Goal: Task Accomplishment & Management: Manage account settings

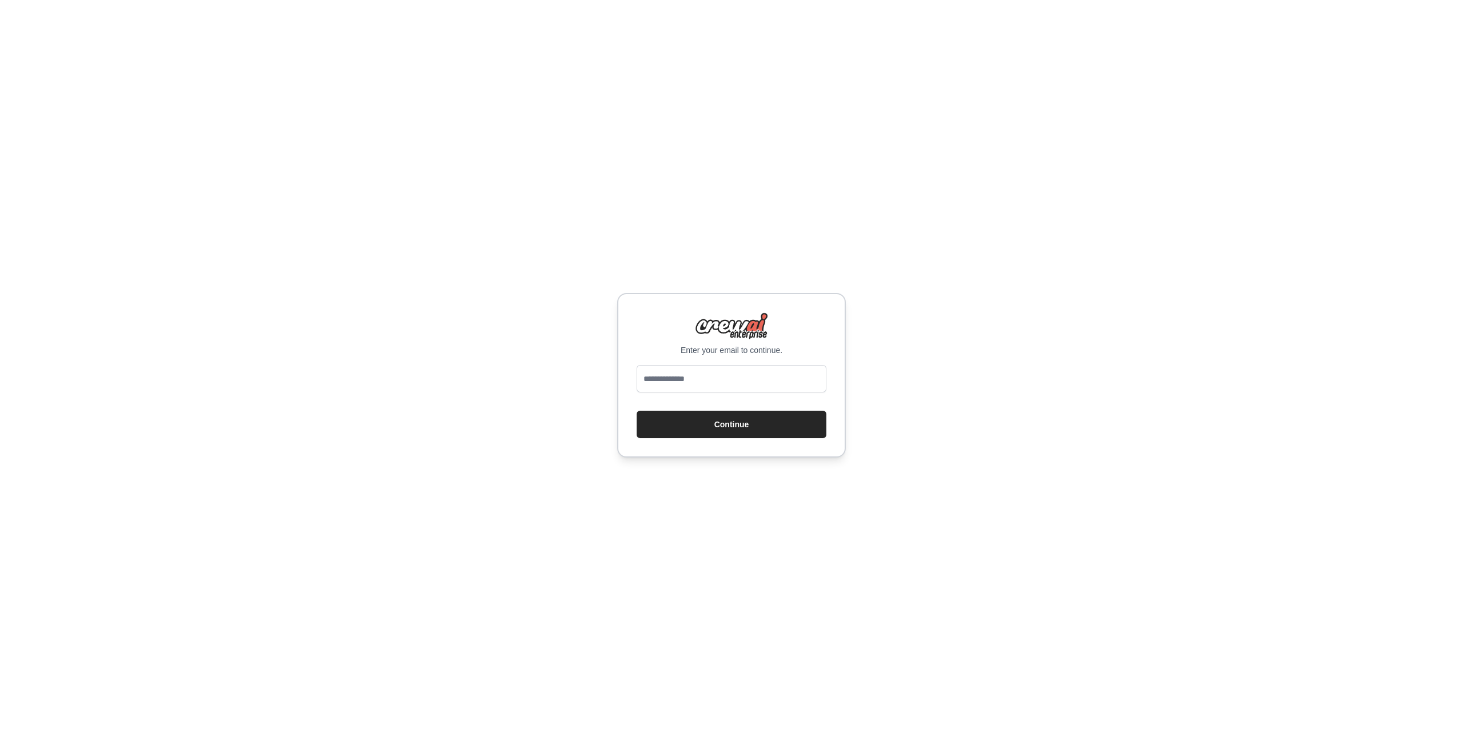
type input "**********"
click at [685, 427] on button "Continue" at bounding box center [732, 424] width 190 height 27
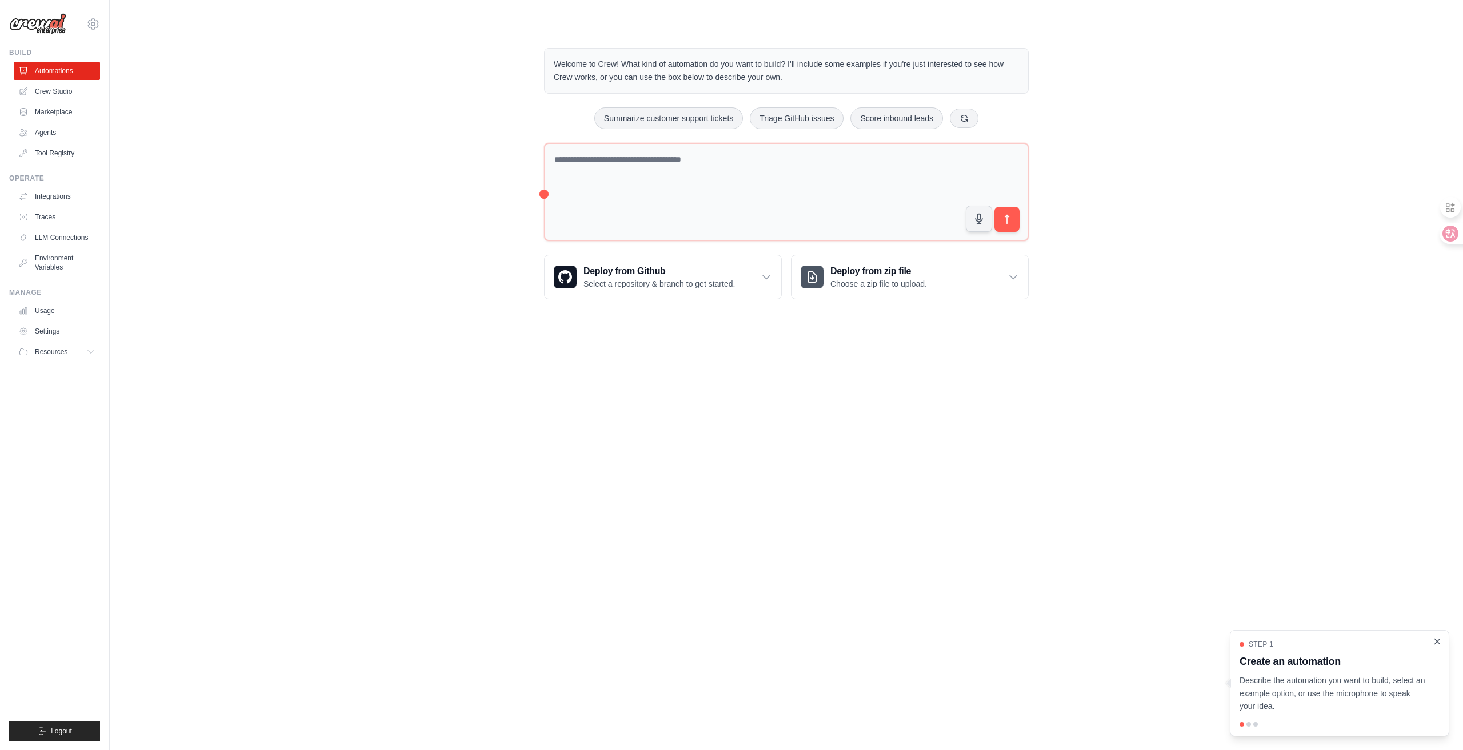
click at [1436, 643] on icon "Close walkthrough" at bounding box center [1437, 641] width 5 height 5
click at [1200, 568] on body "[EMAIL_ADDRESS][DOMAIN_NAME] Settings Build Automations Crew Studio" at bounding box center [731, 375] width 1463 height 750
click at [75, 131] on link "Agents" at bounding box center [58, 132] width 86 height 18
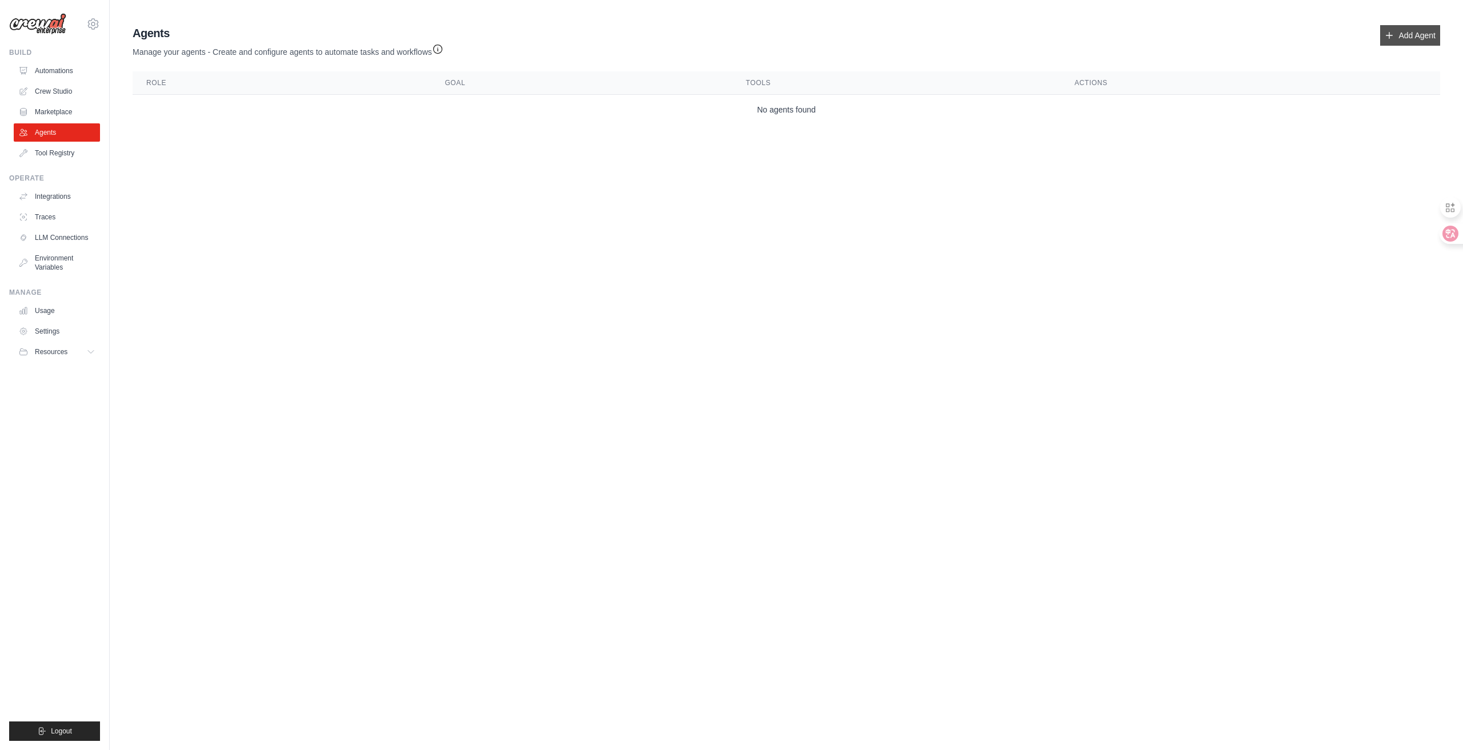
click at [1437, 33] on link "Add Agent" at bounding box center [1410, 35] width 60 height 21
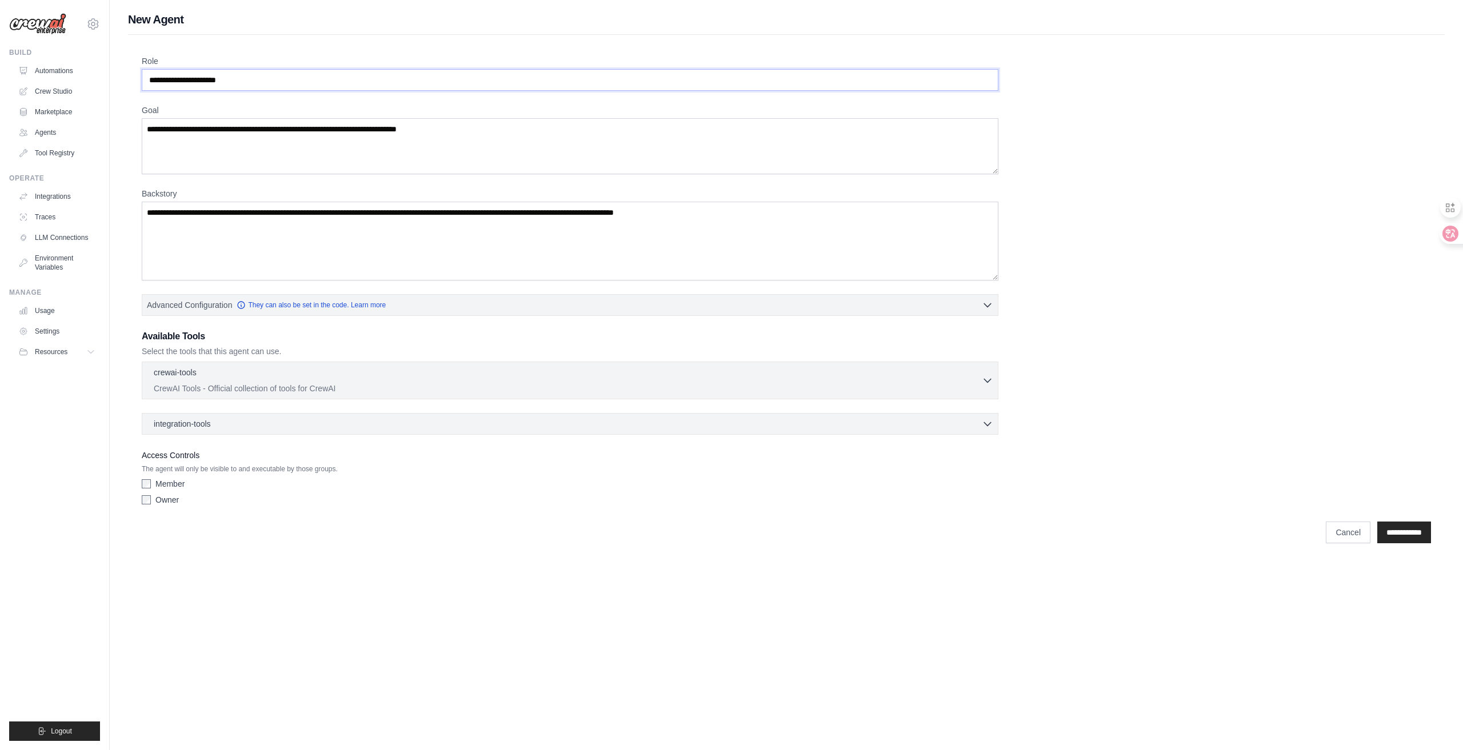
click at [289, 76] on input "Role" at bounding box center [570, 80] width 857 height 22
click at [269, 153] on textarea "Goal" at bounding box center [570, 146] width 857 height 56
click at [305, 268] on textarea "Backstory" at bounding box center [570, 241] width 857 height 79
click at [355, 92] on div "Role Goal Backstory Advanced Configuration They can also be set in the code. Le…" at bounding box center [786, 282] width 1289 height 455
click at [377, 245] on textarea "Backstory" at bounding box center [570, 241] width 857 height 79
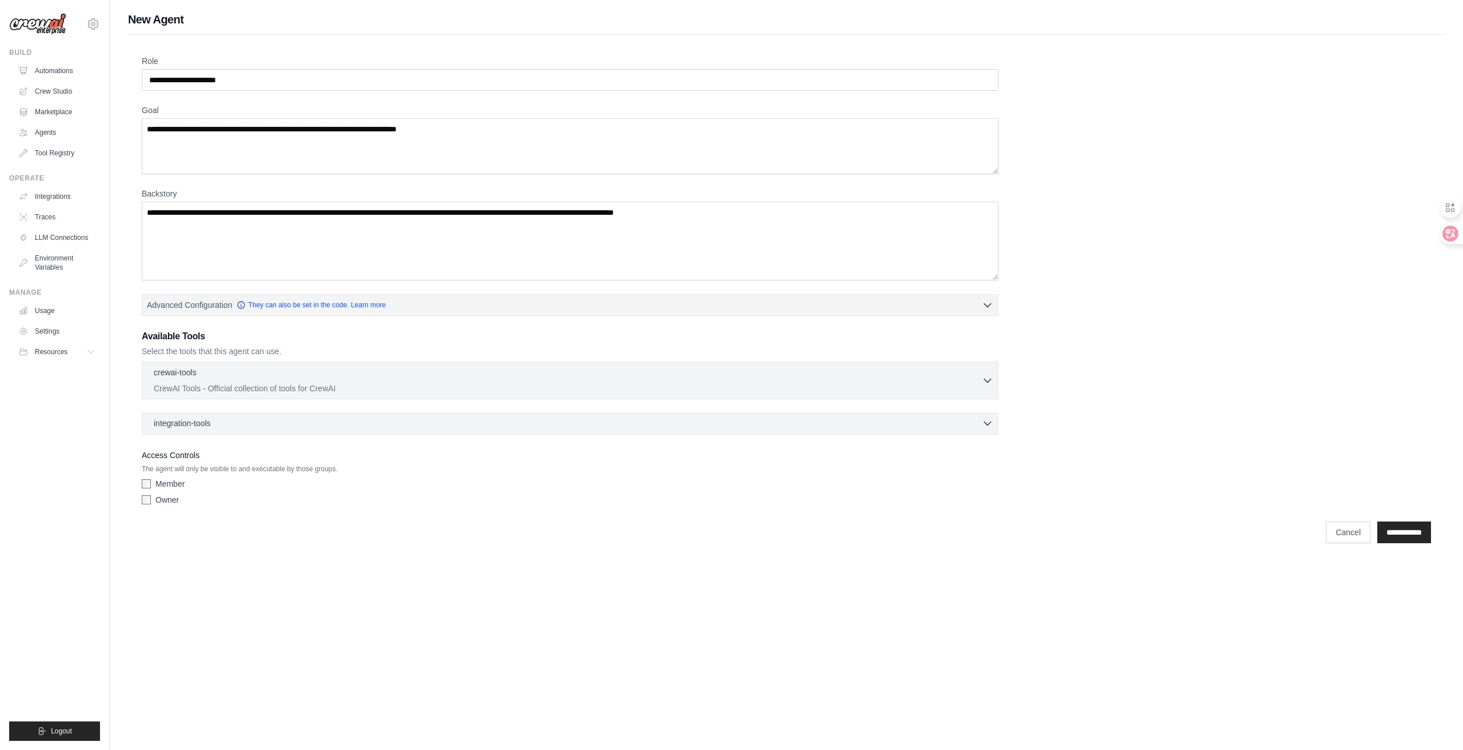
click at [209, 423] on span "integration-tools" at bounding box center [182, 423] width 57 height 11
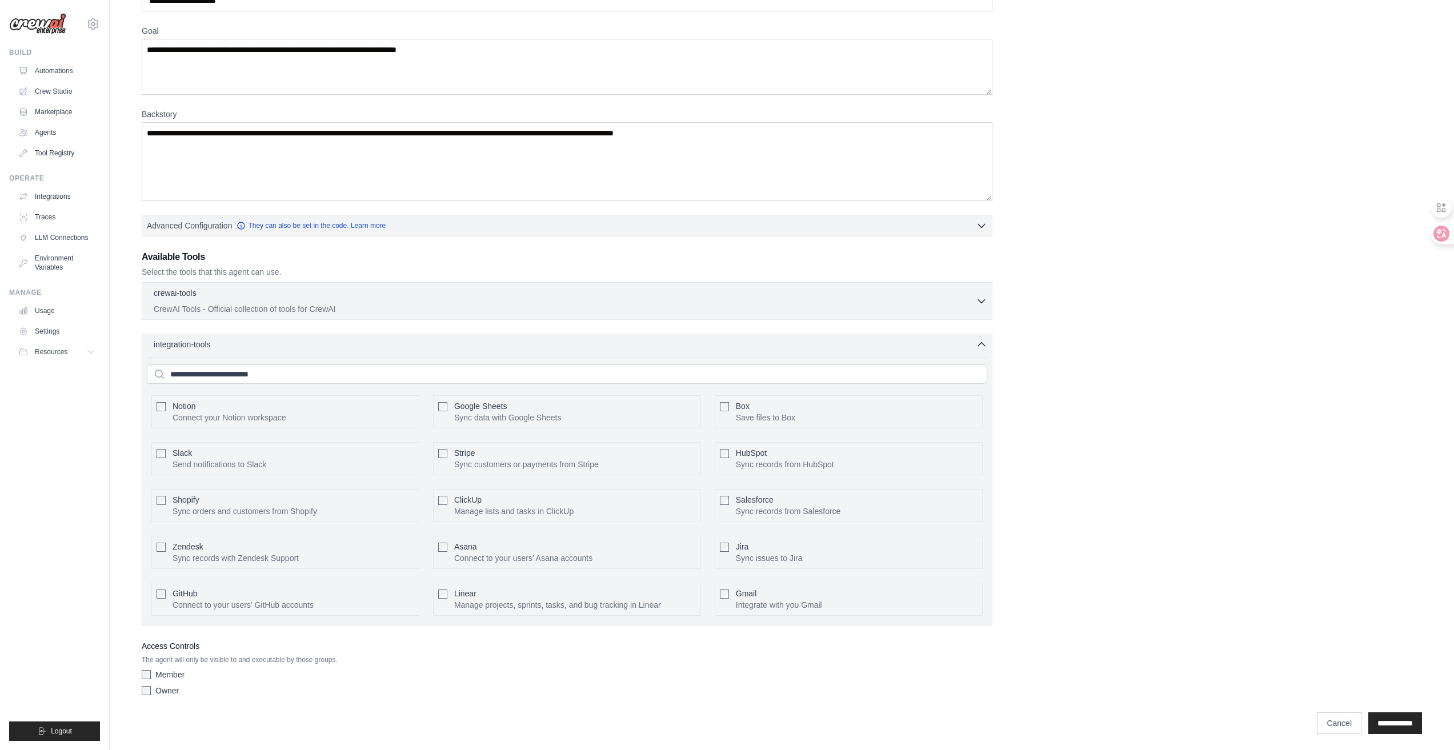
scroll to position [82, 0]
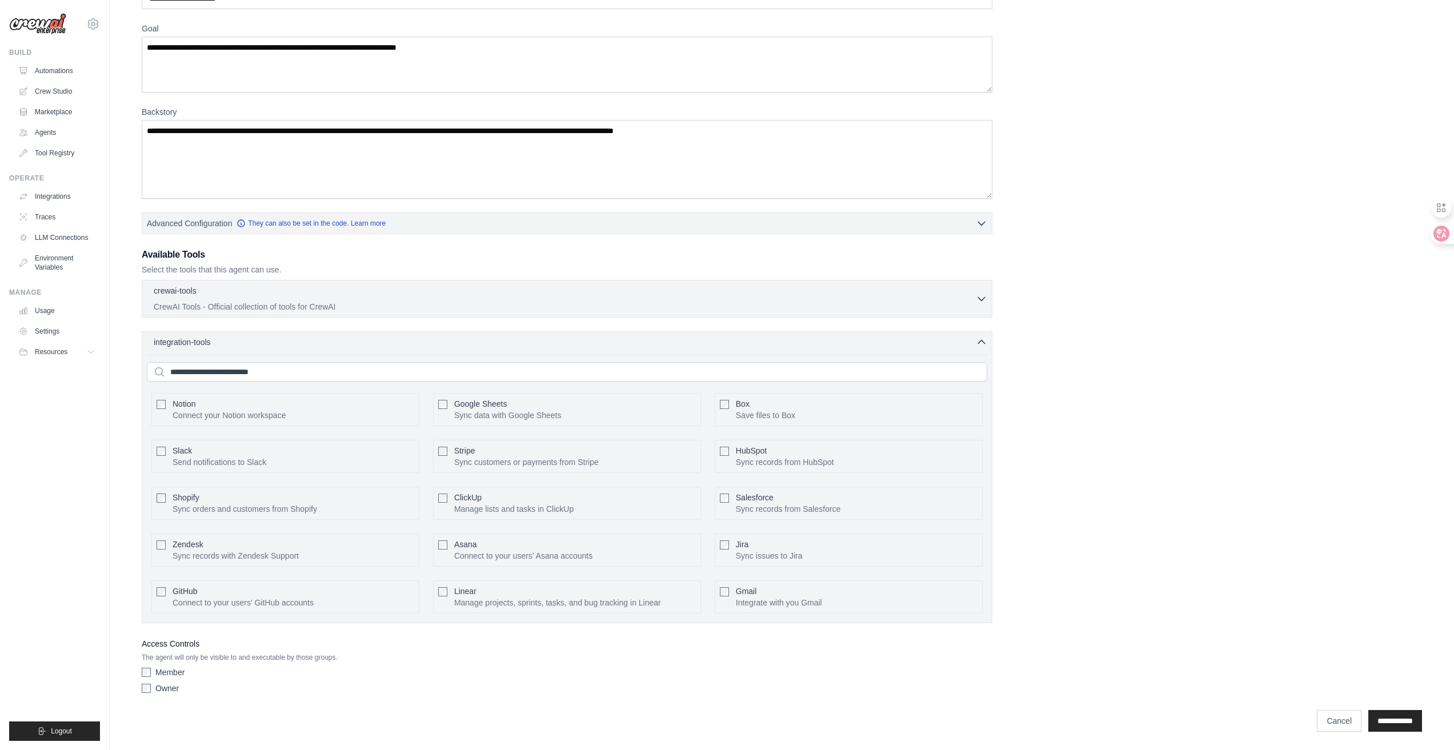
click at [356, 349] on div "integration-tools 0 selected Notion Google Sheets Box Jira" at bounding box center [567, 477] width 851 height 292
click at [183, 348] on div "integration-tools 0 selected Notion Google Sheets Box Jira" at bounding box center [567, 477] width 851 height 292
click at [184, 342] on span "integration-tools" at bounding box center [182, 341] width 57 height 11
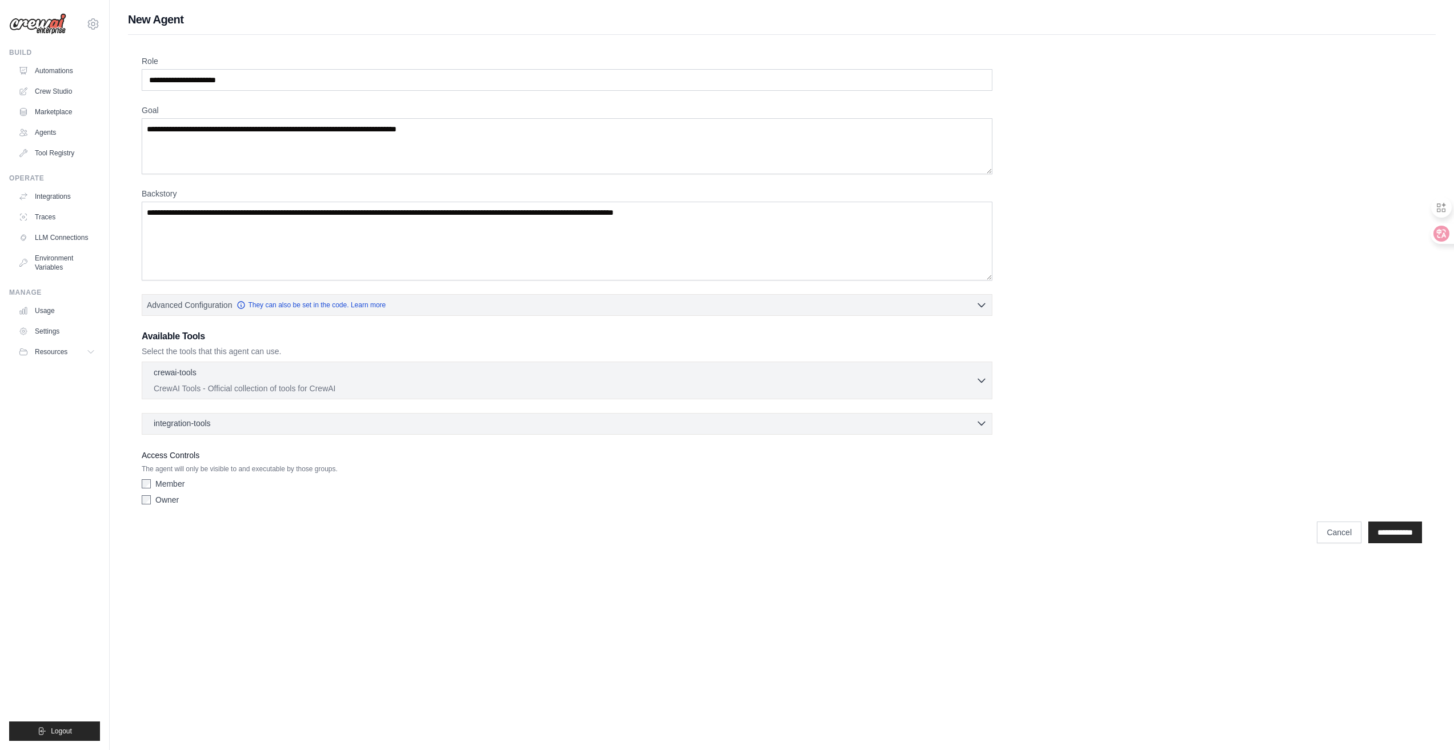
scroll to position [0, 0]
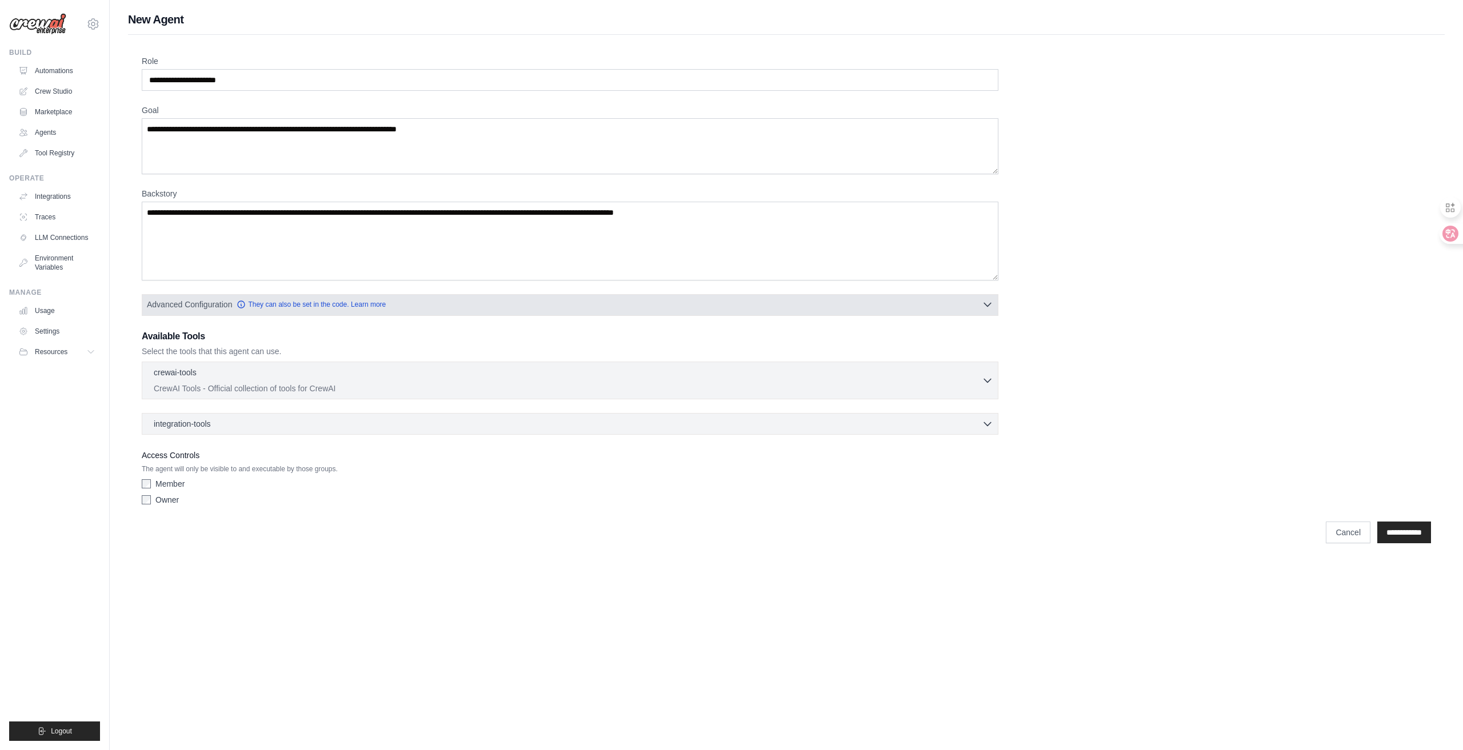
click at [230, 298] on button "Advanced Configuration They can also be set in the code. Learn more" at bounding box center [569, 304] width 855 height 21
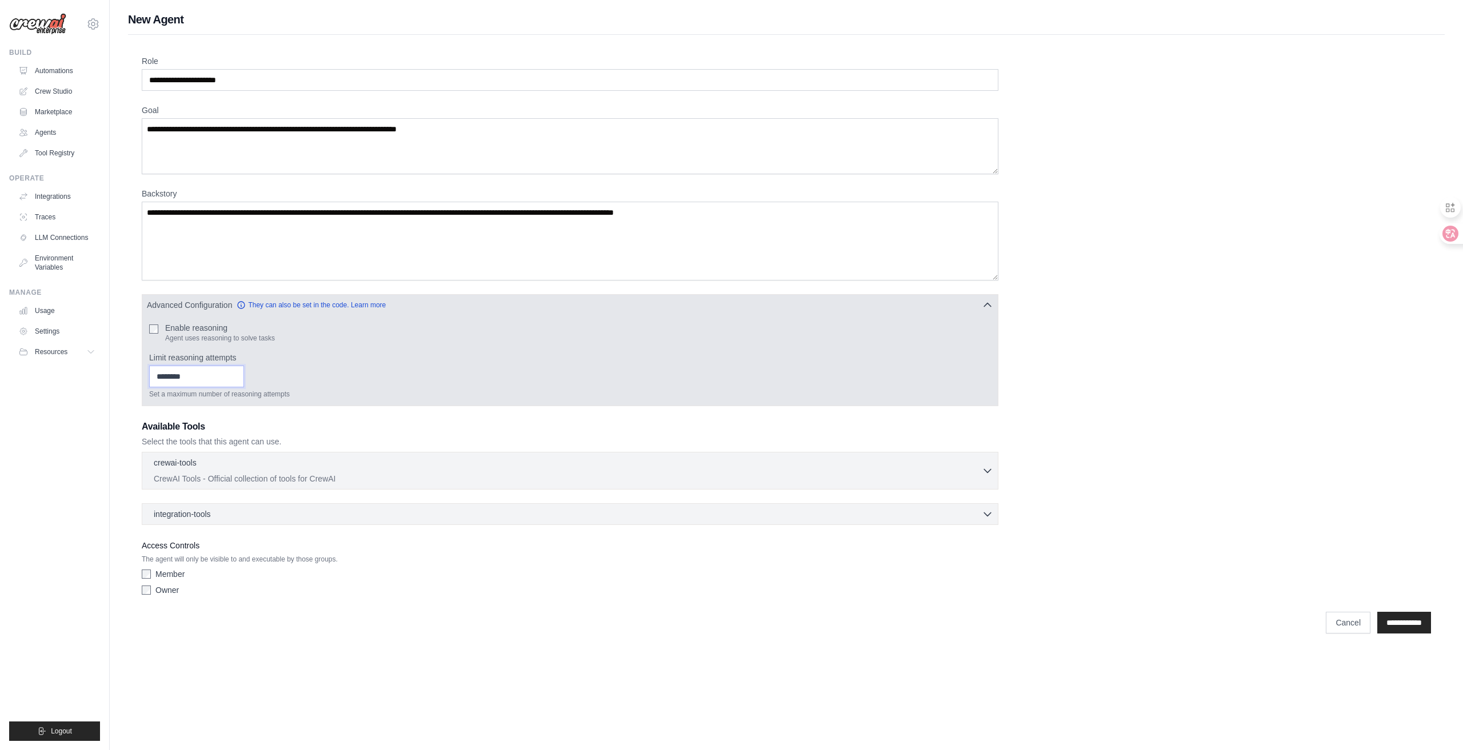
click at [221, 387] on input "Limit reasoning attempts" at bounding box center [196, 377] width 95 height 22
click at [369, 329] on div "Enable reasoning Agent uses reasoning to solve tasks" at bounding box center [570, 332] width 842 height 21
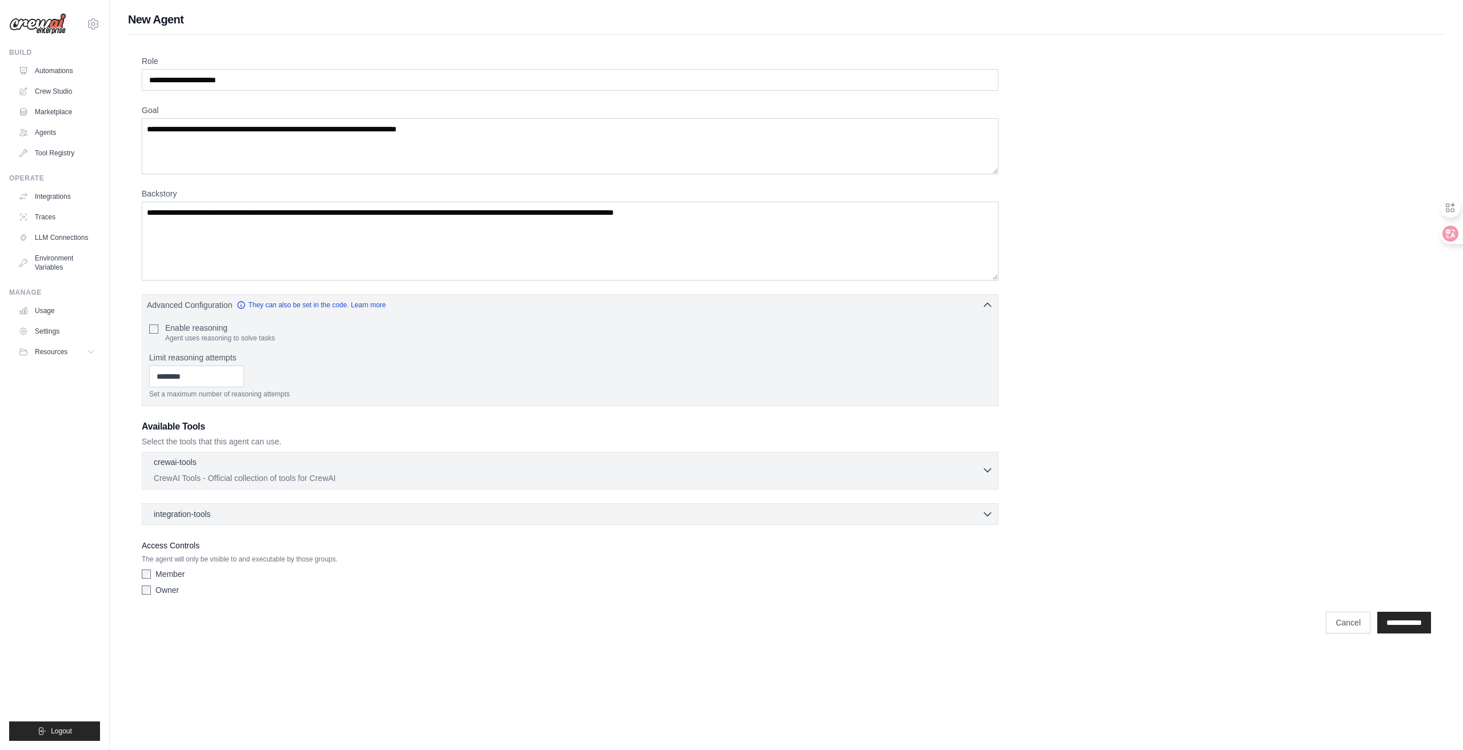
click at [255, 470] on div "crewai-tools 0 selected CrewAI Tools - Official collection of tools for CrewAI" at bounding box center [568, 470] width 828 height 27
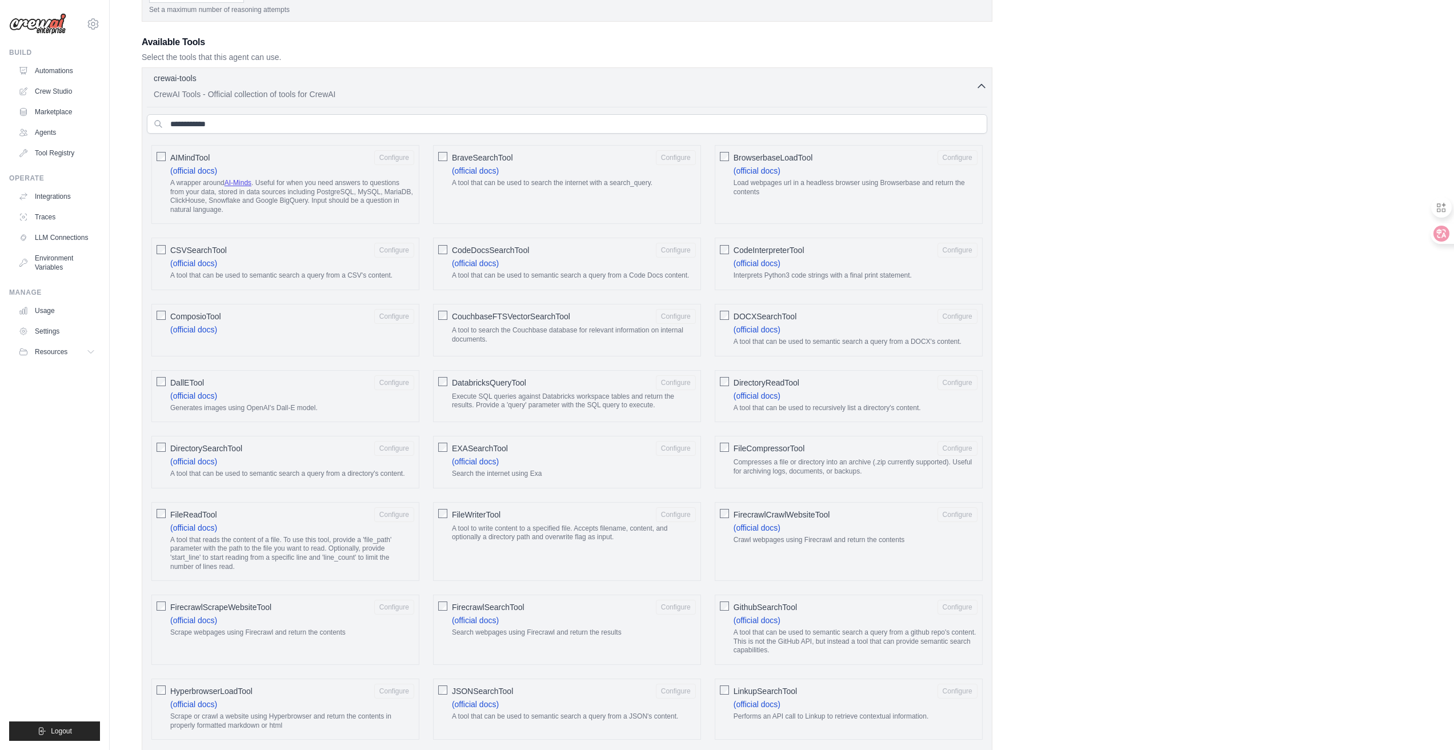
scroll to position [355, 0]
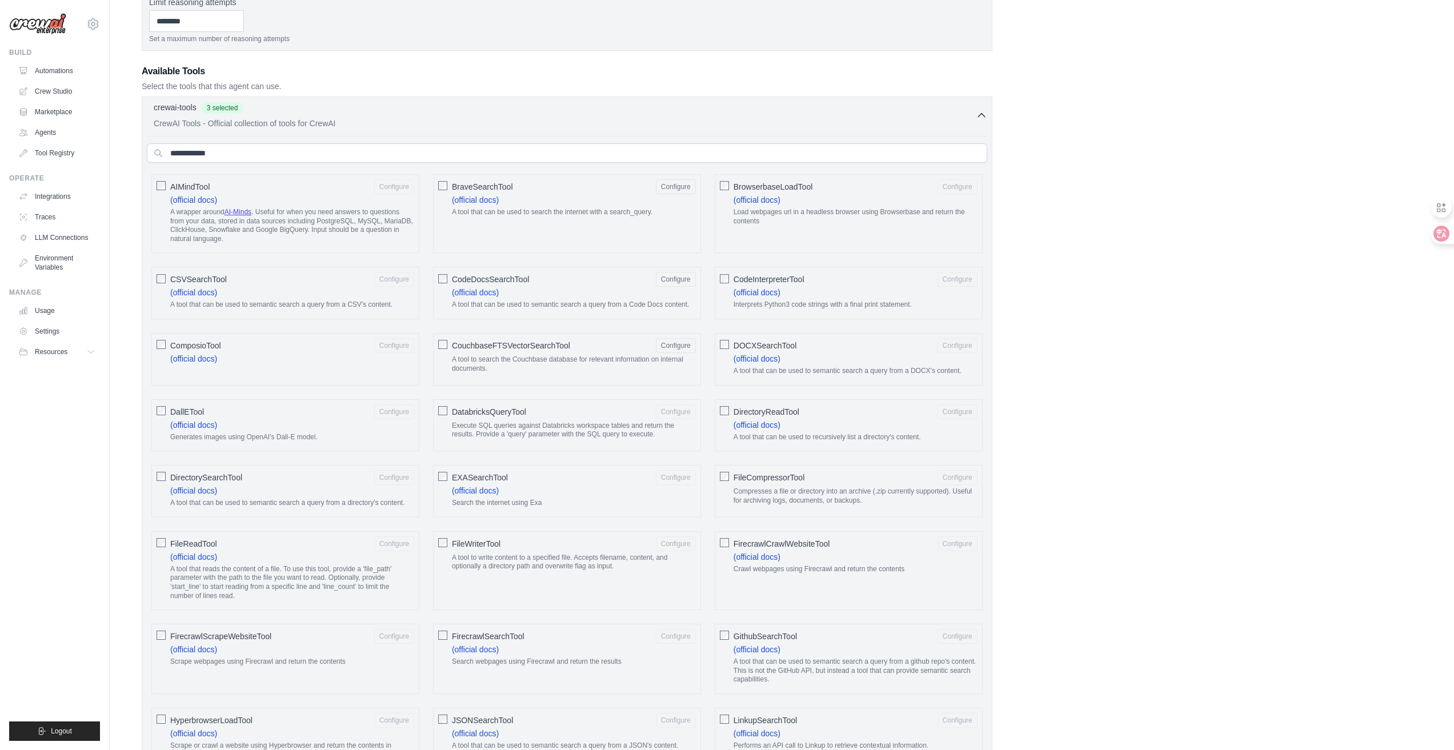
click at [443, 416] on div "DatabricksQueryTool Configure Execute SQL queries against Databricks workspace …" at bounding box center [567, 425] width 268 height 53
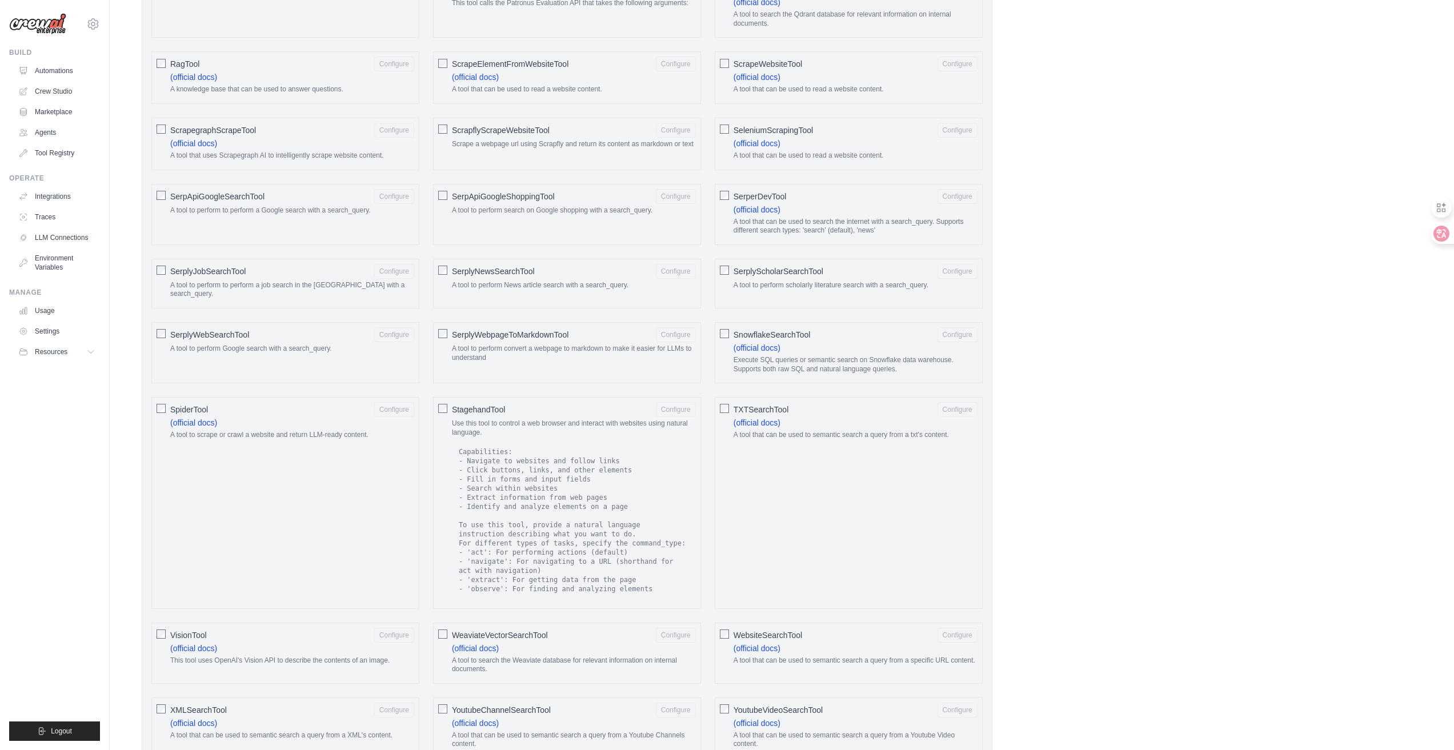
scroll to position [1613, 0]
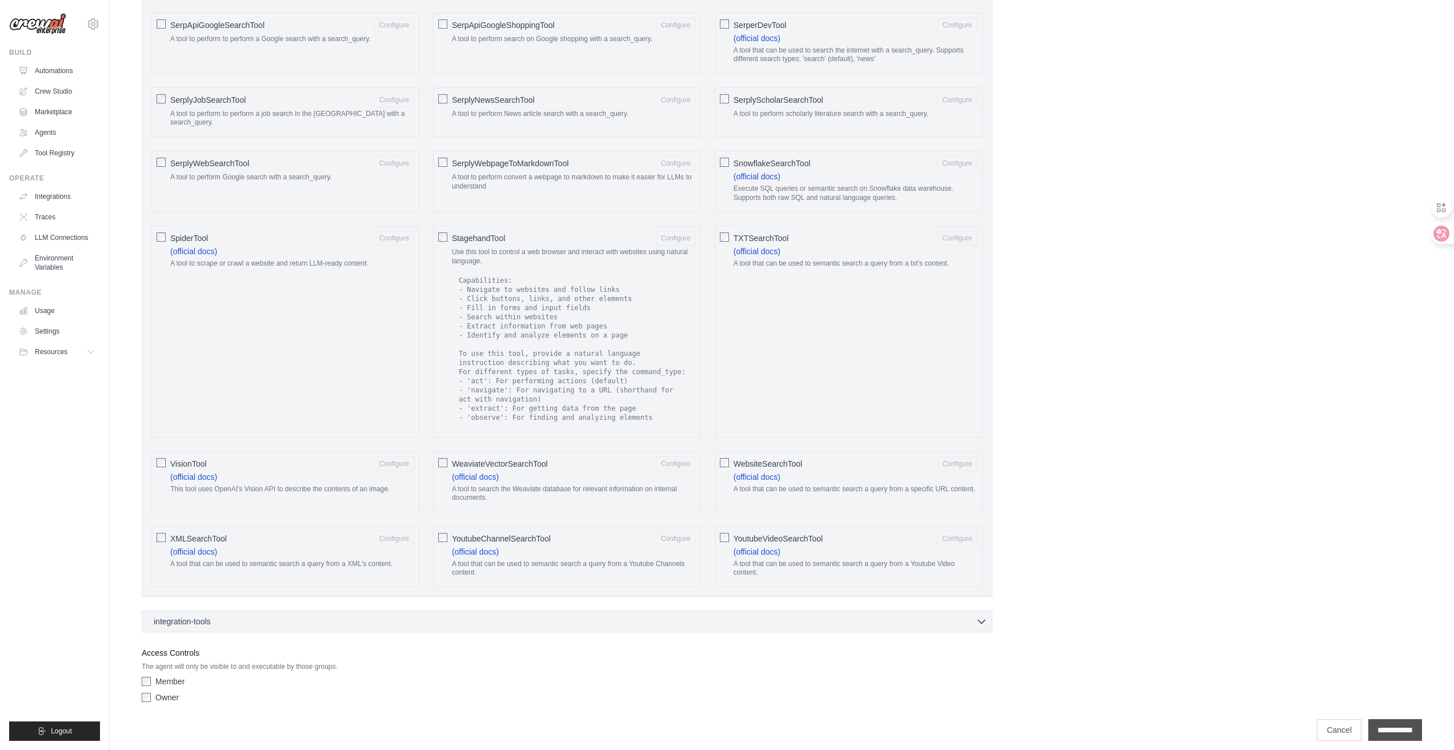
click at [1380, 721] on input "**********" at bounding box center [1396, 730] width 54 height 22
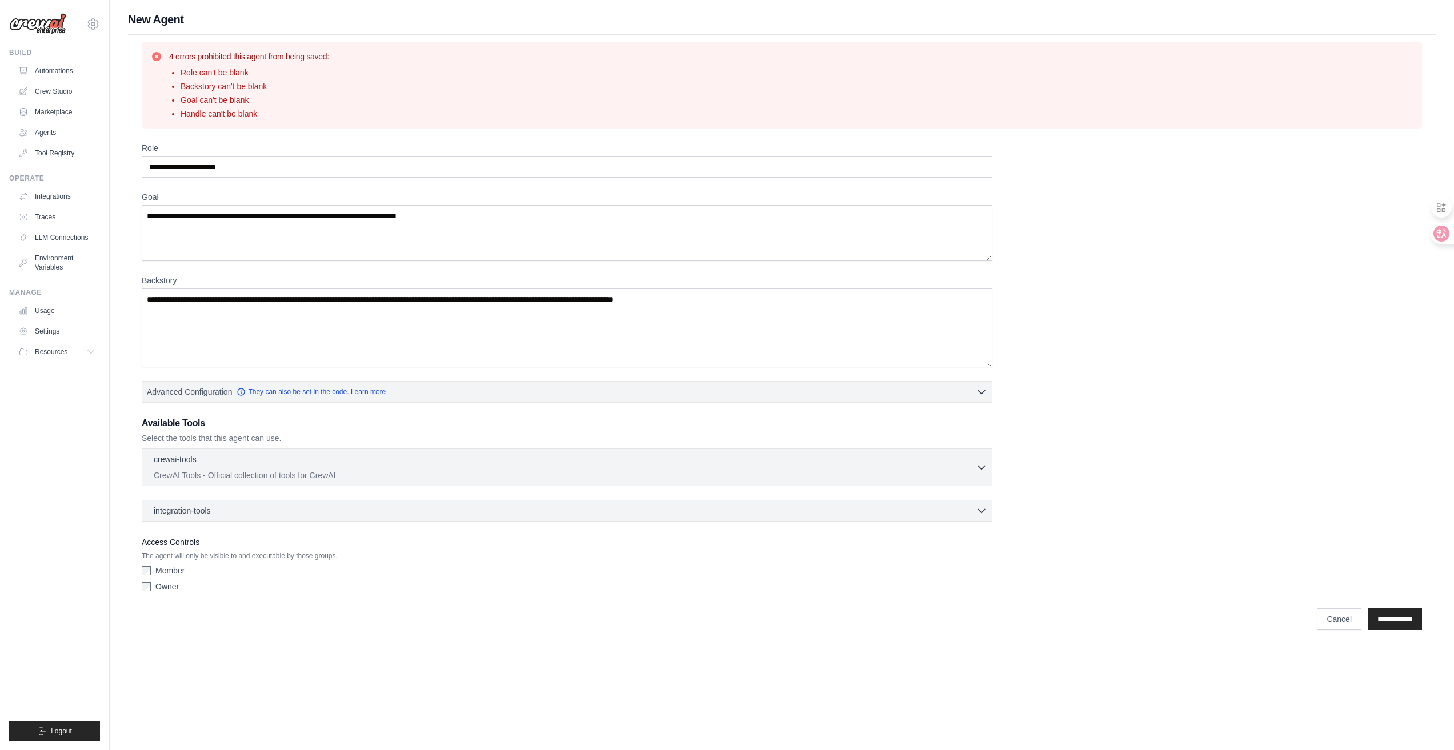
scroll to position [0, 0]
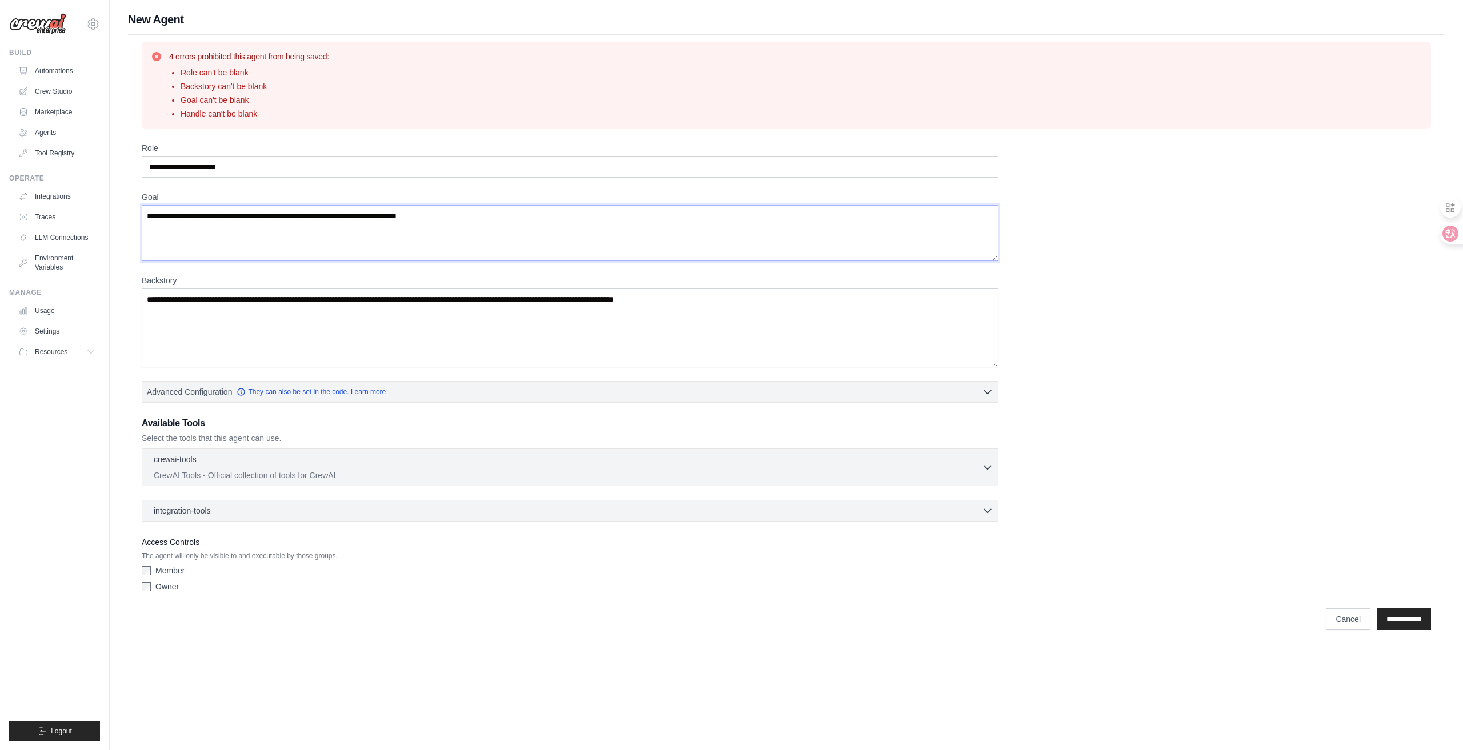
click at [201, 235] on textarea "Goal" at bounding box center [570, 233] width 857 height 56
click at [213, 167] on input "Role" at bounding box center [570, 167] width 857 height 22
click at [251, 165] on input "Role" at bounding box center [570, 167] width 857 height 22
click at [299, 483] on div "crewai-tools 0 selected CrewAI Tools - Official collection of tools for CrewAI …" at bounding box center [570, 468] width 857 height 38
click at [310, 475] on p "CrewAI Tools - Official collection of tools for CrewAI" at bounding box center [568, 474] width 828 height 11
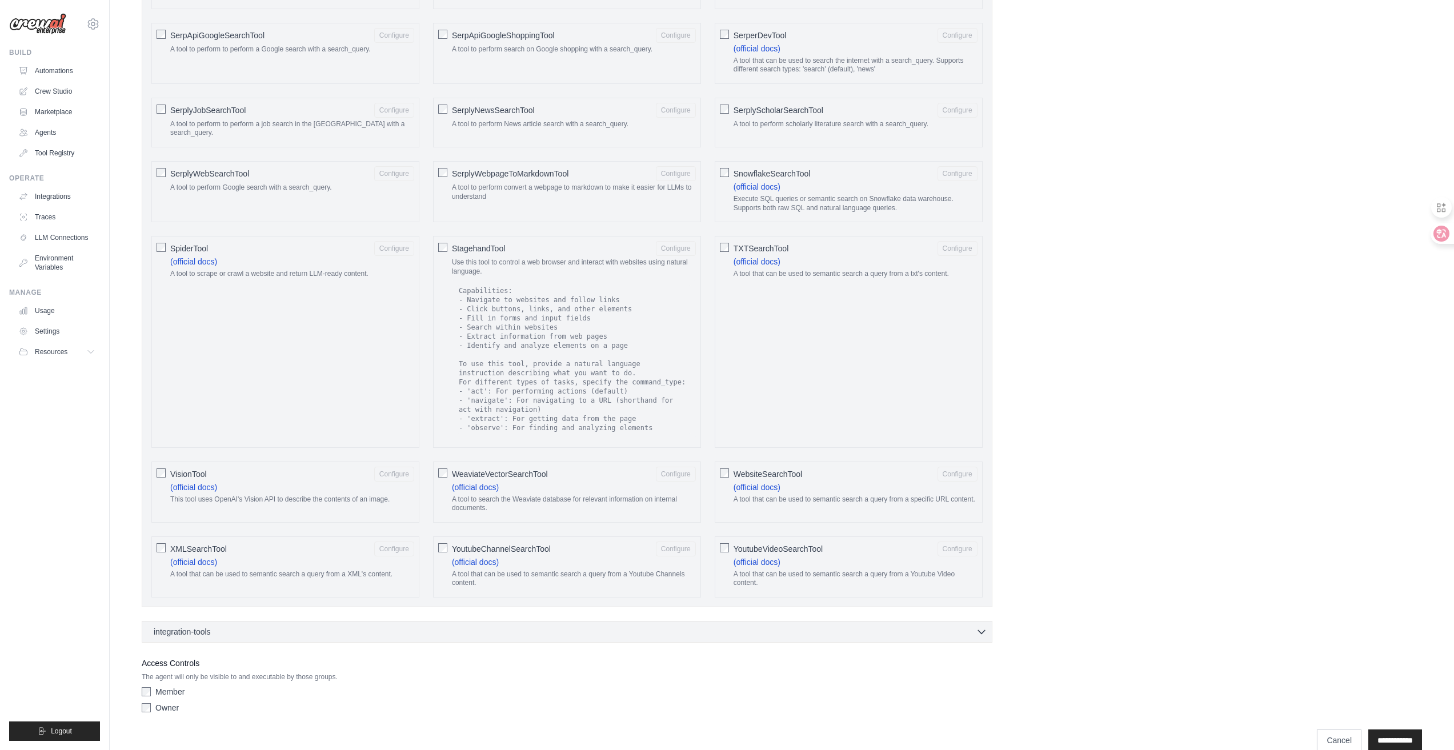
scroll to position [1609, 0]
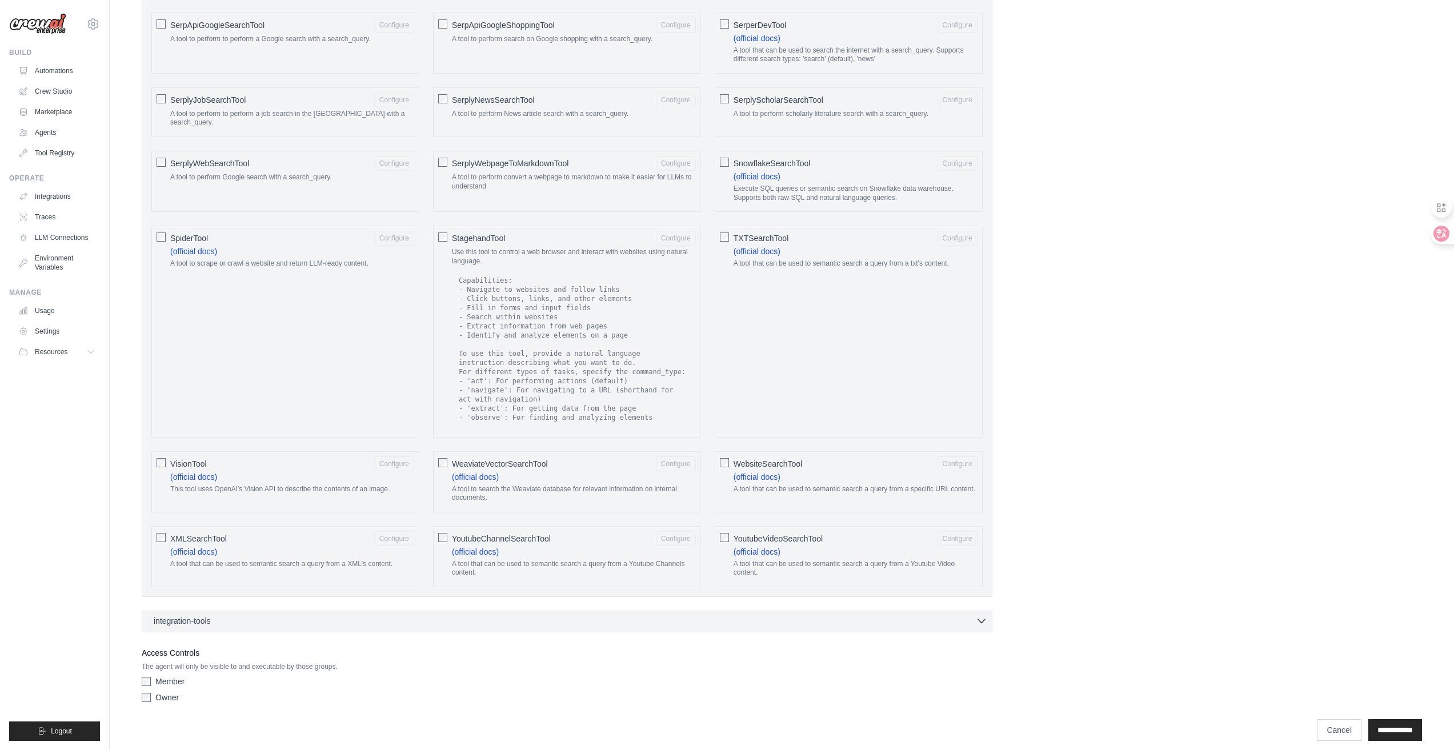
click at [254, 615] on div "integration-tools 0 selected" at bounding box center [571, 620] width 834 height 11
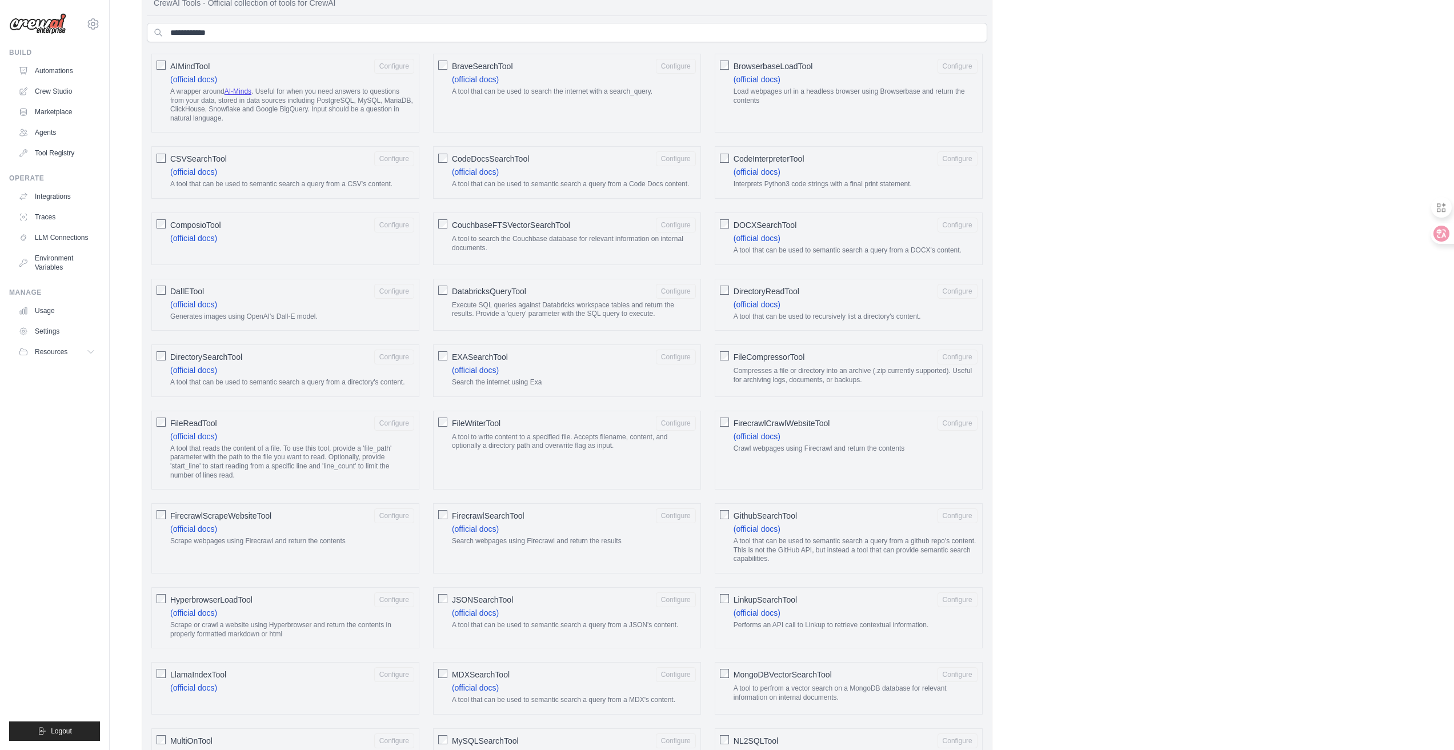
scroll to position [394, 0]
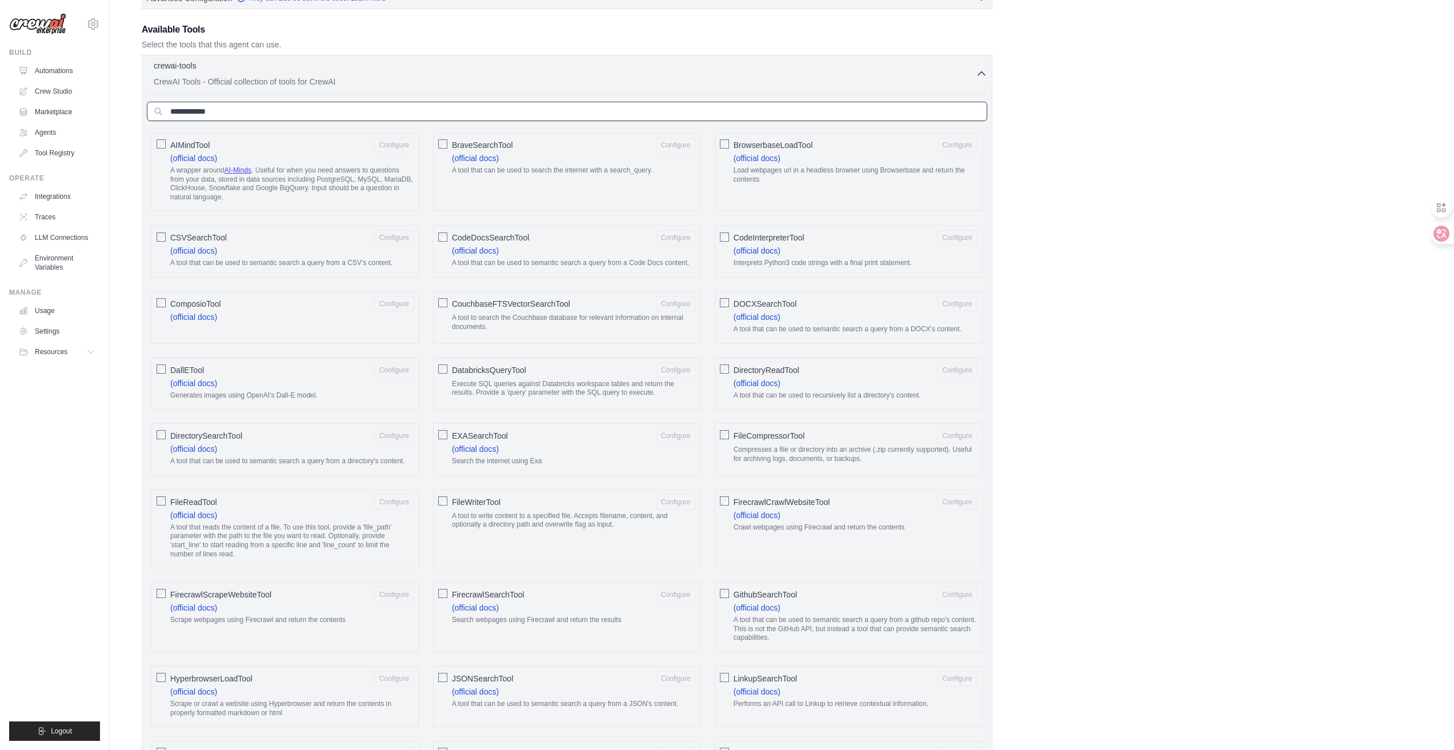
click at [224, 115] on input "text" at bounding box center [567, 111] width 841 height 19
click at [243, 133] on div "AIMindTool Configure (official docs) A wrapper around AI-Minds . Useful for whe…" at bounding box center [285, 172] width 268 height 79
click at [977, 77] on icon "button" at bounding box center [981, 72] width 11 height 11
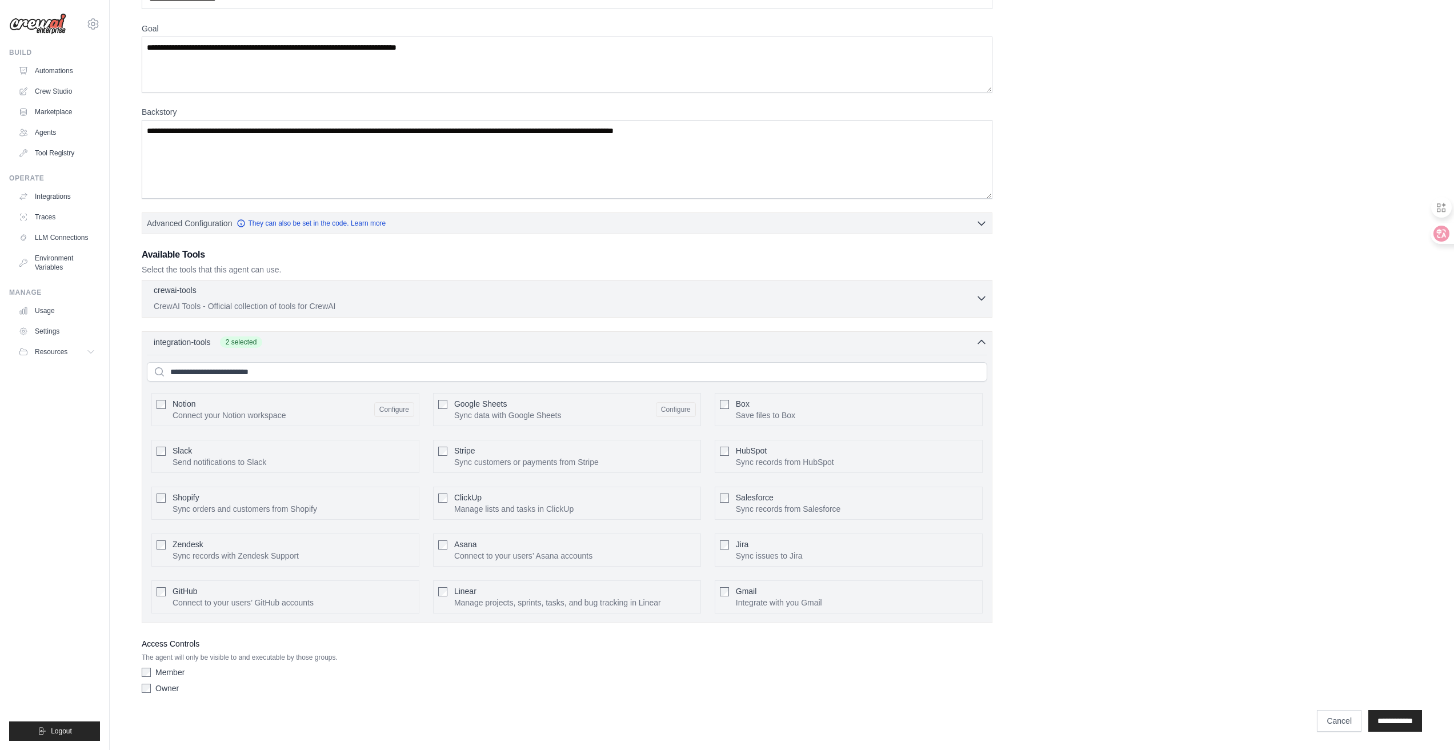
scroll to position [169, 0]
click at [392, 301] on p "CrewAI Tools - Official collection of tools for CrewAI" at bounding box center [565, 306] width 822 height 11
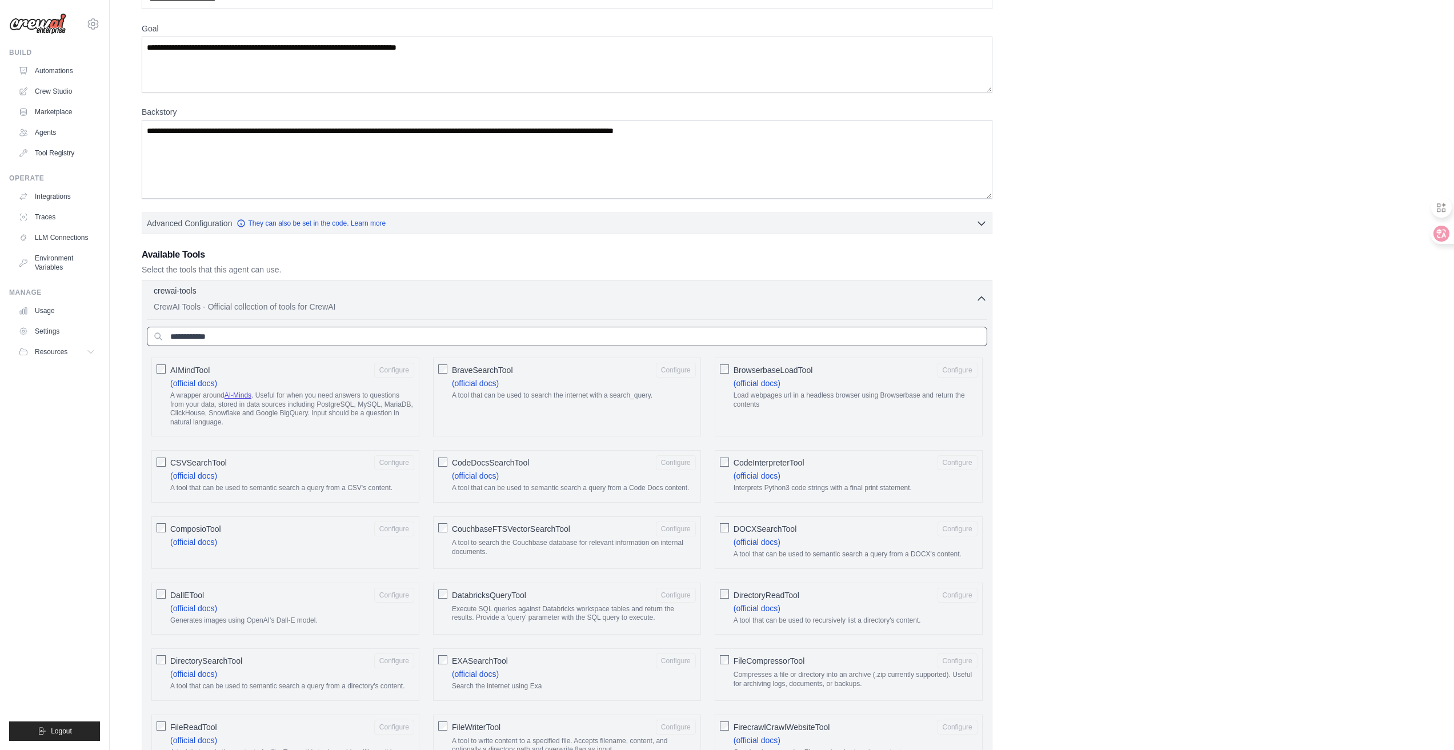
click at [418, 346] on input "text" at bounding box center [567, 336] width 841 height 19
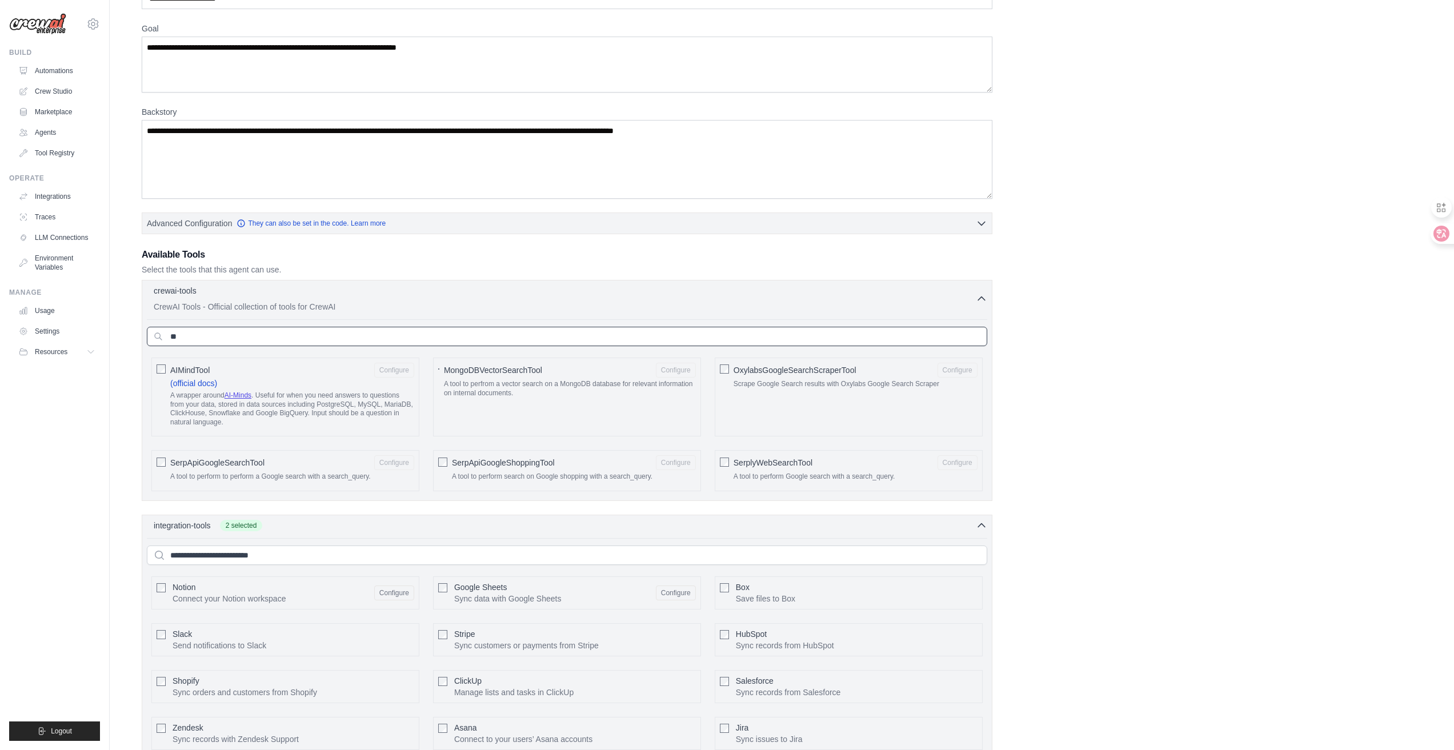
type input "*"
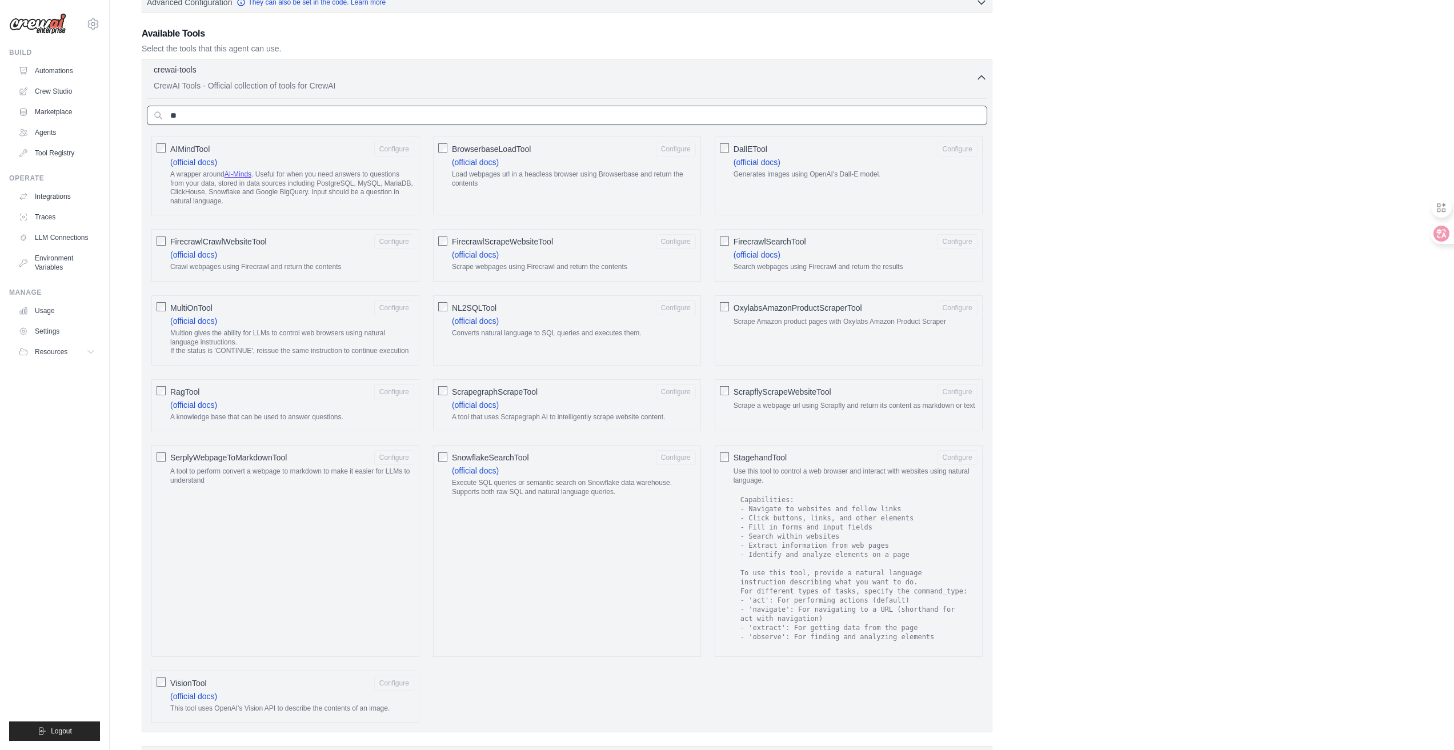
scroll to position [400, 0]
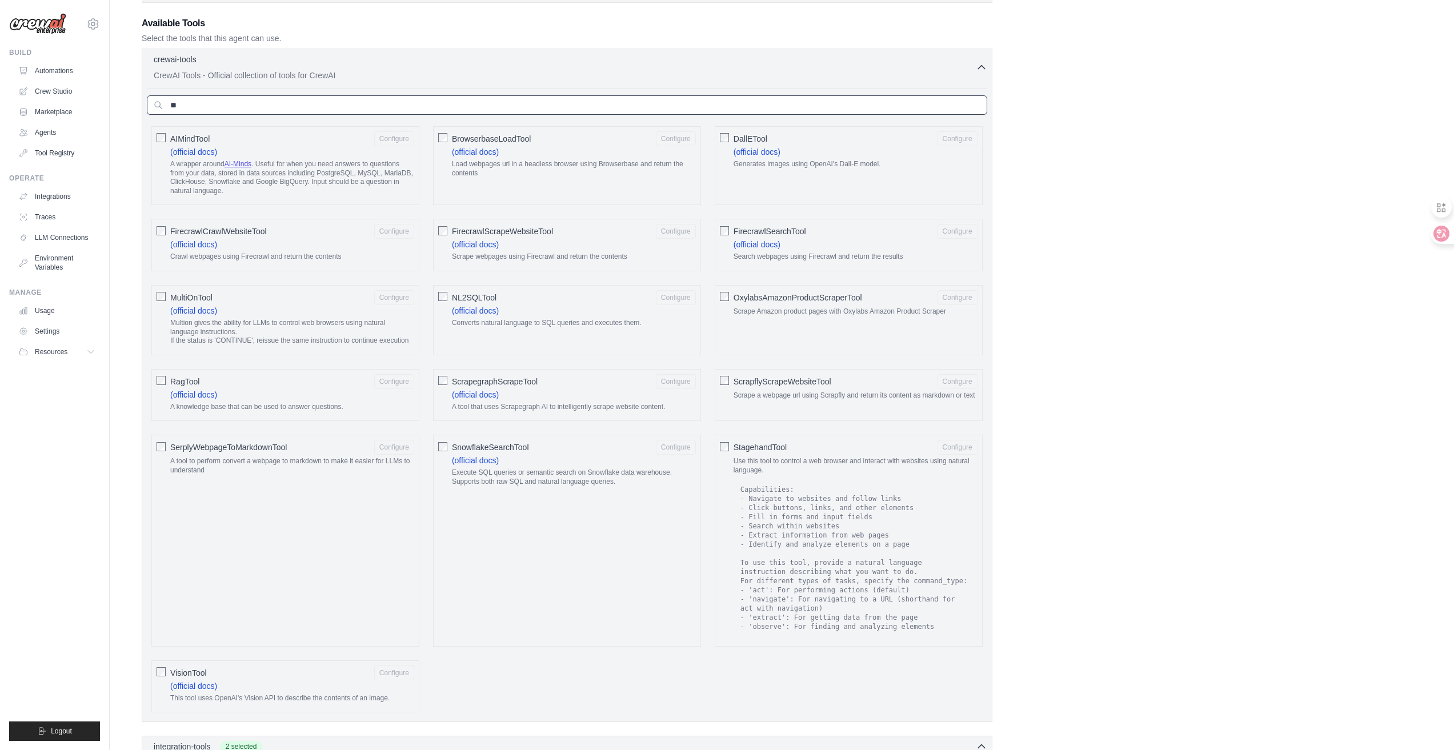
type input "**"
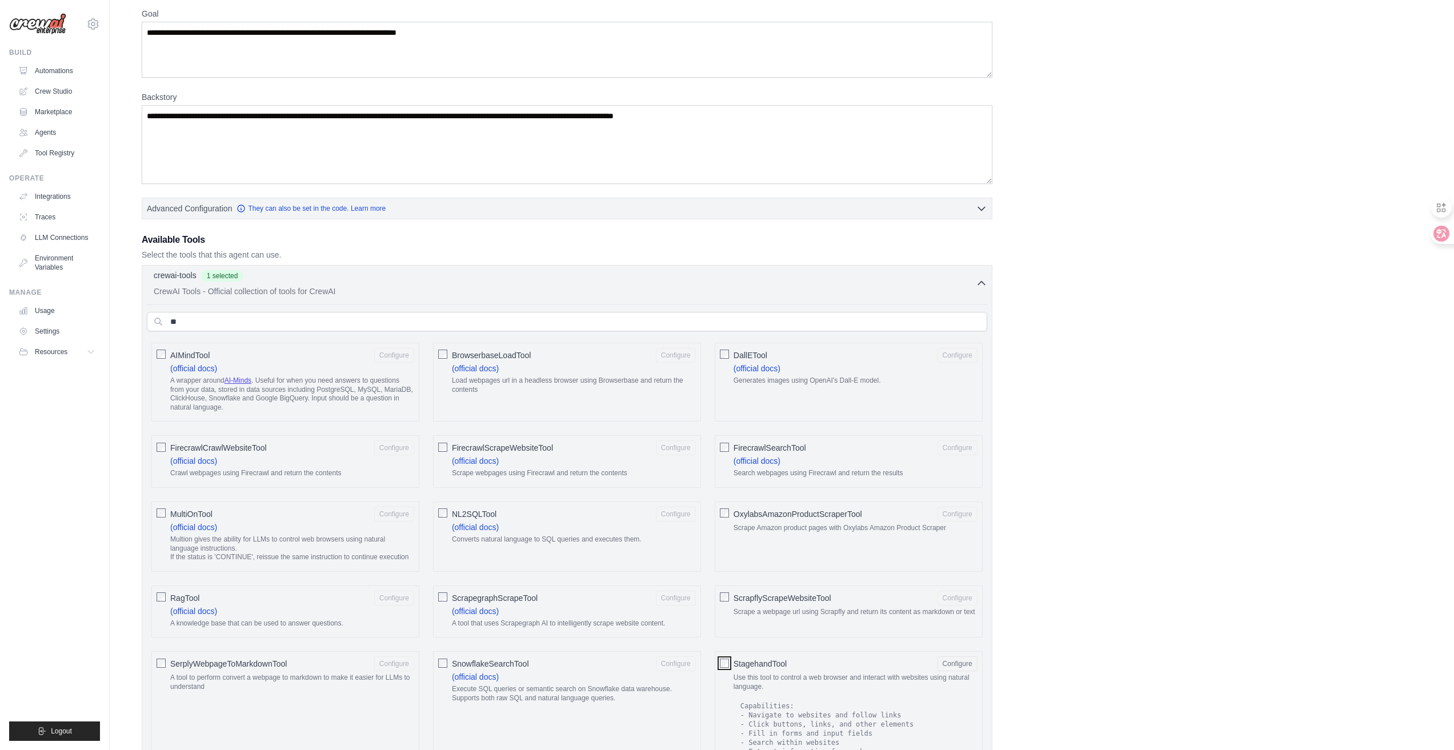
scroll to position [171, 0]
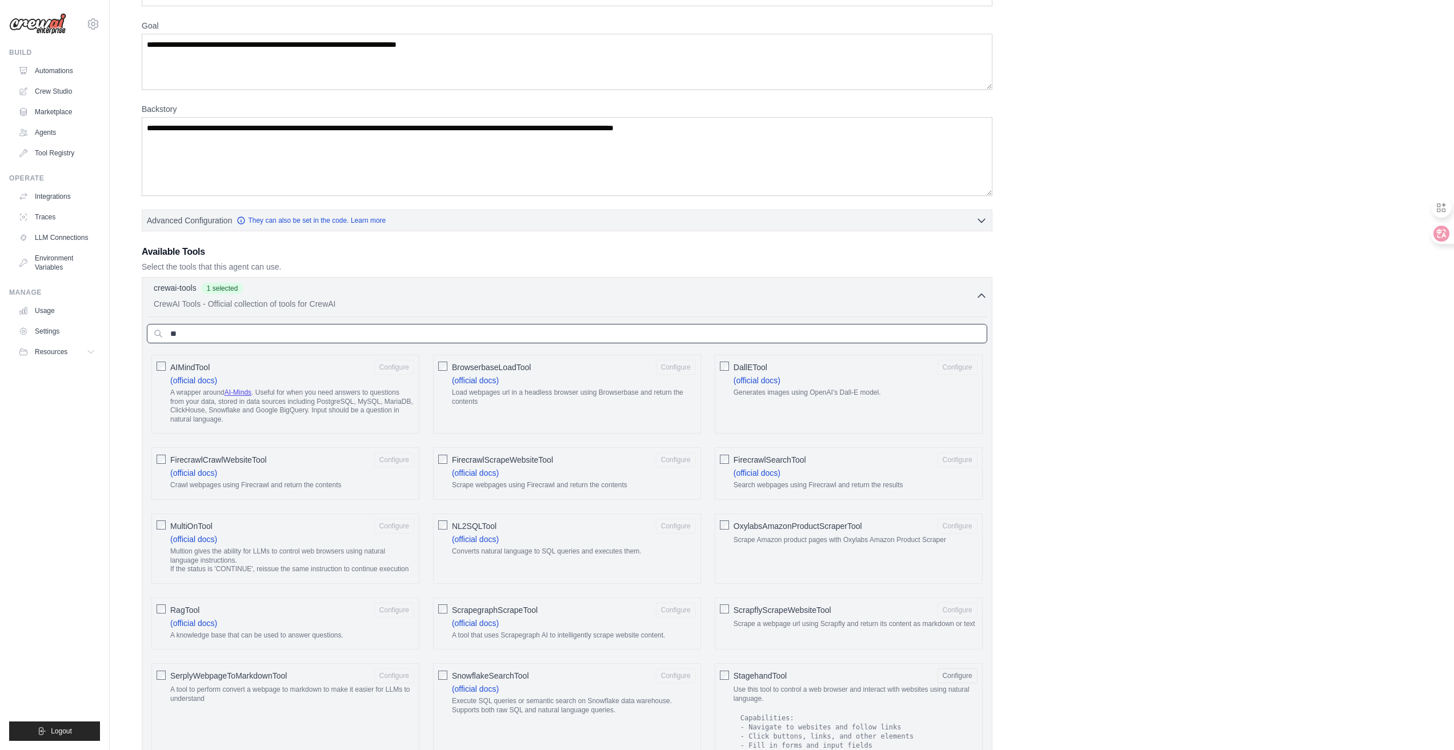
drag, startPoint x: 182, startPoint y: 337, endPoint x: 128, endPoint y: 337, distance: 53.7
click at [128, 337] on div "4 errors prohibited this agent from being saved: Role can't be blank Backstory …" at bounding box center [782, 617] width 1308 height 1509
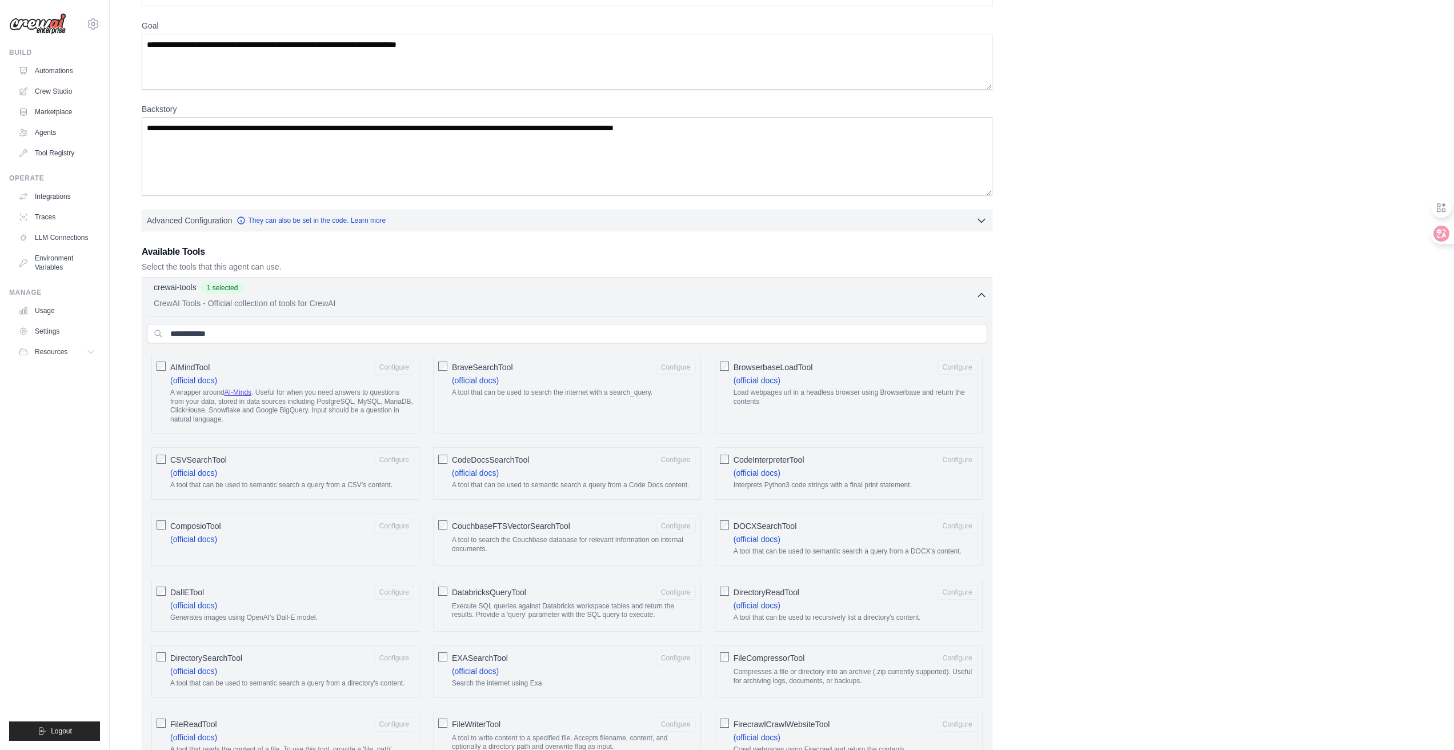
click at [472, 295] on div "crewai-tools 1 selected" at bounding box center [565, 289] width 822 height 14
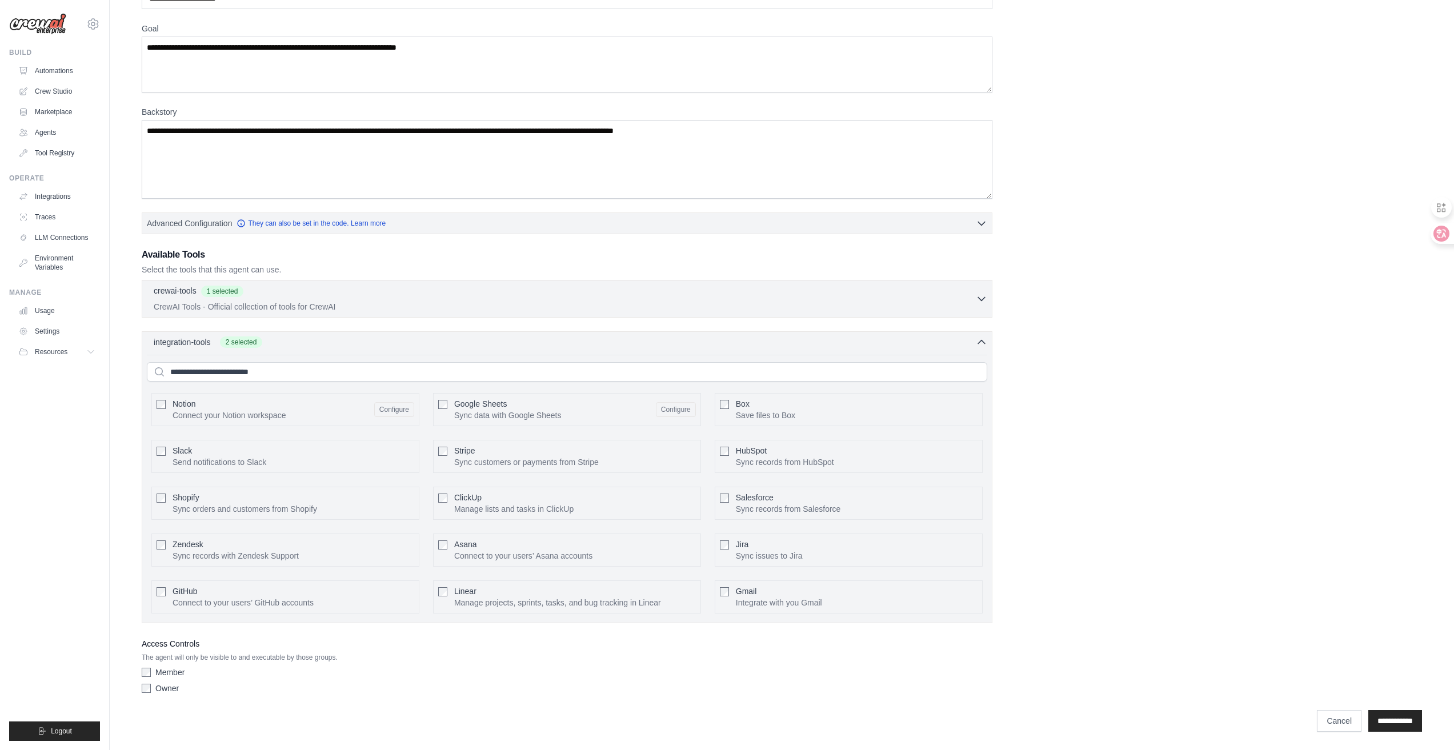
click at [466, 331] on div "integration-tools 2 selected Notion Google Sheets Box Jira" at bounding box center [567, 477] width 851 height 292
click at [605, 329] on div "crewai-tools 1 selected CrewAI Tools - Official collection of tools for CrewAI" at bounding box center [567, 451] width 851 height 343
click at [609, 338] on div "integration-tools 2 selected" at bounding box center [571, 341] width 834 height 11
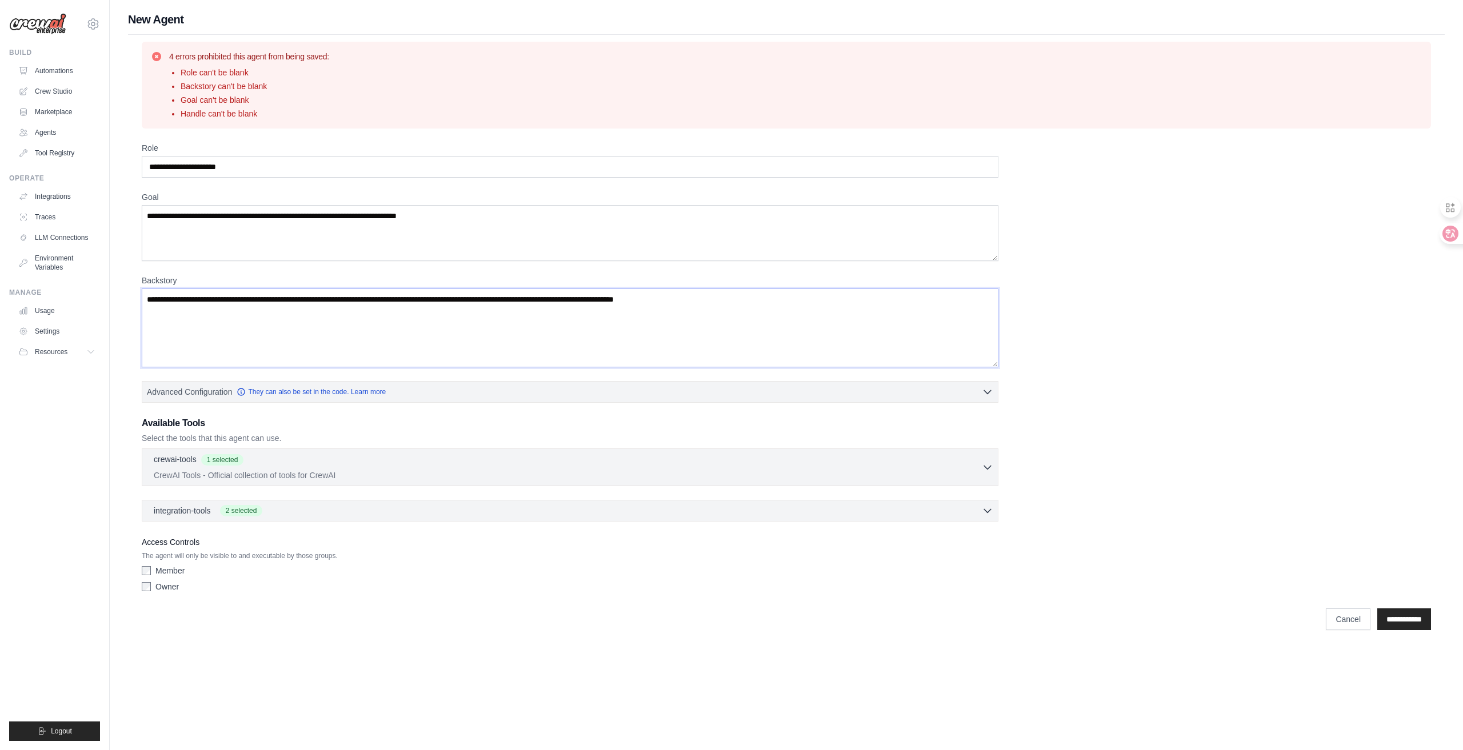
click at [257, 306] on textarea "Backstory" at bounding box center [570, 328] width 857 height 79
click at [243, 217] on textarea "Goal" at bounding box center [570, 233] width 857 height 56
drag, startPoint x: 459, startPoint y: 213, endPoint x: 239, endPoint y: 223, distance: 220.2
click at [270, 219] on textarea "Goal" at bounding box center [570, 233] width 857 height 56
drag, startPoint x: 148, startPoint y: 216, endPoint x: 322, endPoint y: 221, distance: 174.3
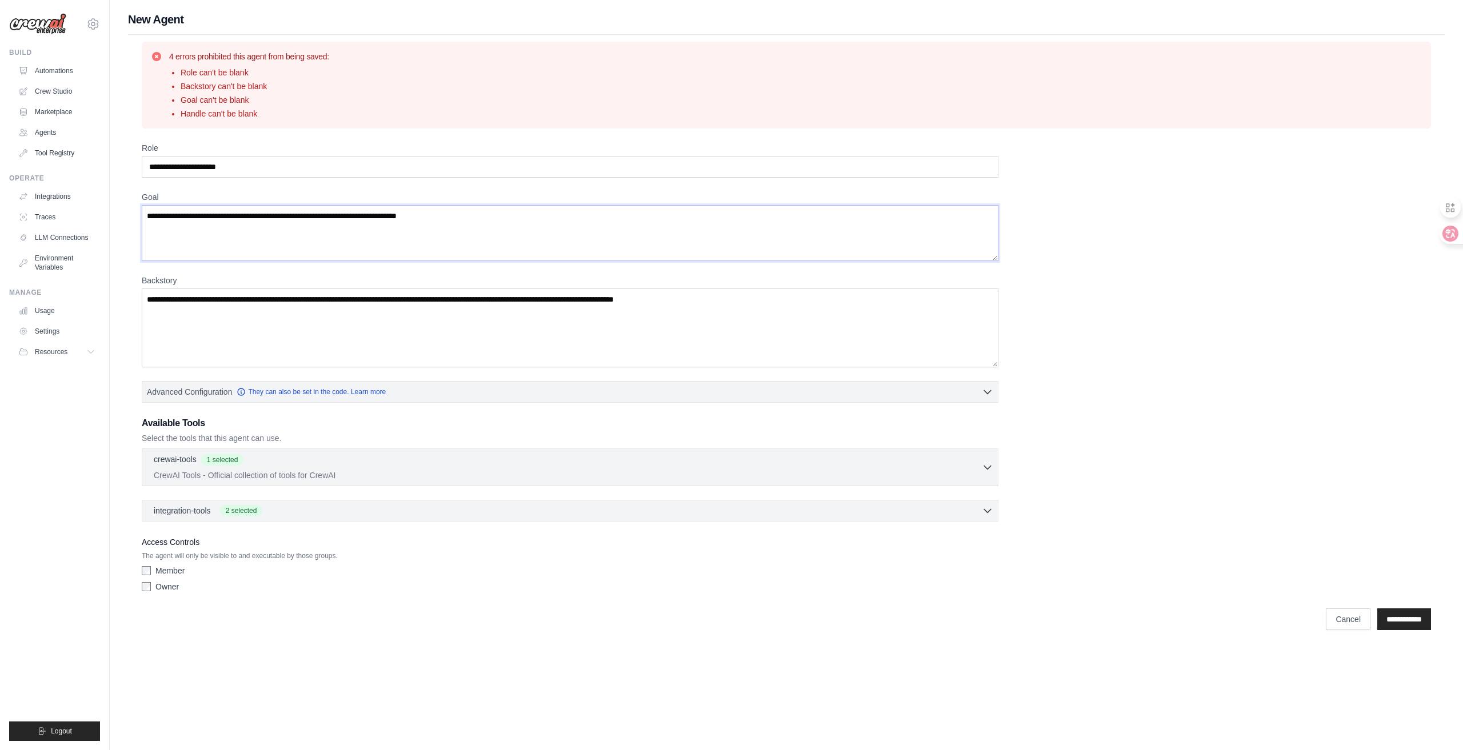
click at [322, 221] on textarea "Goal" at bounding box center [570, 233] width 857 height 56
click at [444, 246] on textarea "Goal" at bounding box center [570, 233] width 857 height 56
paste textarea "**********"
click at [462, 223] on textarea "**********" at bounding box center [570, 233] width 857 height 56
drag, startPoint x: 463, startPoint y: 219, endPoint x: 126, endPoint y: 211, distance: 336.7
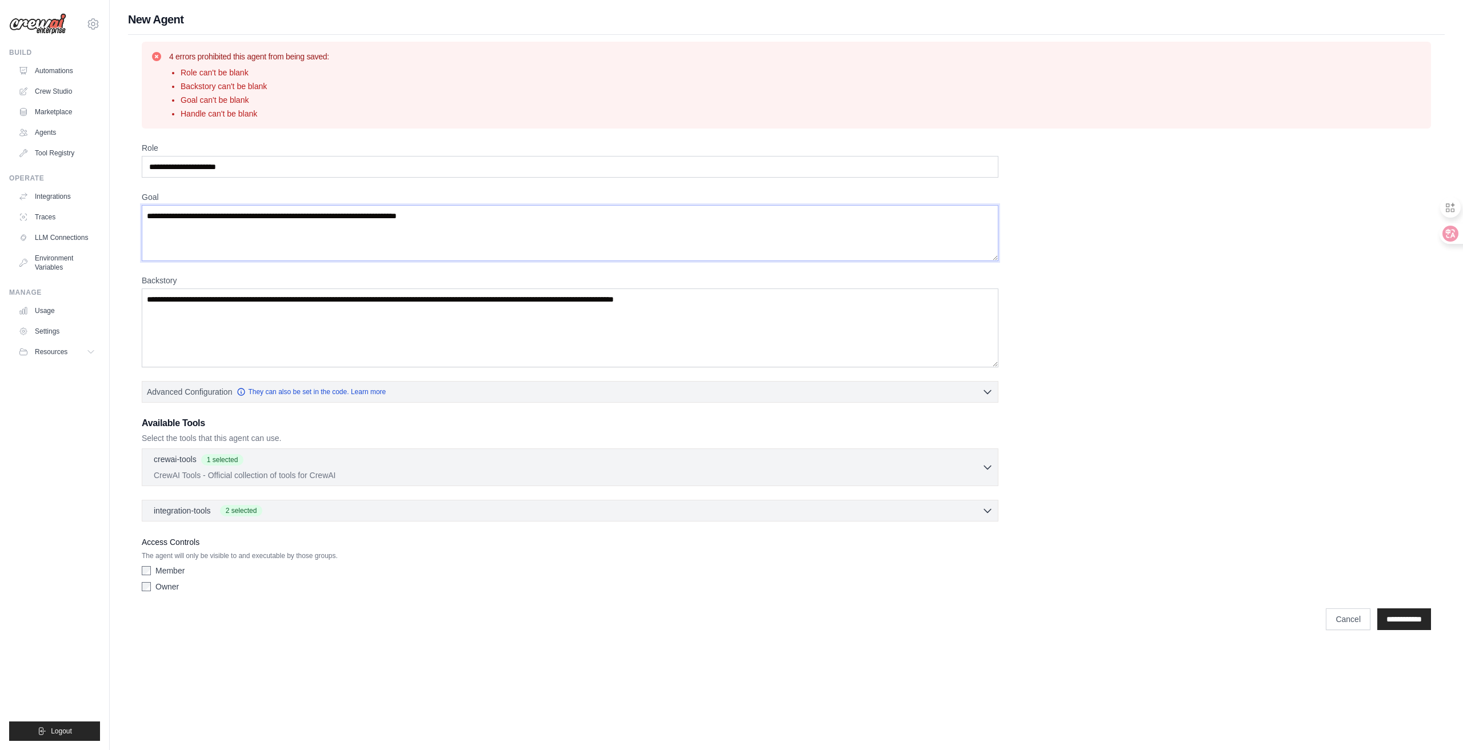
click at [126, 211] on div "New Agent 4 errors prohibited this agent from being saved: Role can't be blank …" at bounding box center [786, 324] width 1353 height 626
type textarea "**********"
click at [213, 174] on input "Role" at bounding box center [570, 167] width 857 height 22
click at [480, 161] on input "Role" at bounding box center [570, 167] width 857 height 22
paste input "**********"
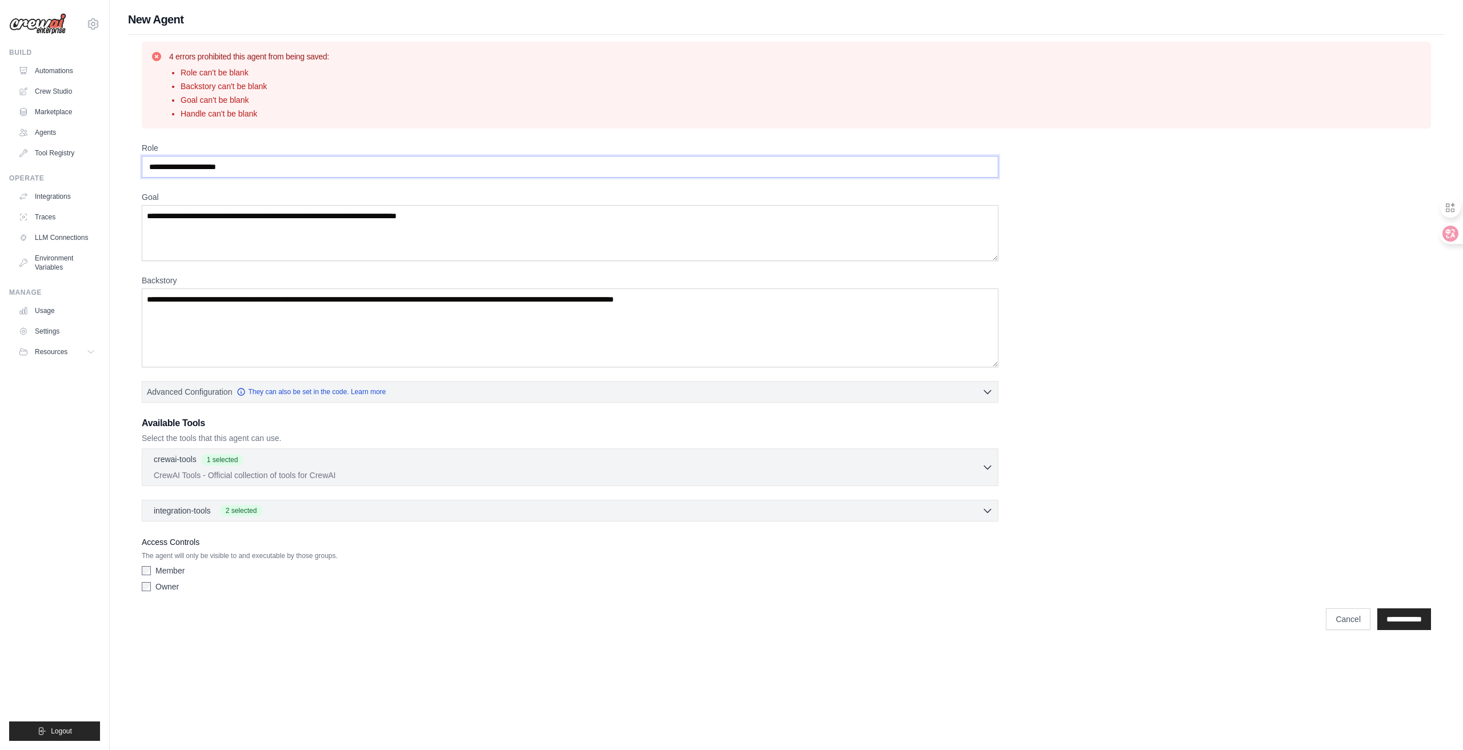
type input "**********"
click at [523, 215] on textarea "**********" at bounding box center [570, 233] width 857 height 56
click at [502, 307] on textarea "Backstory" at bounding box center [570, 328] width 857 height 79
paste textarea "**********"
click at [540, 313] on textarea "**********" at bounding box center [570, 328] width 857 height 79
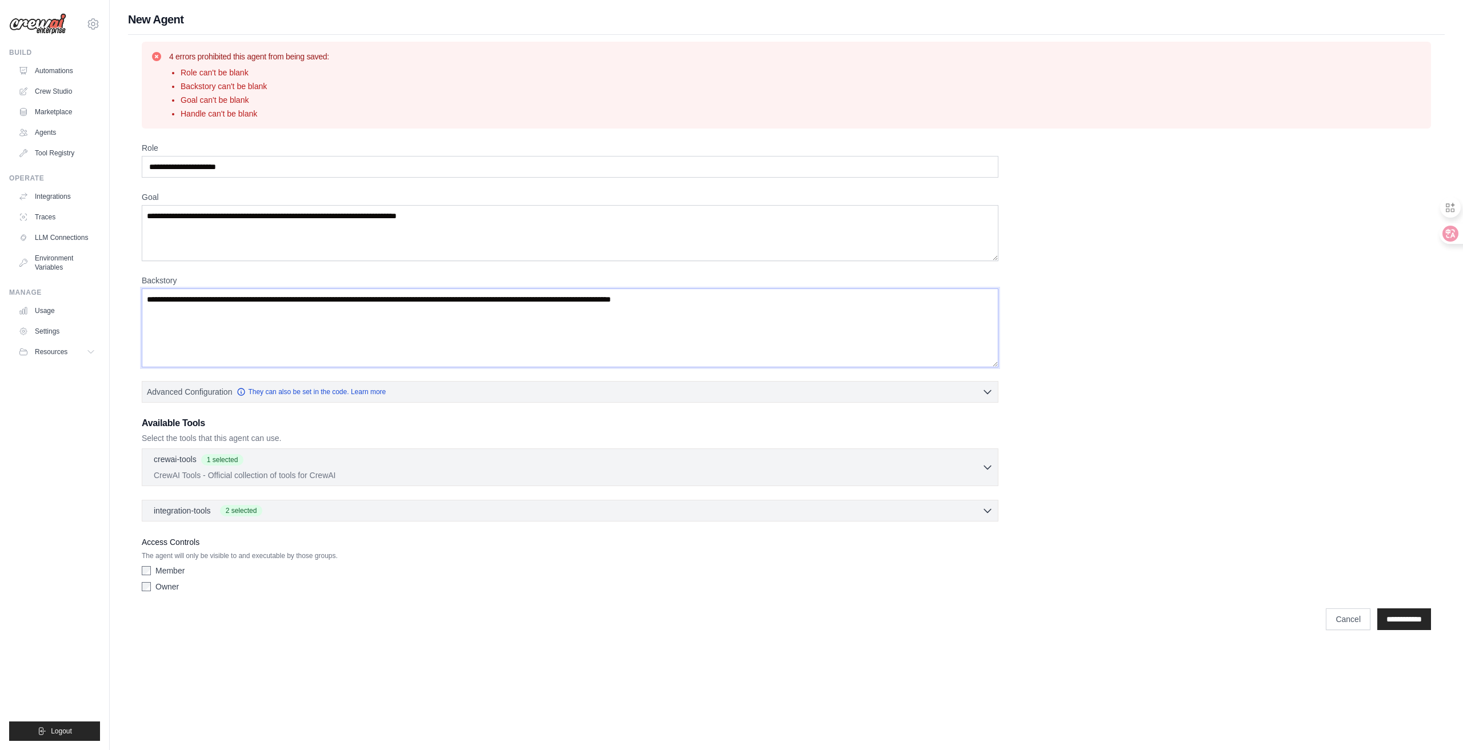
type textarea "**********"
click at [549, 412] on div "**********" at bounding box center [786, 369] width 1289 height 455
click at [592, 398] on button "Advanced Configuration They can also be set in the code. Learn more" at bounding box center [569, 391] width 855 height 21
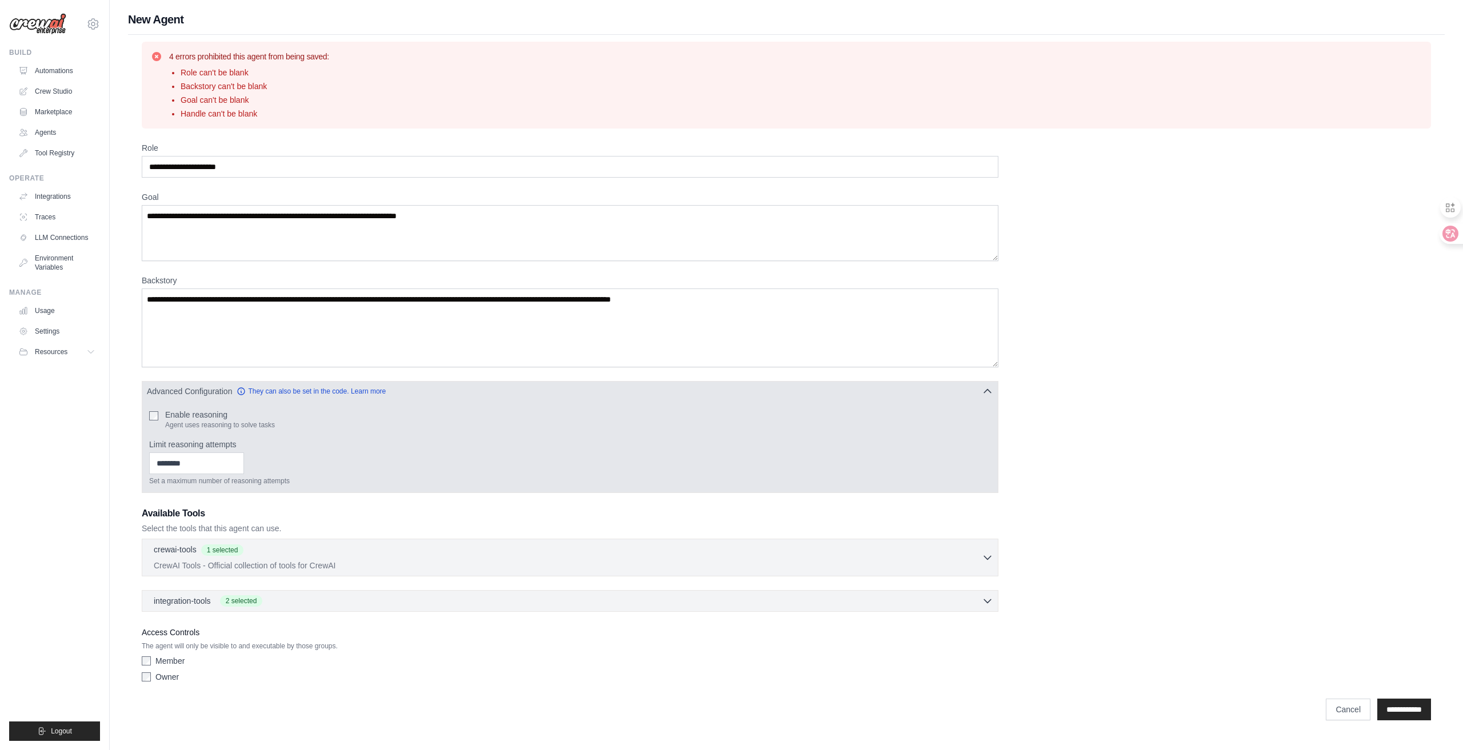
click at [593, 398] on button "Advanced Configuration They can also be set in the code. Learn more" at bounding box center [569, 391] width 855 height 21
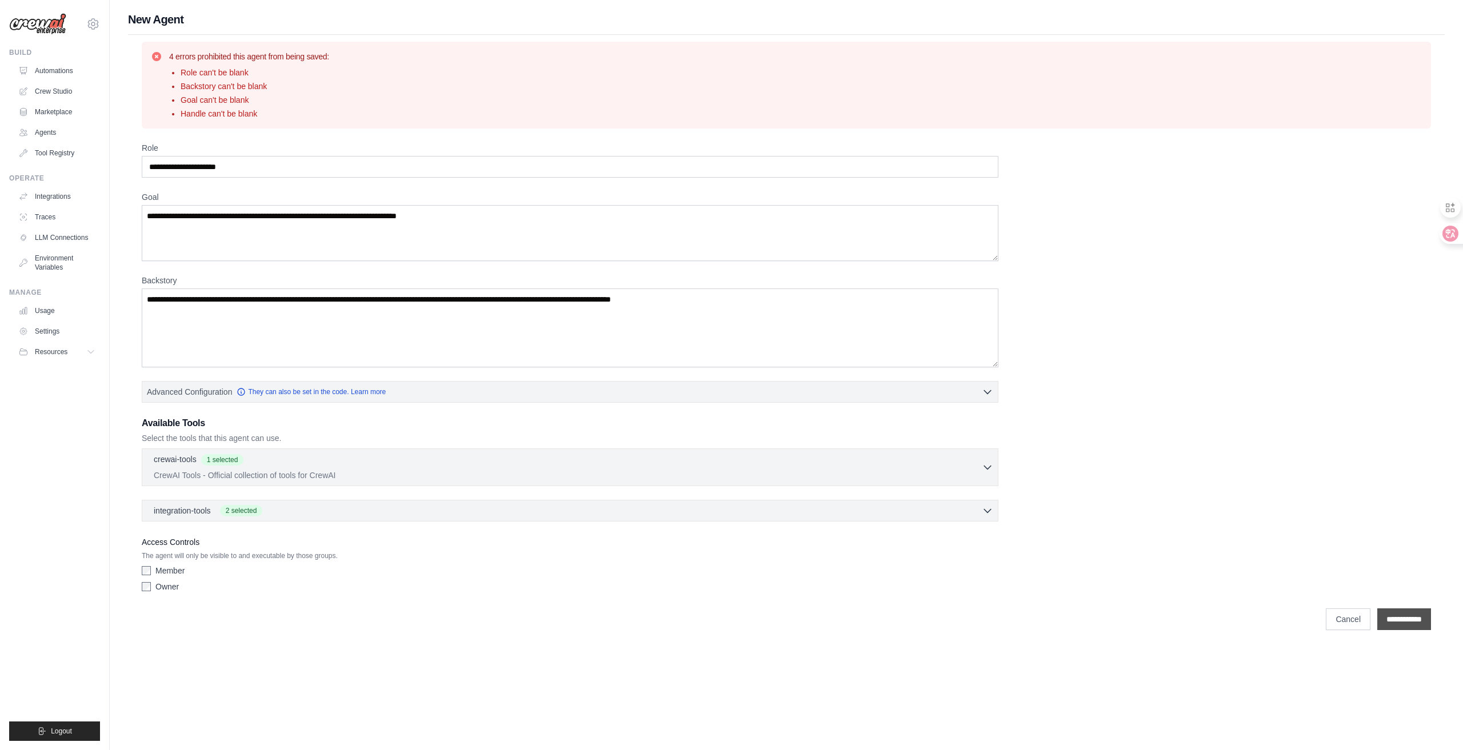
click at [1398, 615] on input "**********" at bounding box center [1404, 620] width 54 height 22
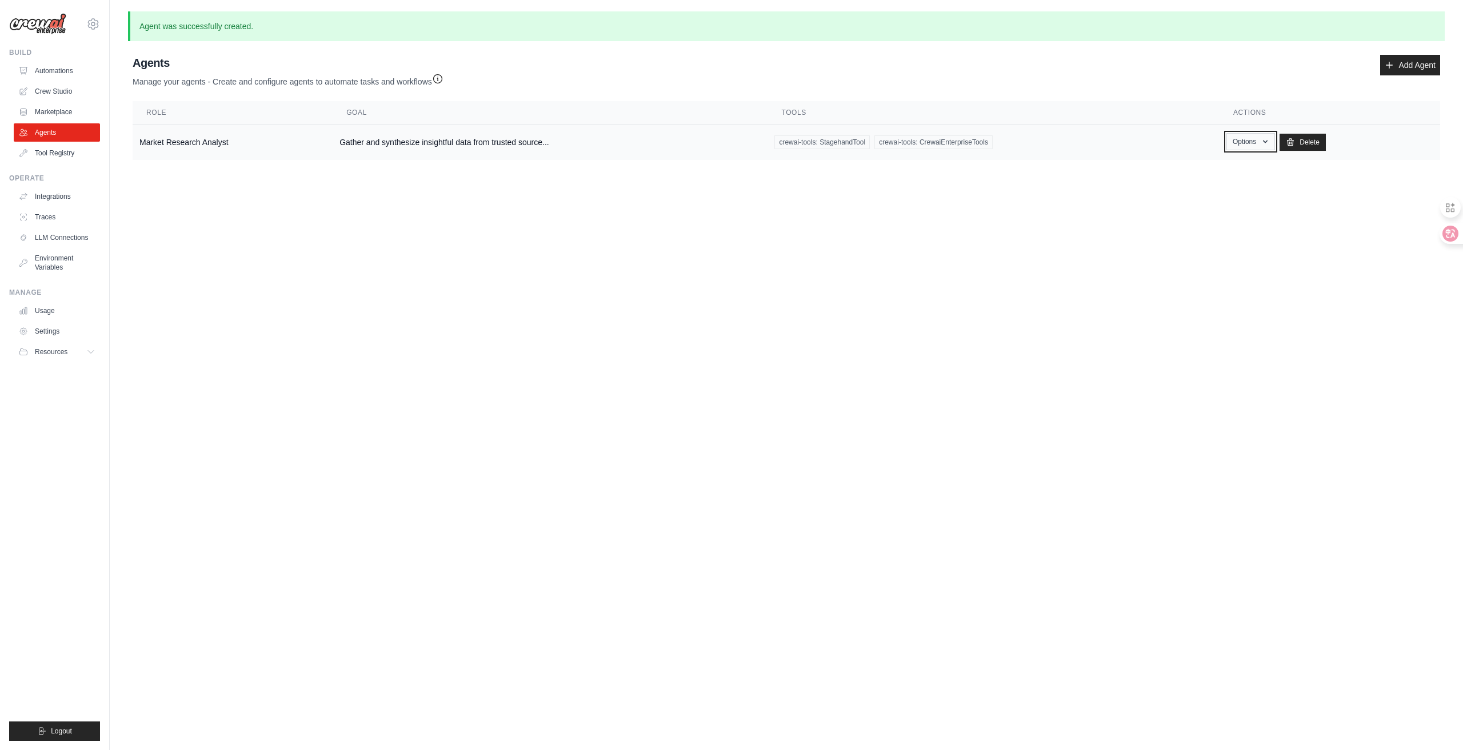
click at [1249, 141] on button "Options" at bounding box center [1250, 141] width 49 height 17
click at [959, 227] on body "zj1349517623@gmail.com Settings Build Automations Crew Studio" at bounding box center [731, 375] width 1463 height 750
click at [661, 145] on td "Gather and synthesize insightful data from trusted source..." at bounding box center [550, 143] width 435 height 36
click at [1260, 142] on button "Options" at bounding box center [1250, 141] width 49 height 17
click at [1251, 163] on link "Show" at bounding box center [1234, 168] width 82 height 21
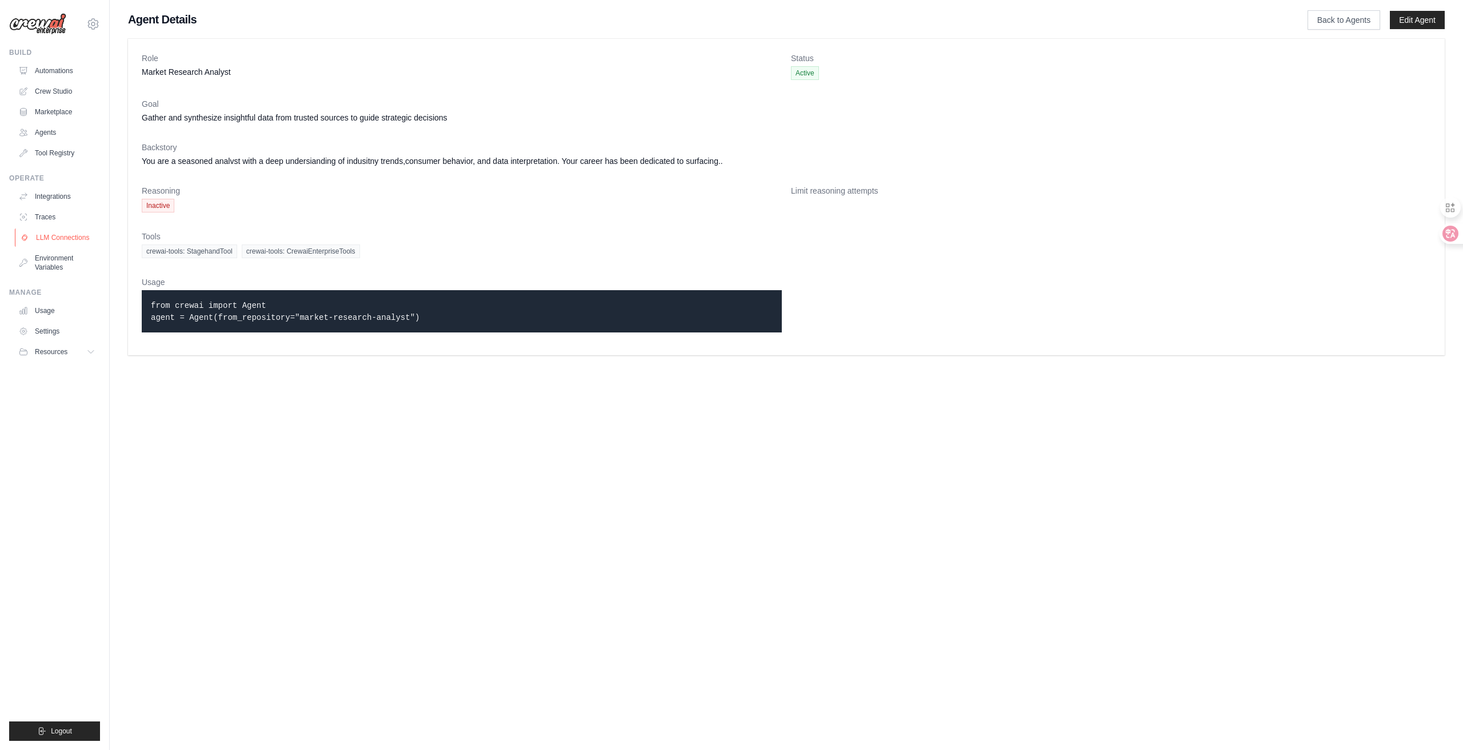
click at [83, 231] on link "LLM Connections" at bounding box center [58, 238] width 86 height 18
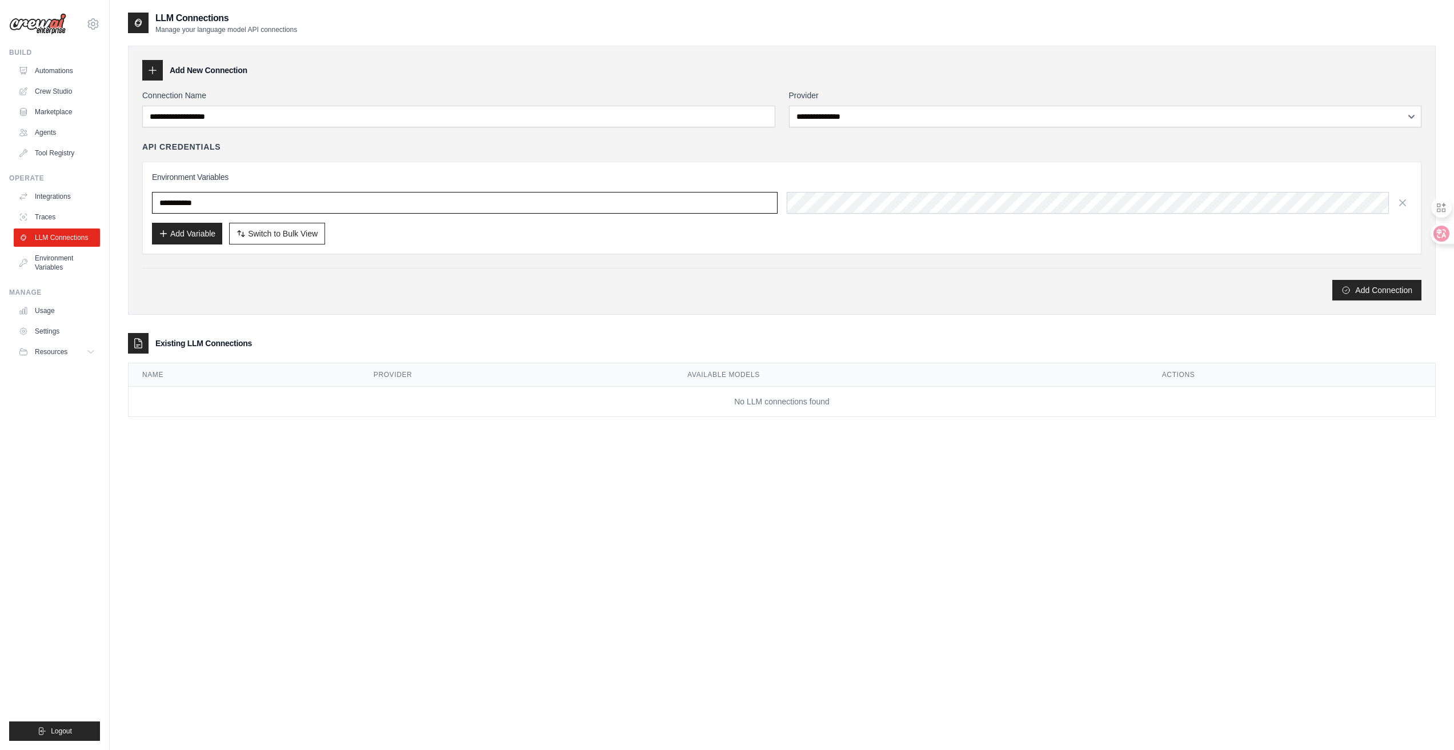
click at [198, 199] on input "text" at bounding box center [465, 203] width 626 height 22
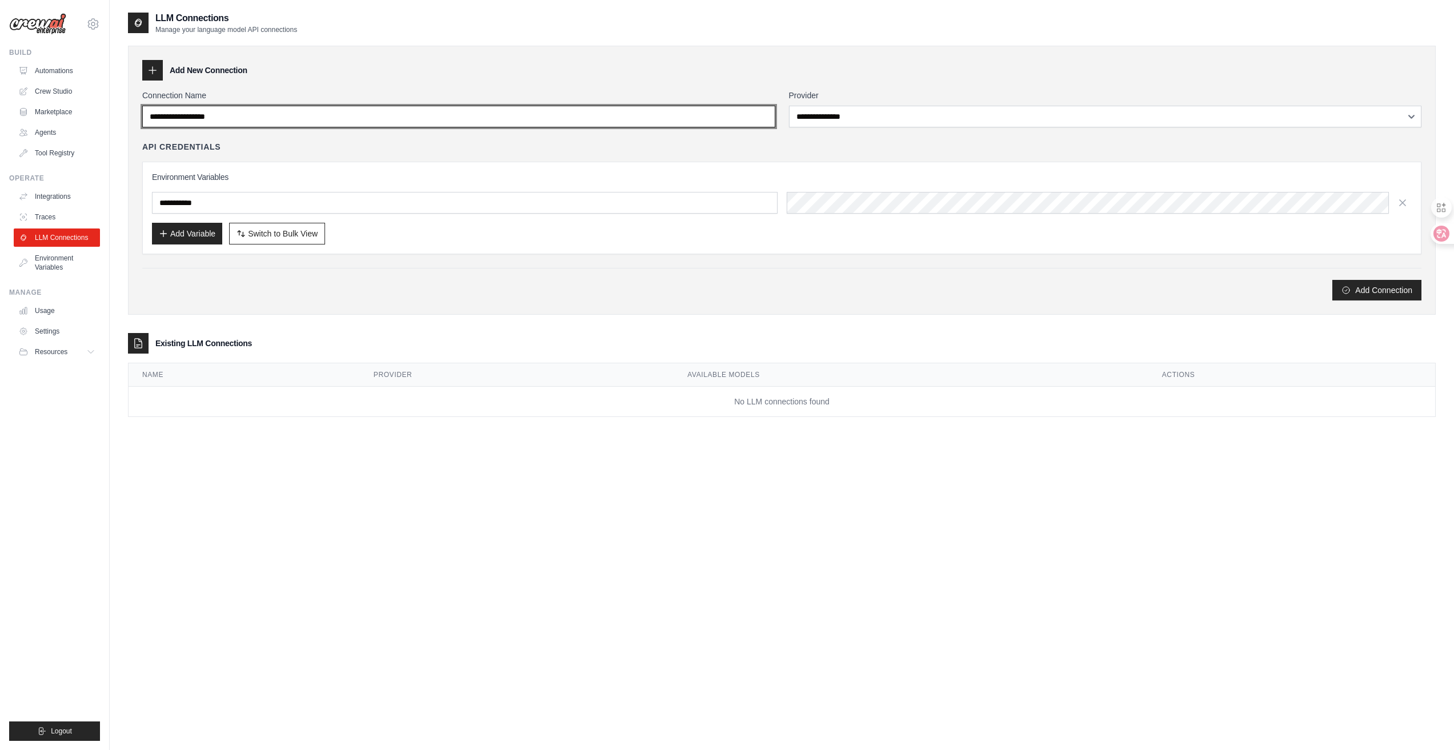
click at [223, 108] on input "Connection Name" at bounding box center [458, 117] width 633 height 22
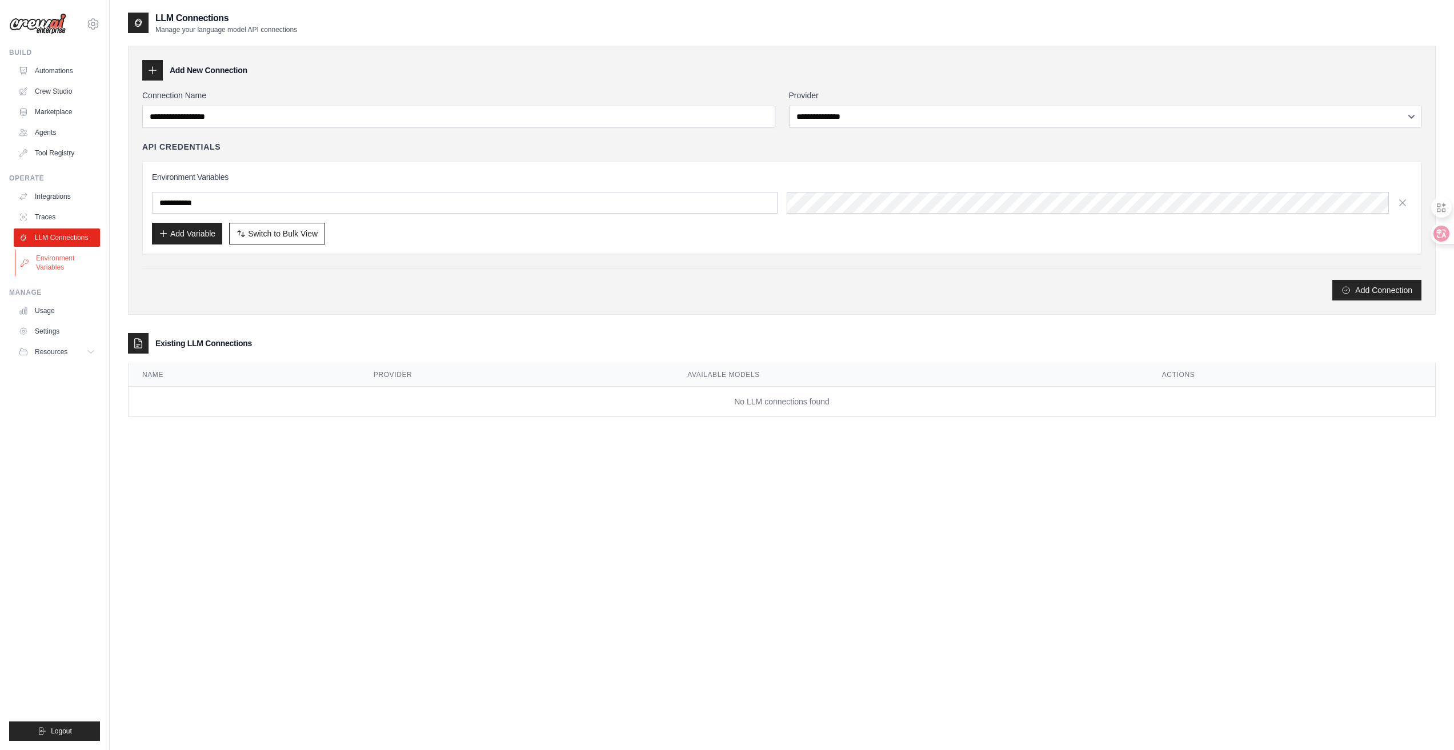
click at [42, 261] on link "Environment Variables" at bounding box center [58, 262] width 86 height 27
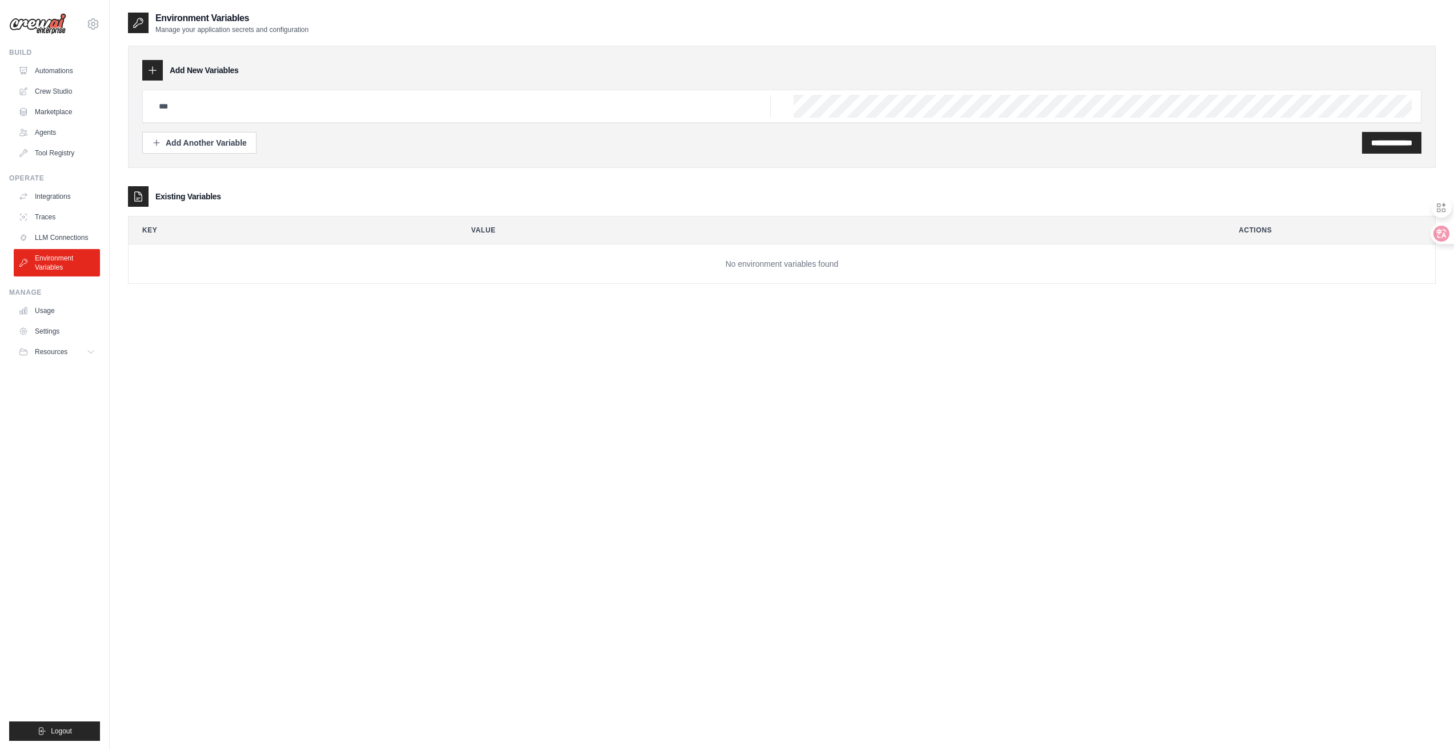
click at [62, 216] on link "Traces" at bounding box center [57, 217] width 86 height 18
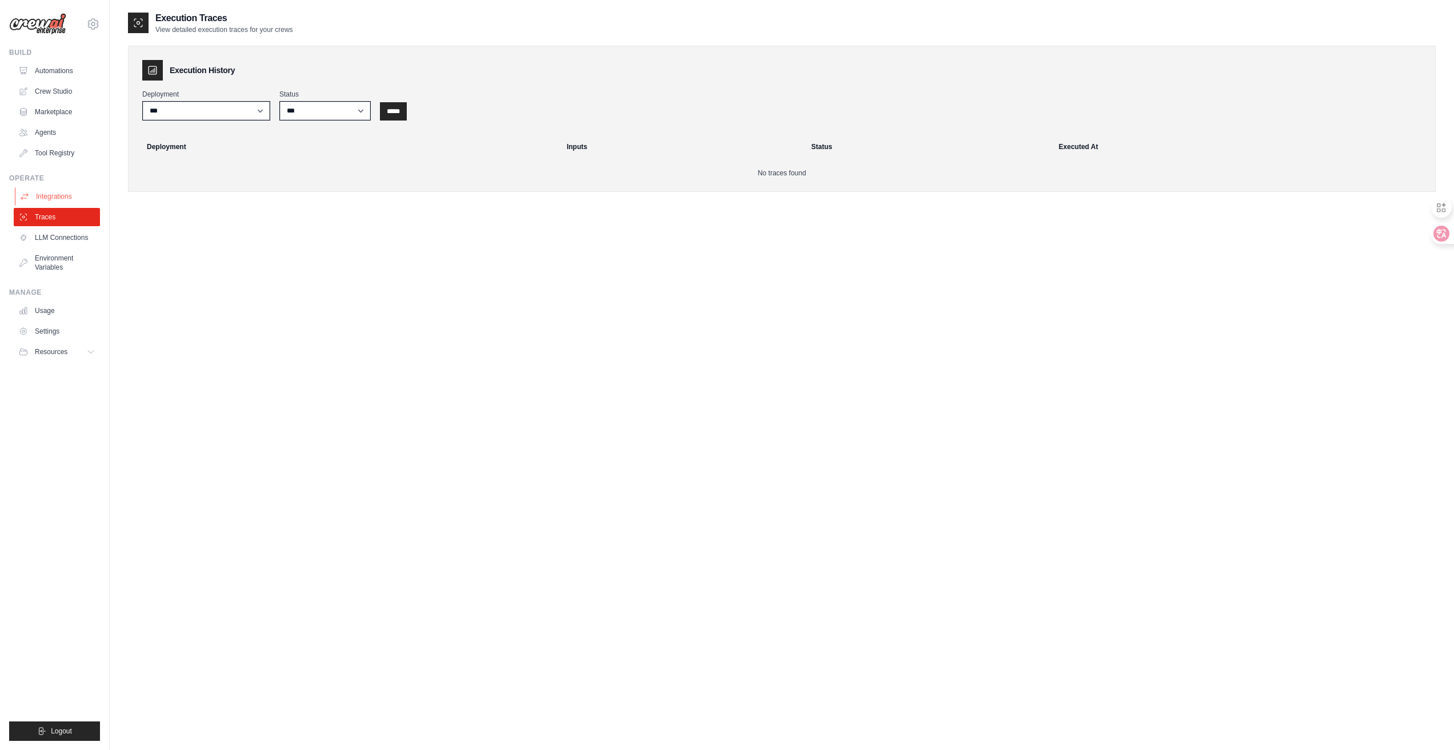
click at [68, 195] on link "Integrations" at bounding box center [58, 196] width 86 height 18
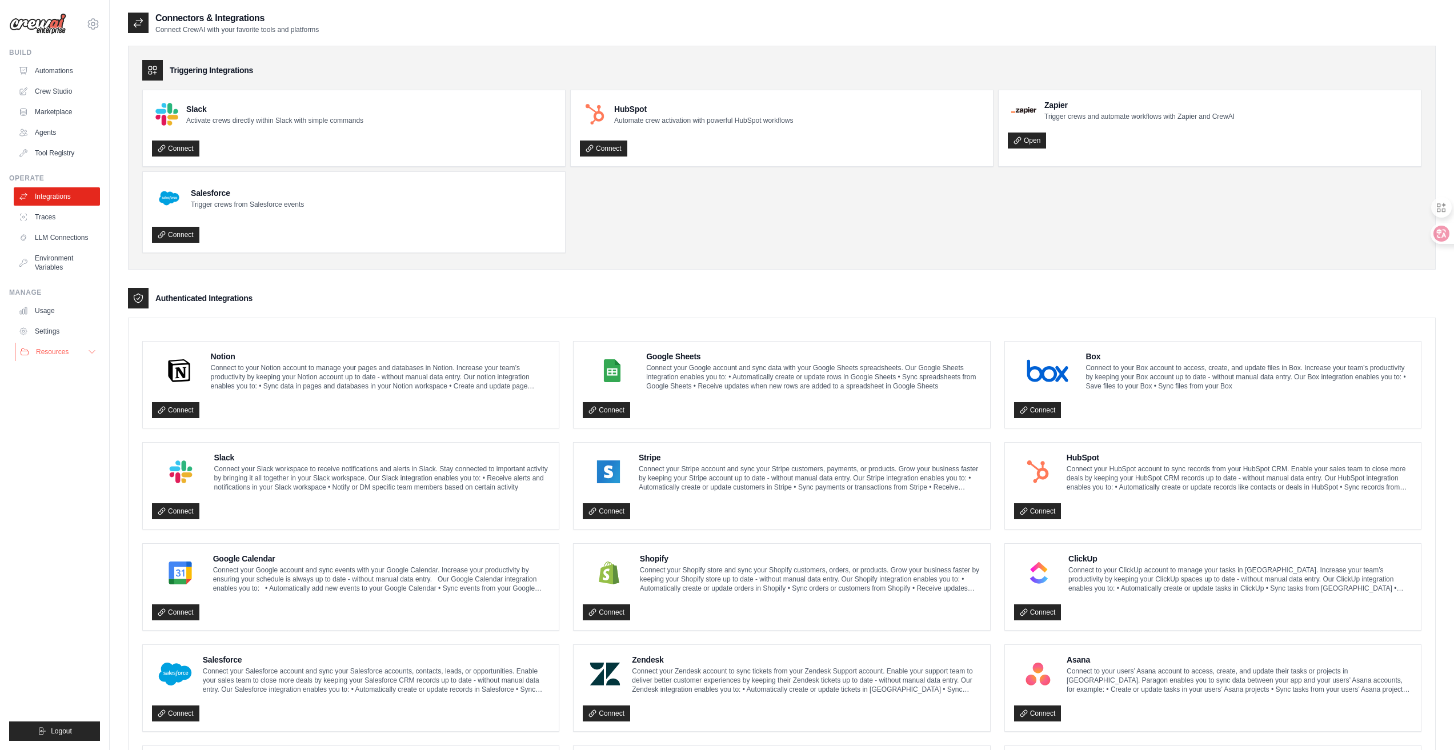
click at [52, 351] on span "Resources" at bounding box center [52, 351] width 33 height 9
click at [33, 238] on link "LLM Connections" at bounding box center [58, 238] width 86 height 18
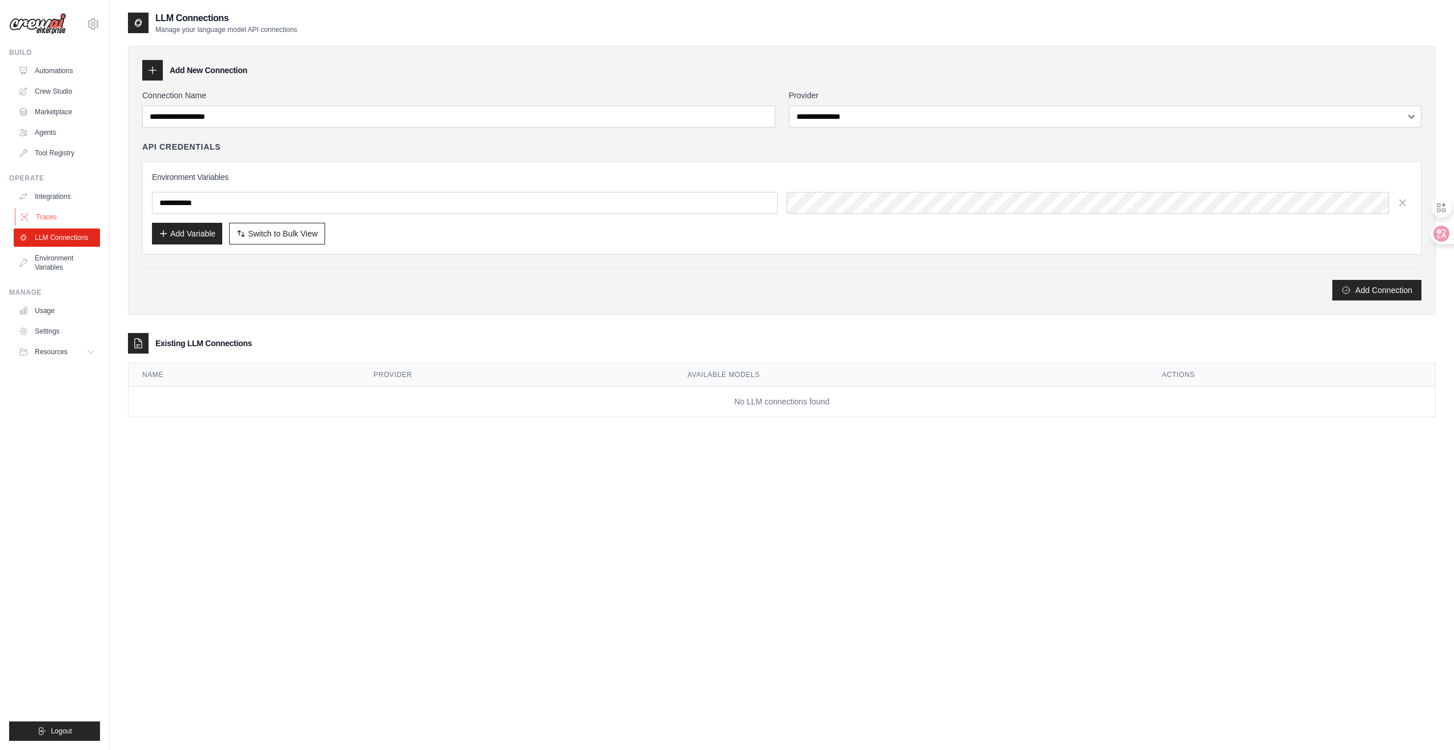
click at [48, 213] on link "Traces" at bounding box center [58, 217] width 86 height 18
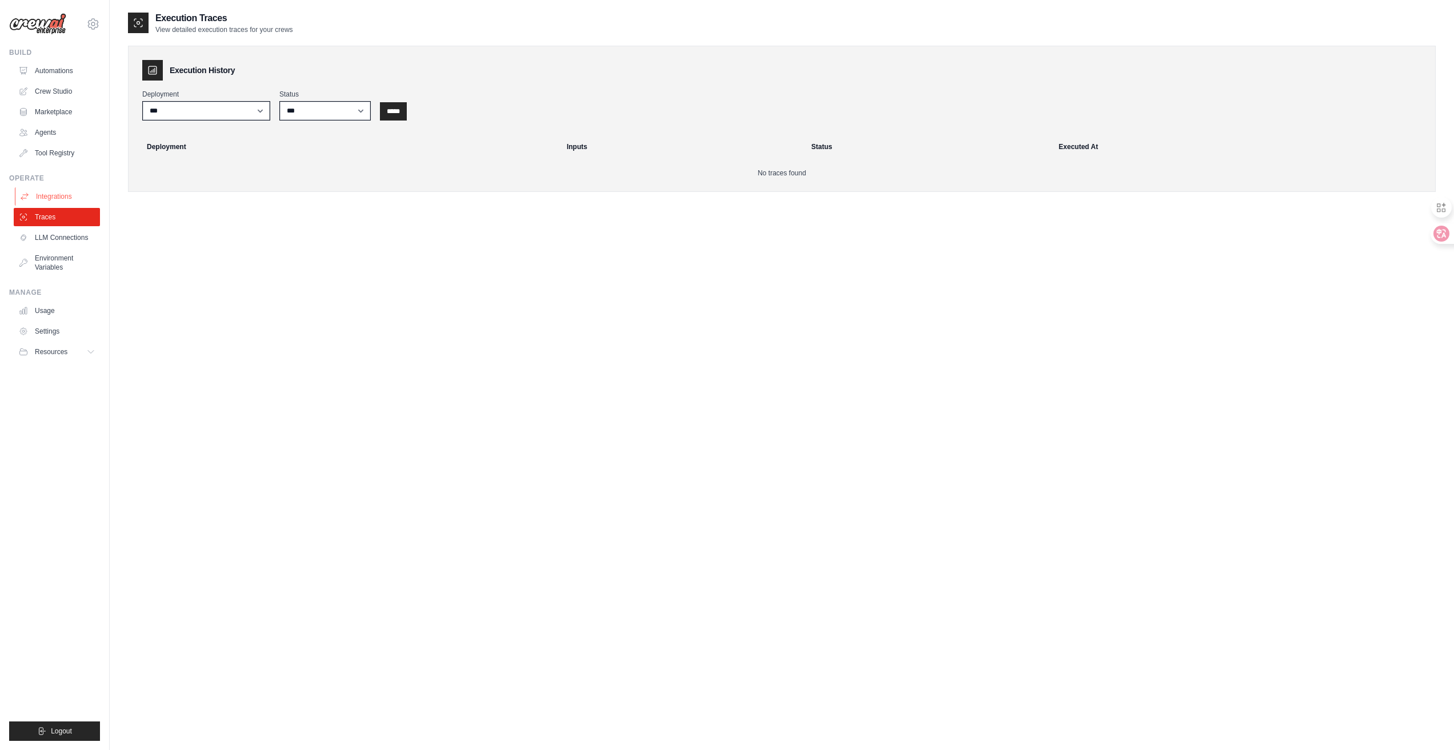
click at [51, 194] on link "Integrations" at bounding box center [58, 196] width 86 height 18
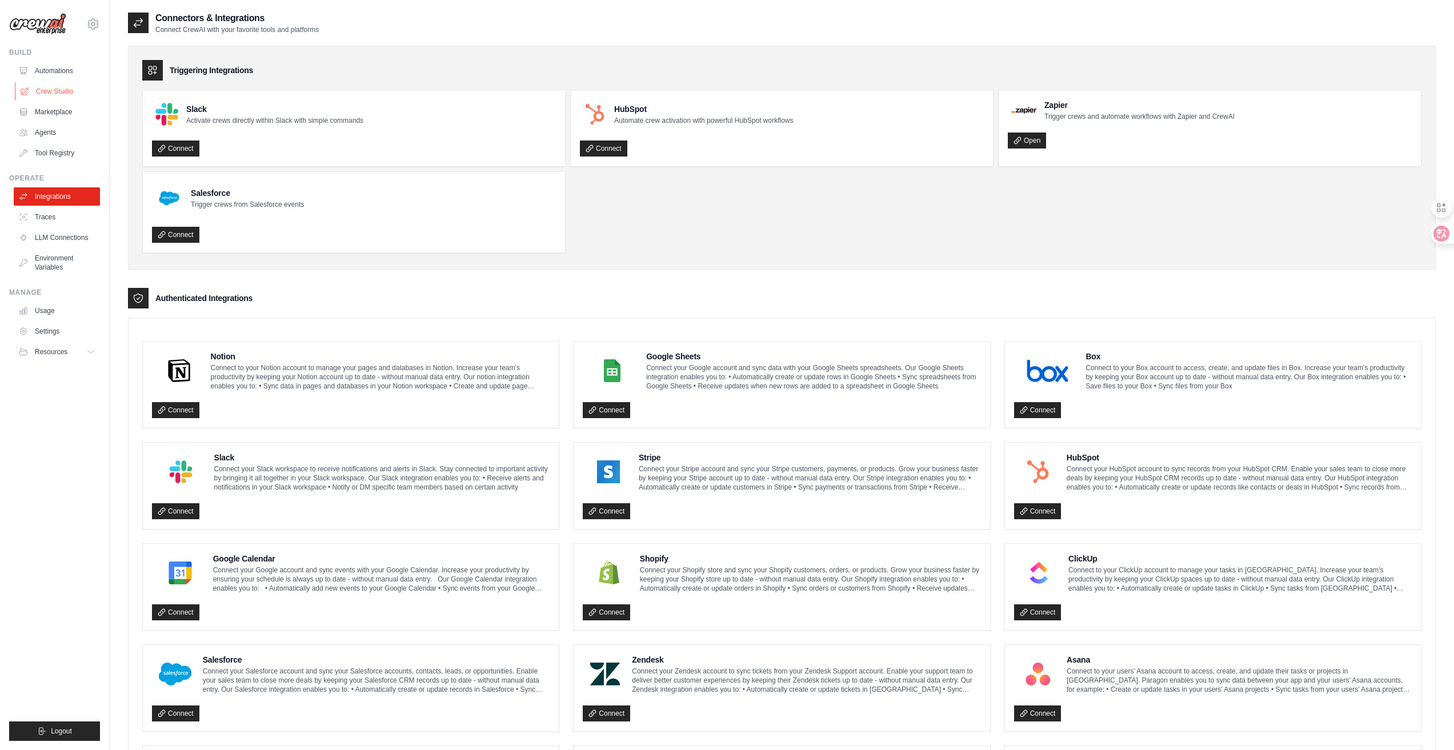
click at [59, 85] on link "Crew Studio" at bounding box center [58, 91] width 86 height 18
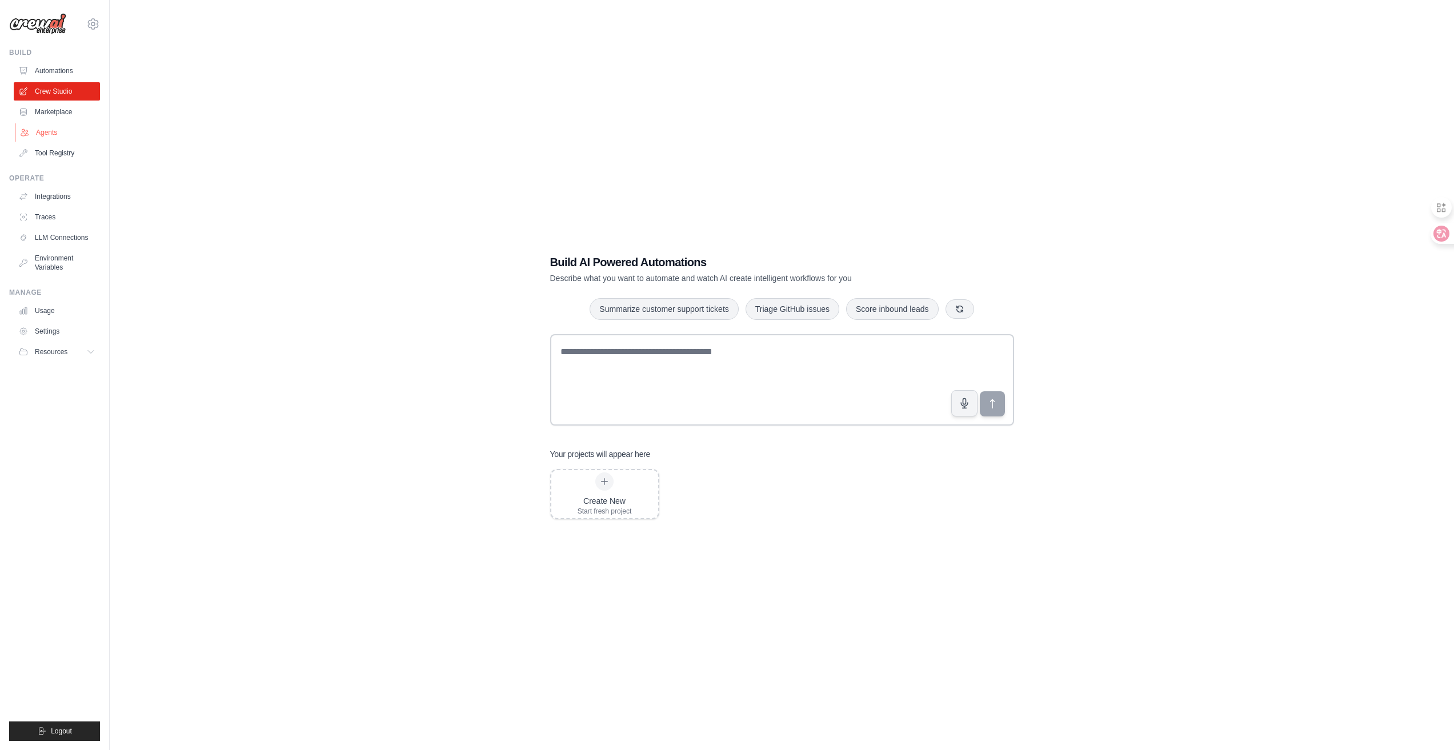
click at [70, 130] on link "Agents" at bounding box center [58, 132] width 86 height 18
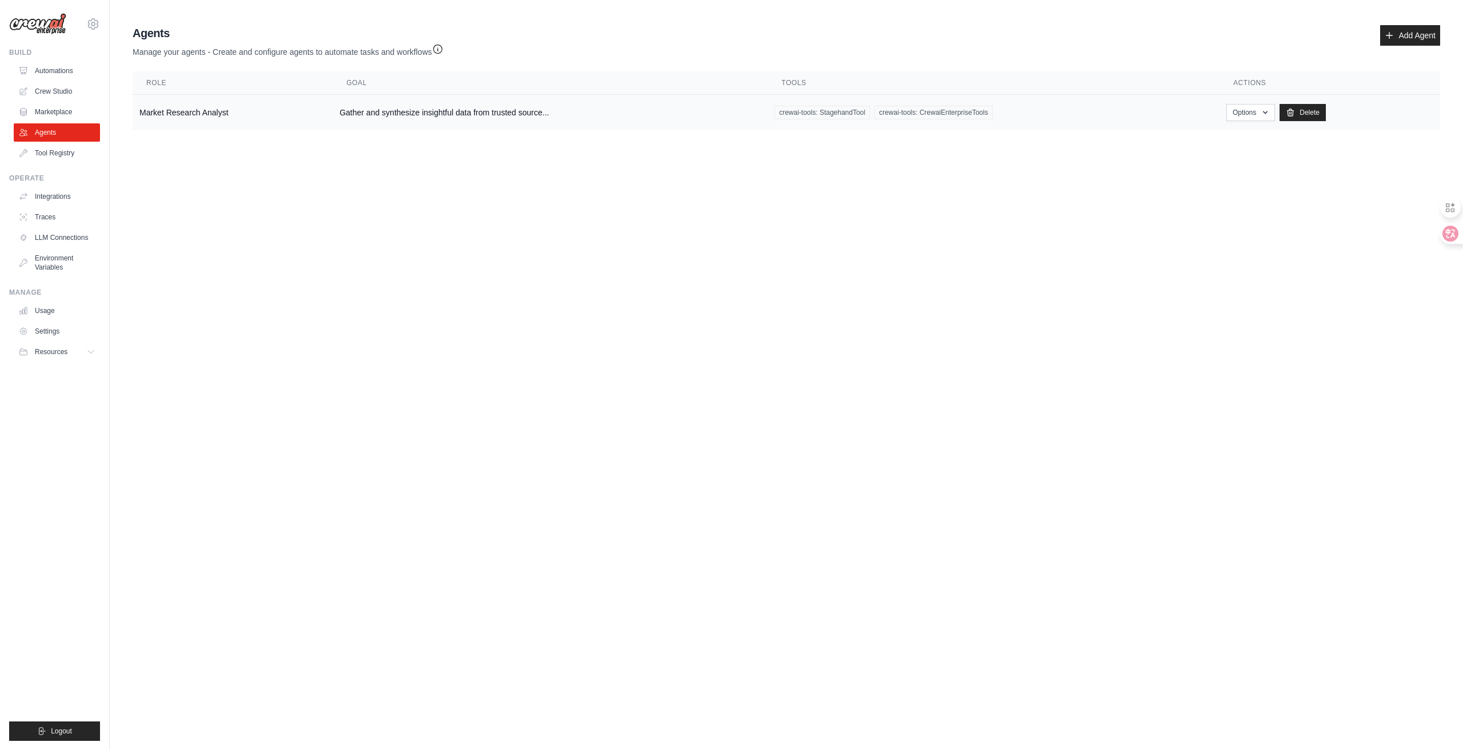
click at [171, 105] on td "Market Research Analyst" at bounding box center [233, 113] width 200 height 36
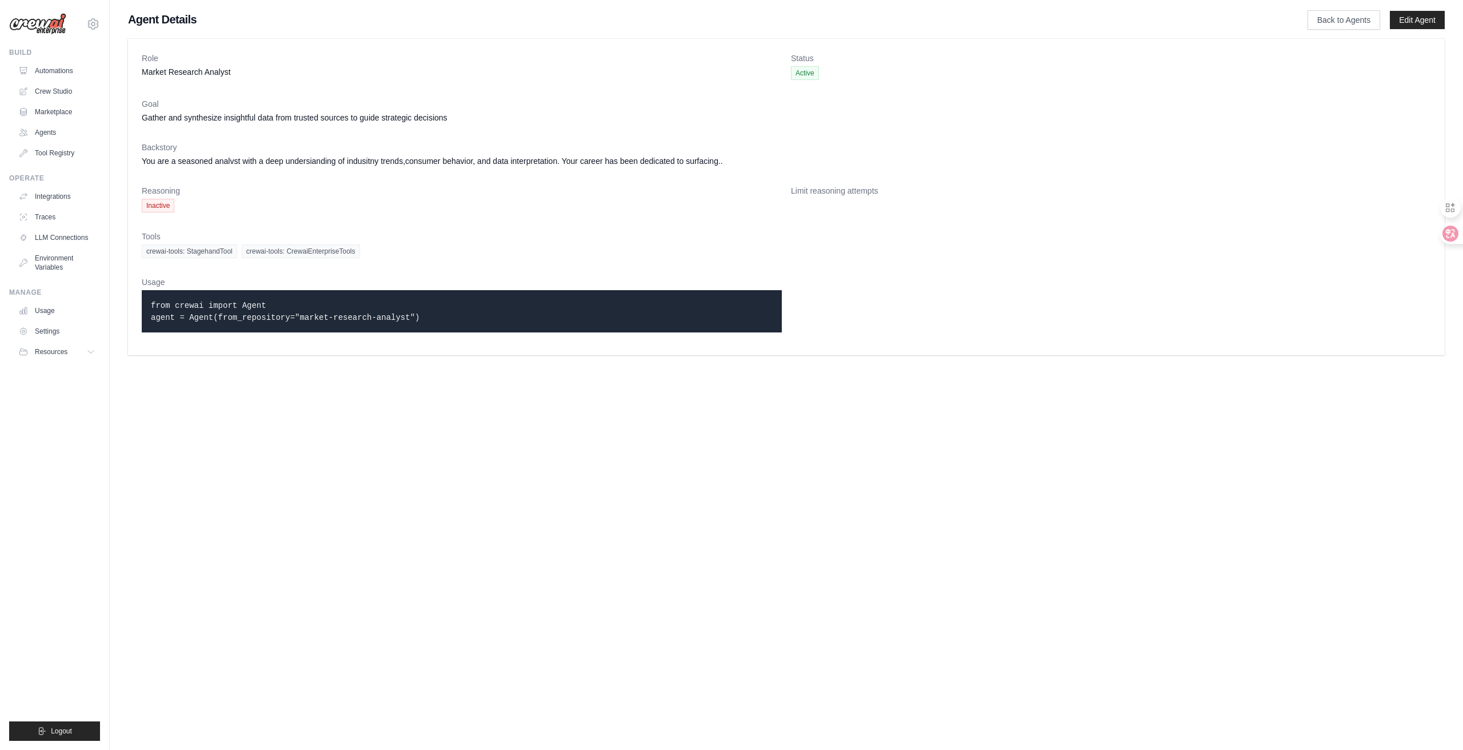
click at [817, 70] on span "Active" at bounding box center [805, 73] width 28 height 14
click at [98, 22] on icon at bounding box center [93, 24] width 14 height 14
click at [531, 152] on dt "Backstory" at bounding box center [786, 147] width 1289 height 11
click at [601, 255] on div "crewai-tools: StagehandTool crewai-tools: CrewaiEnterpriseTools" at bounding box center [786, 252] width 1289 height 14
drag, startPoint x: 435, startPoint y: 257, endPoint x: 140, endPoint y: 253, distance: 294.9
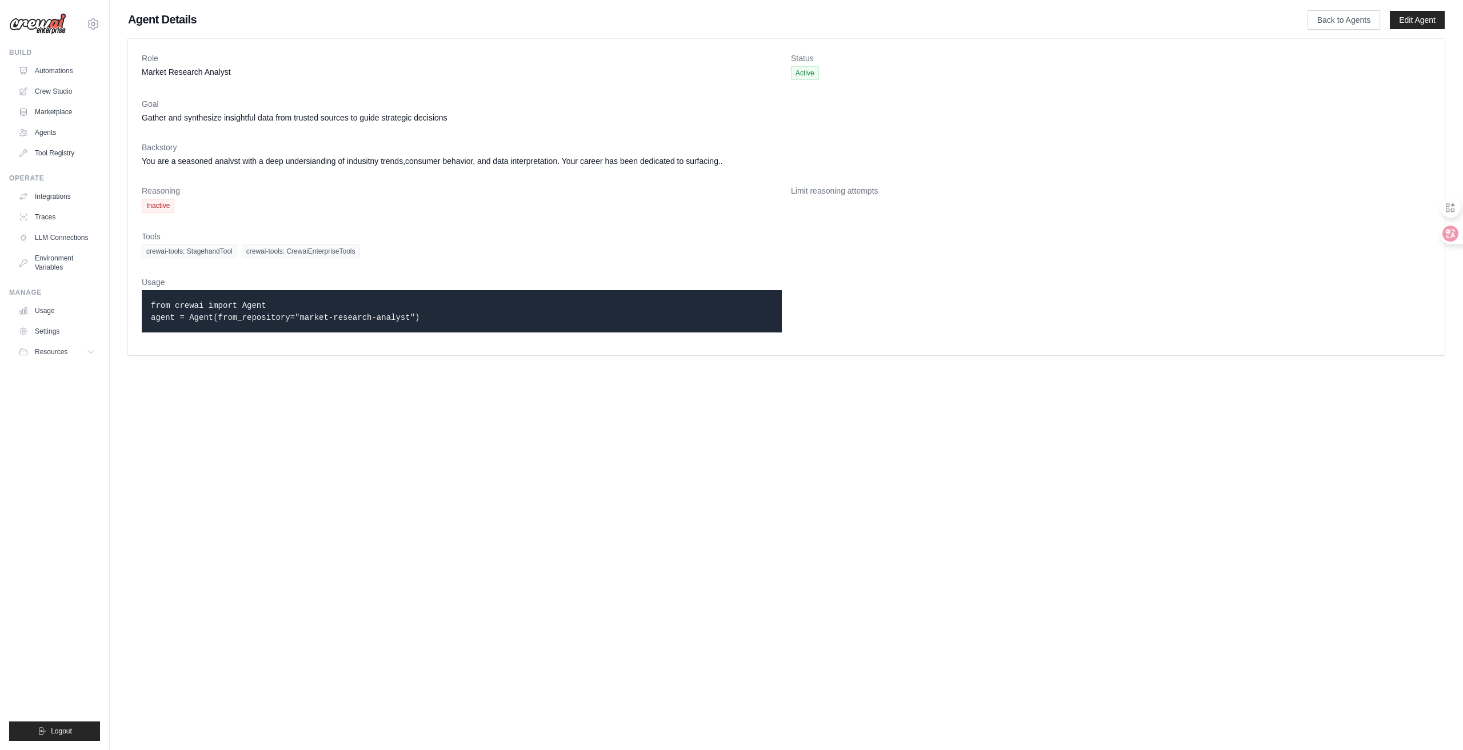
click at [140, 253] on div "Role Market Research Analyst Status Active Goal Gather and synthesize insightfu…" at bounding box center [786, 197] width 1317 height 317
click at [431, 273] on dl "Role Market Research Analyst Status Active Goal Gather and synthesize insightfu…" at bounding box center [786, 197] width 1289 height 289
drag, startPoint x: 389, startPoint y: 257, endPoint x: 167, endPoint y: 258, distance: 221.7
click at [167, 258] on div "crewai-tools: StagehandTool crewai-tools: CrewaiEnterpriseTools" at bounding box center [786, 252] width 1289 height 14
click at [167, 258] on span "crewai-tools: StagehandTool" at bounding box center [189, 252] width 95 height 14
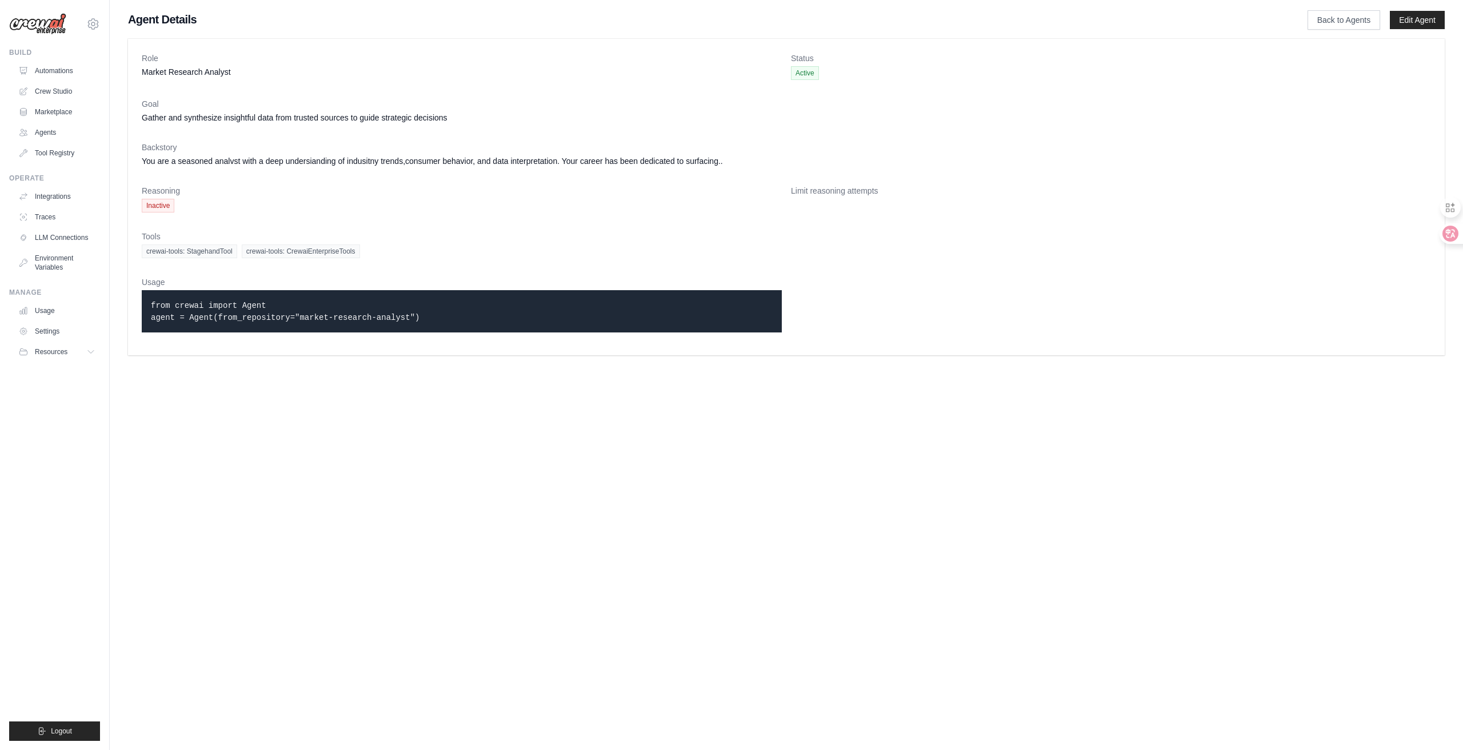
drag, startPoint x: 146, startPoint y: 251, endPoint x: 379, endPoint y: 238, distance: 233.5
click at [379, 238] on div "Tools crewai-tools: StagehandTool crewai-tools: CrewaiEnterpriseTools" at bounding box center [786, 244] width 1289 height 27
click at [385, 255] on div "crewai-tools: StagehandTool crewai-tools: CrewaiEnterpriseTools" at bounding box center [786, 252] width 1289 height 14
drag, startPoint x: 370, startPoint y: 254, endPoint x: 125, endPoint y: 261, distance: 245.8
click at [125, 261] on div "Role Market Research Analyst Status Active Goal Gather and synthesize insightfu…" at bounding box center [786, 197] width 1353 height 326
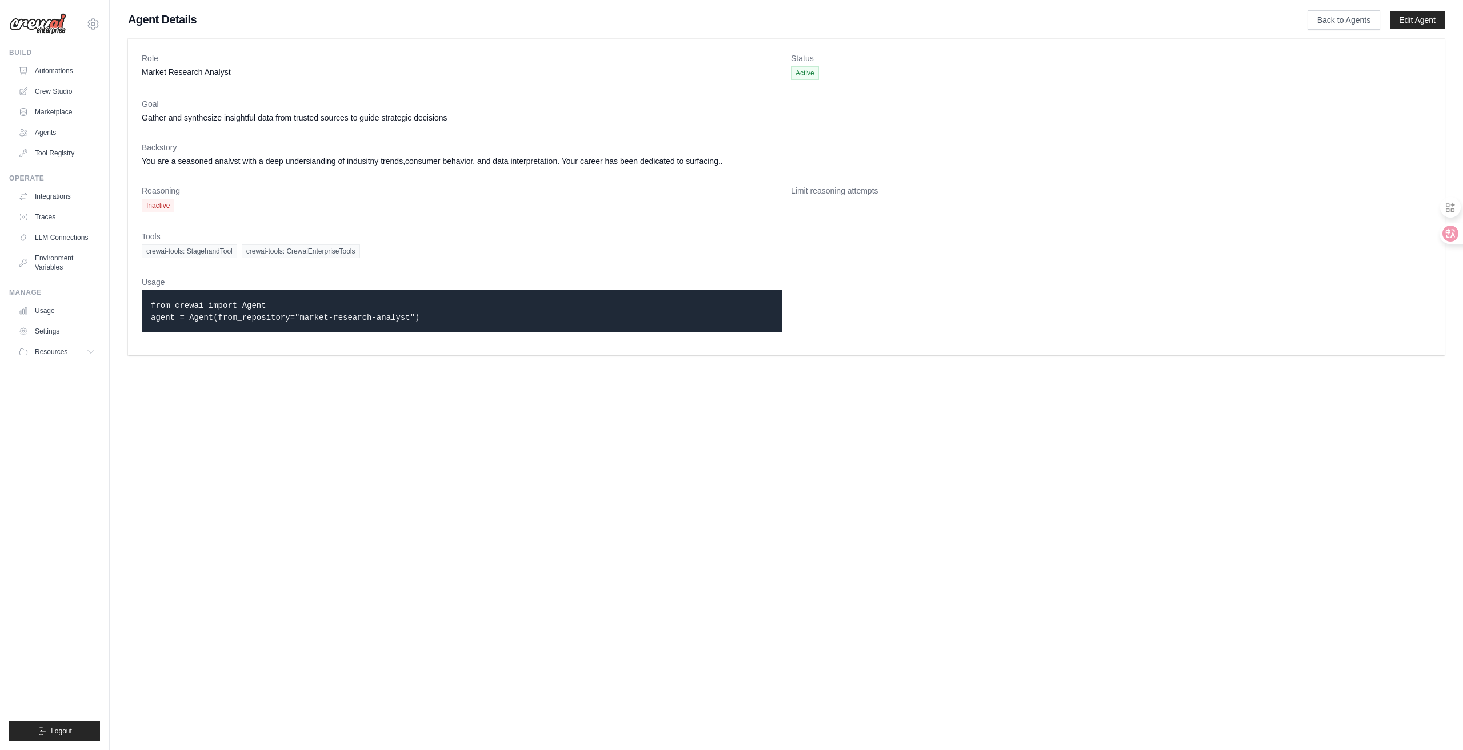
click at [276, 271] on dl "Role Market Research Analyst Status Active Goal Gather and synthesize insightfu…" at bounding box center [786, 197] width 1289 height 289
drag, startPoint x: 403, startPoint y: 252, endPoint x: 139, endPoint y: 261, distance: 263.6
click at [139, 261] on div "Role Market Research Analyst Status Active Goal Gather and synthesize insightfu…" at bounding box center [786, 197] width 1317 height 317
click at [413, 298] on div "from crewai import Agent agent = Agent(from_repository="market-research-analyst…" at bounding box center [462, 311] width 640 height 42
drag, startPoint x: 377, startPoint y: 263, endPoint x: 147, endPoint y: 261, distance: 229.7
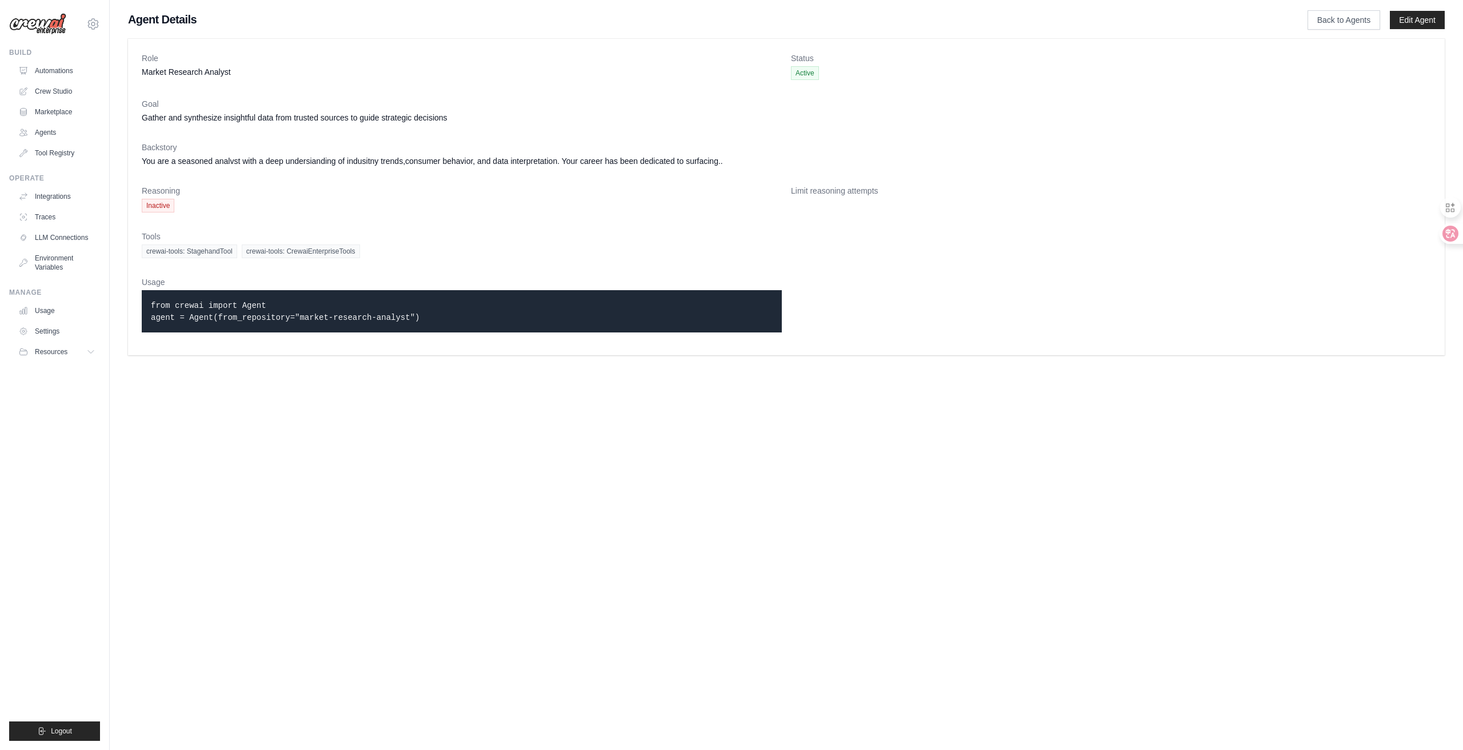
click at [147, 261] on dl "Role Market Research Analyst Status Active Goal Gather and synthesize insightfu…" at bounding box center [786, 197] width 1289 height 289
click at [266, 273] on dl "Role Market Research Analyst Status Active Goal Gather and synthesize insightfu…" at bounding box center [786, 197] width 1289 height 289
click at [81, 314] on link "Usage" at bounding box center [58, 311] width 86 height 18
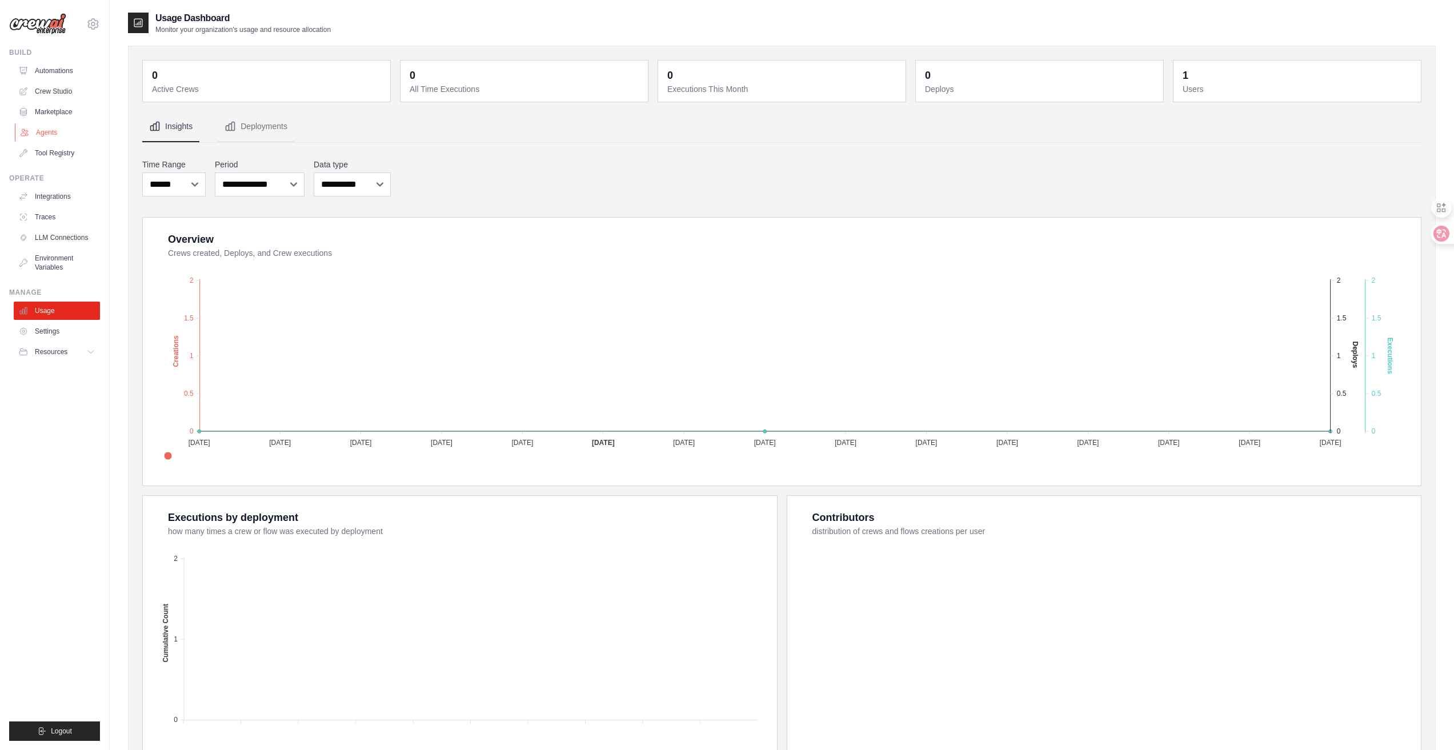
click at [63, 136] on link "Agents" at bounding box center [58, 132] width 86 height 18
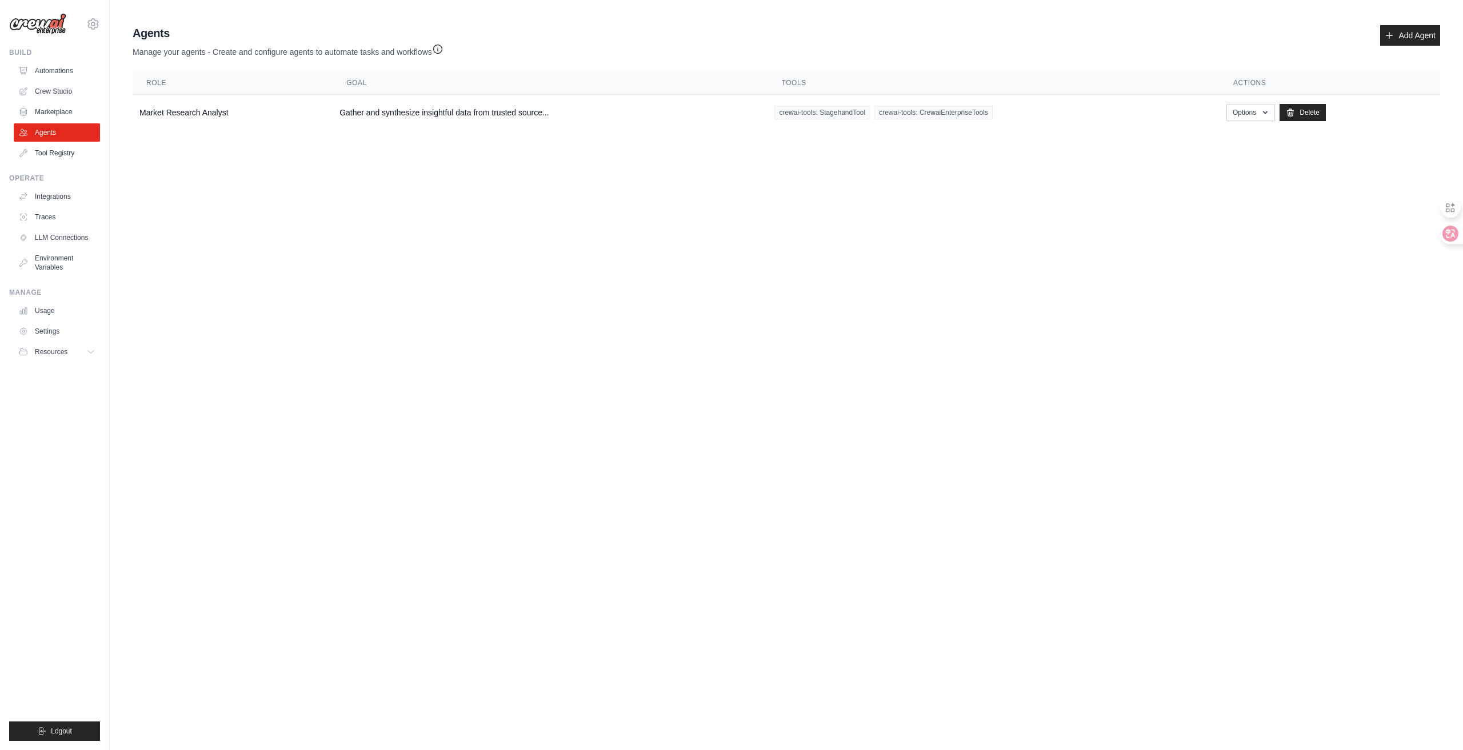
click at [307, 92] on th "Role" at bounding box center [233, 82] width 200 height 23
click at [287, 116] on td "Market Research Analyst" at bounding box center [233, 113] width 200 height 36
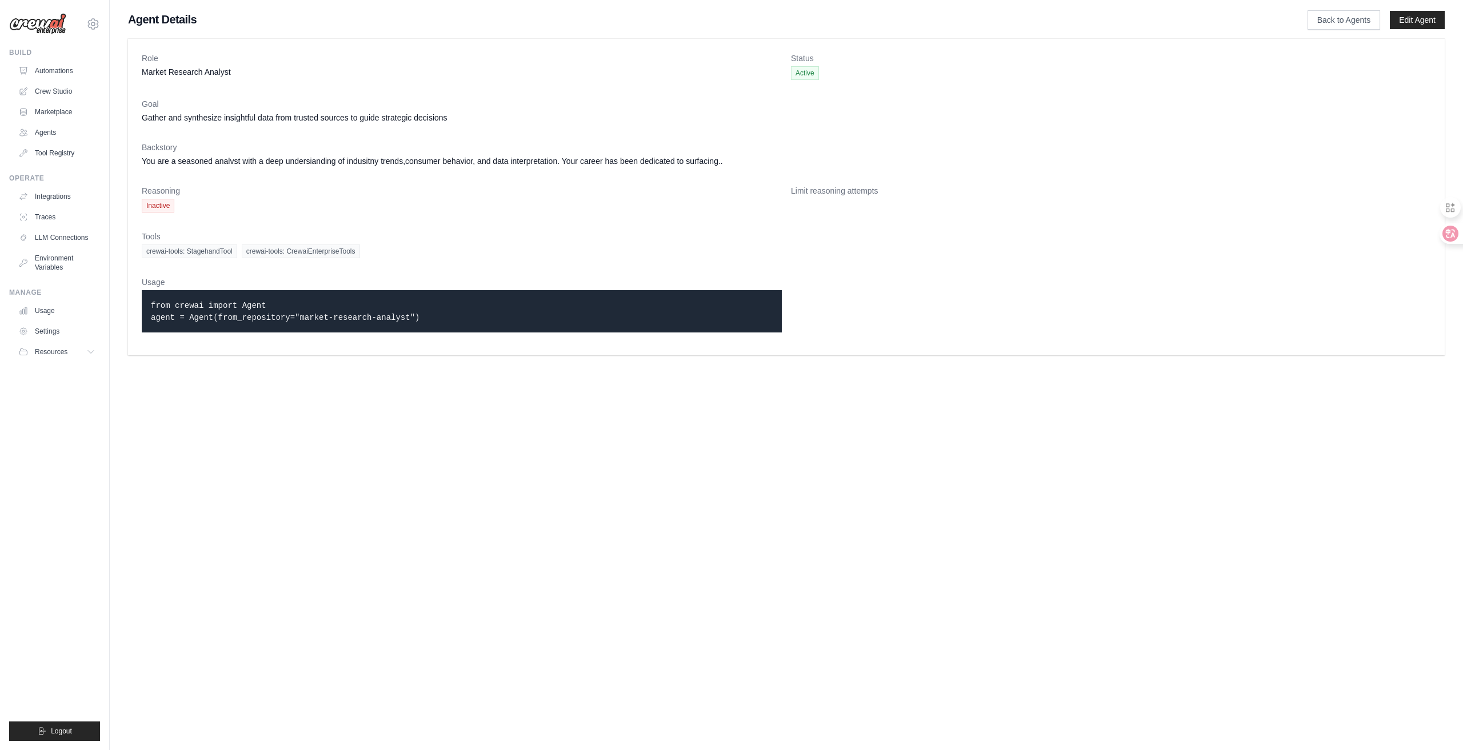
drag, startPoint x: 455, startPoint y: 314, endPoint x: 148, endPoint y: 306, distance: 307.0
click at [148, 306] on div "from crewai import Agent agent = Agent(from_repository="market-research-analyst…" at bounding box center [462, 311] width 640 height 42
click at [49, 68] on link "Automations" at bounding box center [58, 71] width 86 height 18
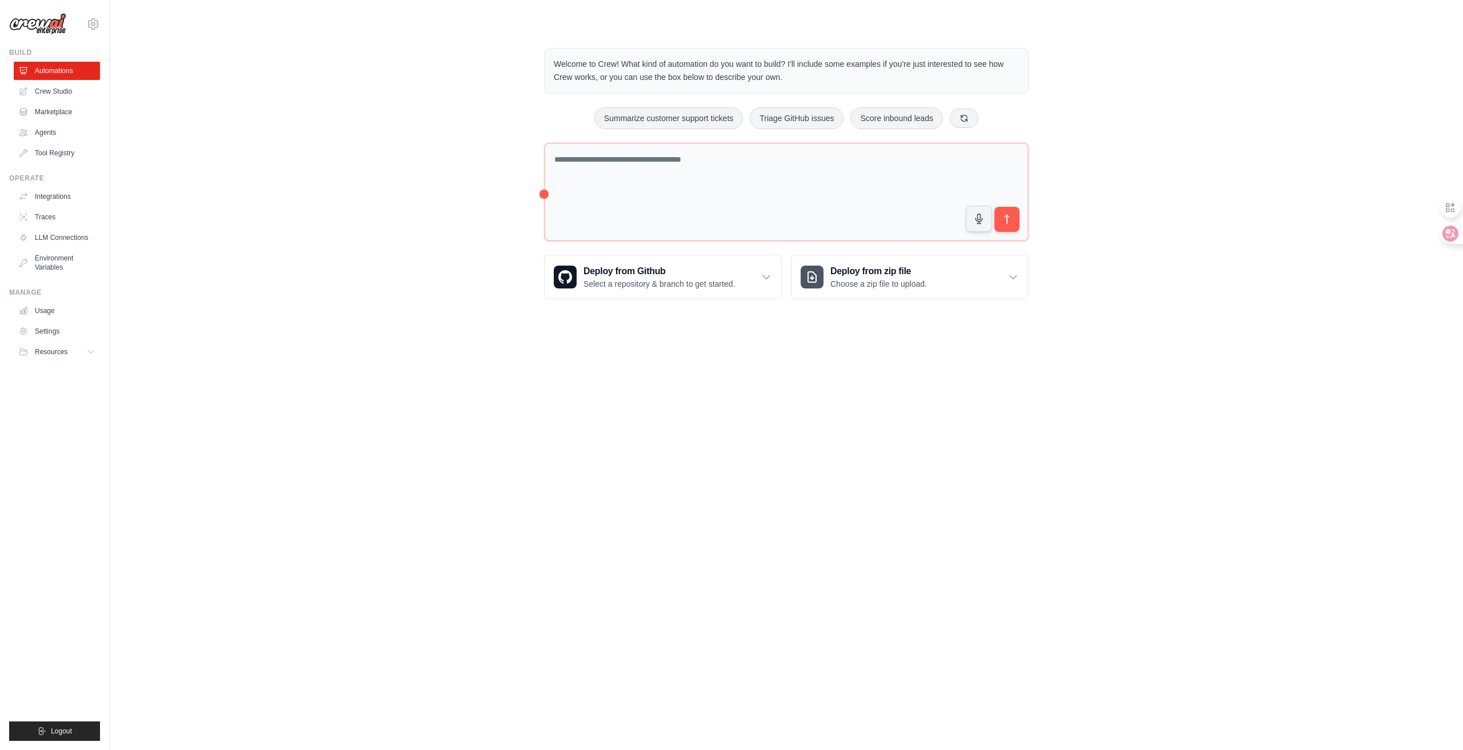
click at [52, 91] on link "Crew Studio" at bounding box center [57, 91] width 86 height 18
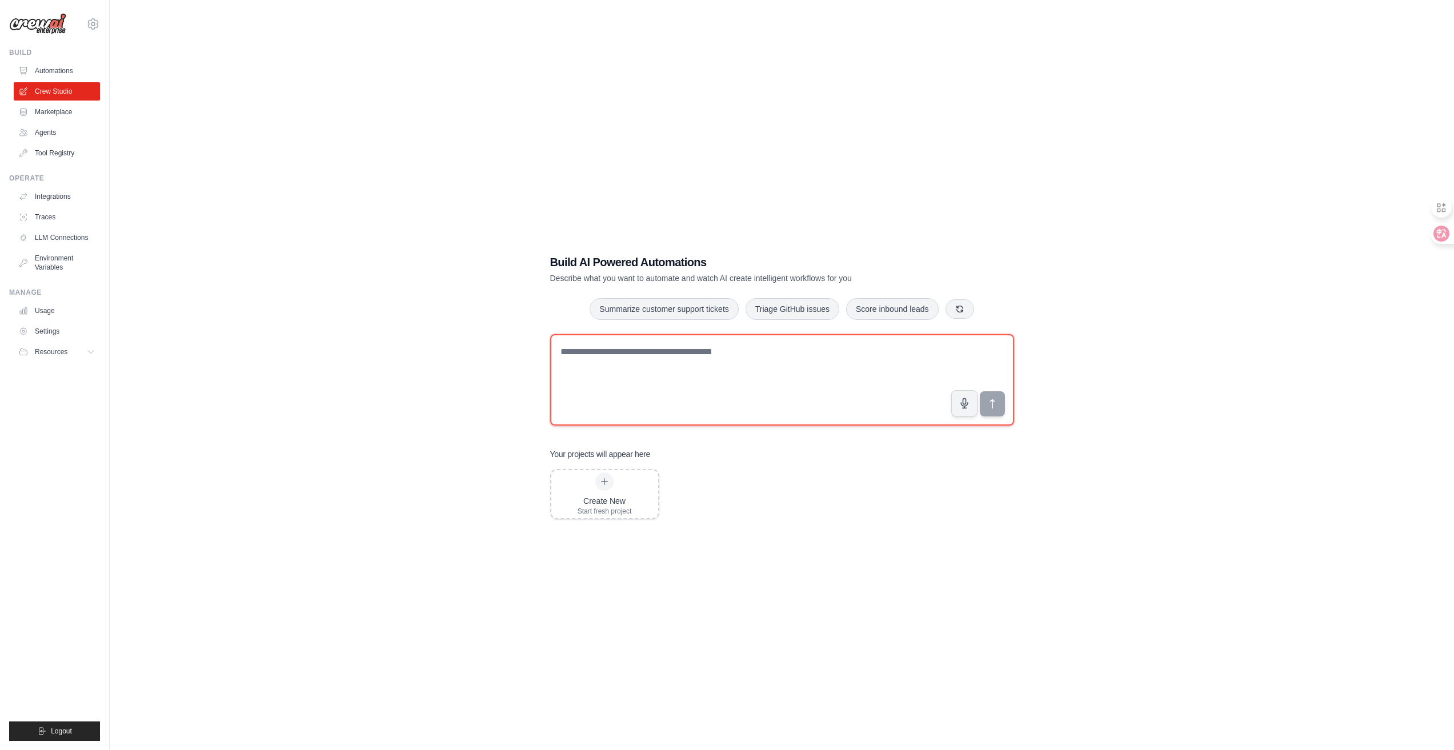
click at [667, 388] on textarea at bounding box center [782, 379] width 464 height 91
click at [352, 403] on div "Build AI Powered Automations Describe what you want to automate and watch AI cr…" at bounding box center [782, 386] width 1308 height 750
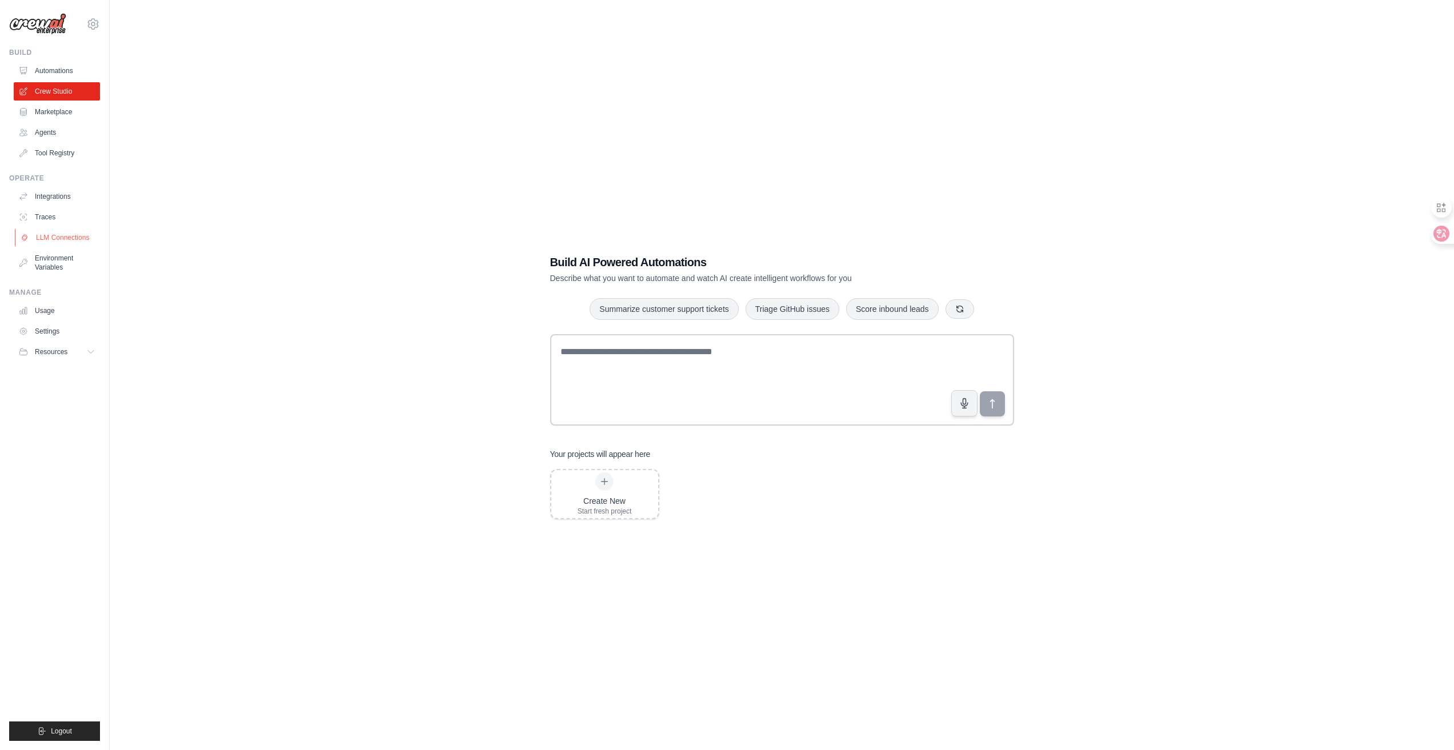
click at [74, 239] on link "LLM Connections" at bounding box center [58, 238] width 86 height 18
click at [74, 161] on link "Tool Registry" at bounding box center [58, 153] width 86 height 18
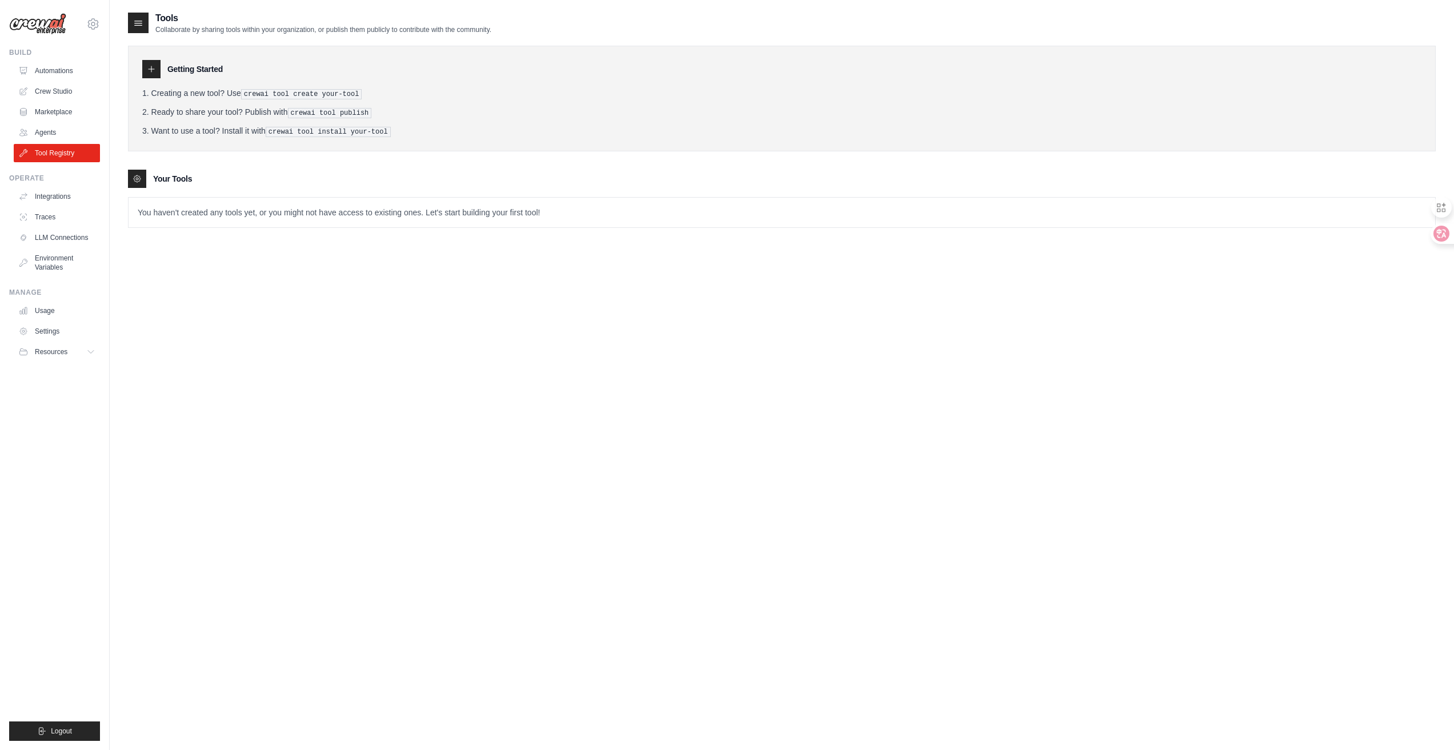
click at [145, 71] on div at bounding box center [151, 69] width 18 height 18
click at [391, 83] on div "Getting Started Creating a new tool? Use crewai tool create your-tool Ready to …" at bounding box center [782, 99] width 1308 height 106
click at [363, 103] on ol "Creating a new tool? Use crewai tool create your-tool Ready to share your tool?…" at bounding box center [781, 112] width 1279 height 50
drag, startPoint x: 373, startPoint y: 93, endPoint x: 239, endPoint y: 90, distance: 134.3
click at [239, 90] on li "Creating a new tool? Use crewai tool create your-tool" at bounding box center [781, 93] width 1279 height 12
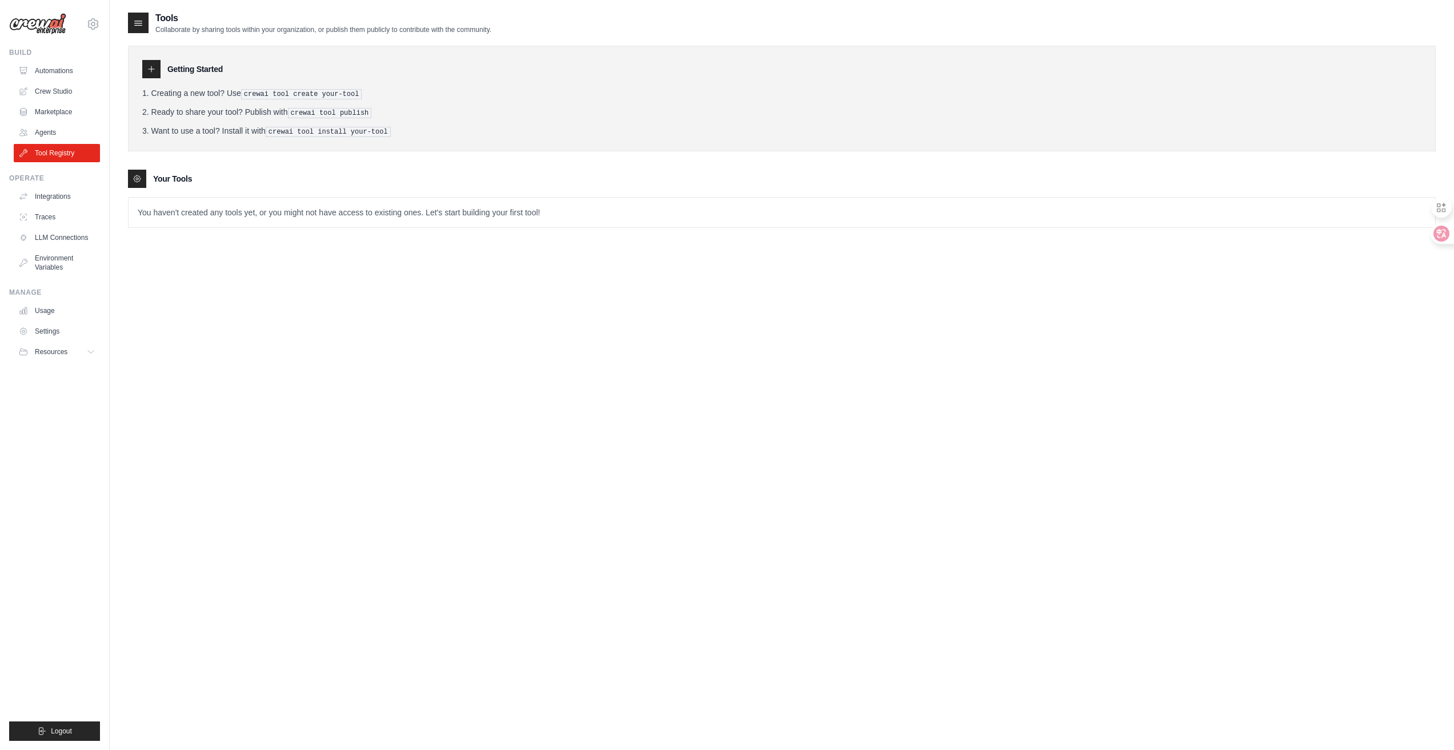
click at [239, 90] on li "Creating a new tool? Use crewai tool create your-tool" at bounding box center [781, 93] width 1279 height 12
click at [151, 71] on icon at bounding box center [152, 69] width 6 height 6
click at [135, 178] on icon at bounding box center [137, 178] width 9 height 9
click at [343, 494] on div "Tools Collaborate by sharing tools within your organization, or publish them pu…" at bounding box center [782, 386] width 1308 height 750
click at [71, 130] on link "Agents" at bounding box center [58, 132] width 86 height 18
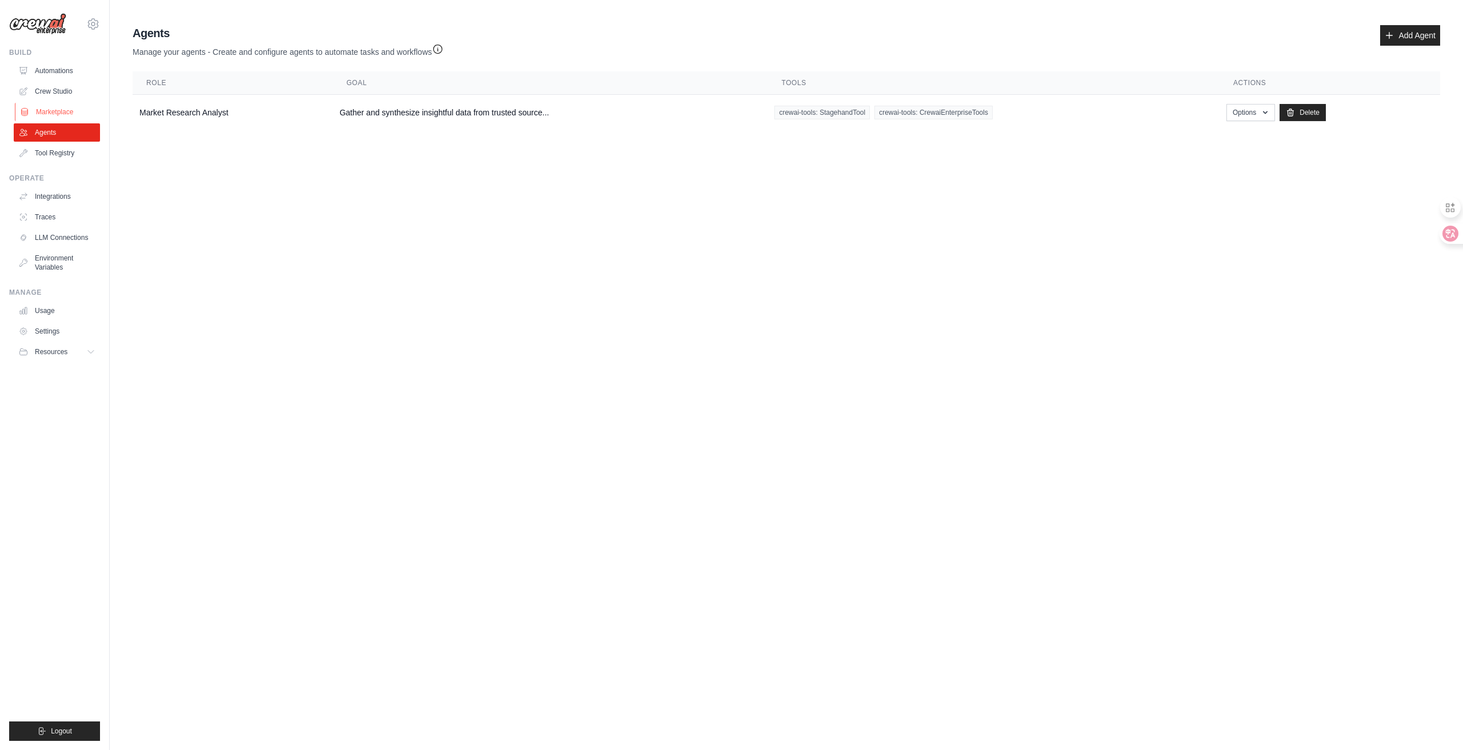
click at [85, 117] on link "Marketplace" at bounding box center [58, 112] width 86 height 18
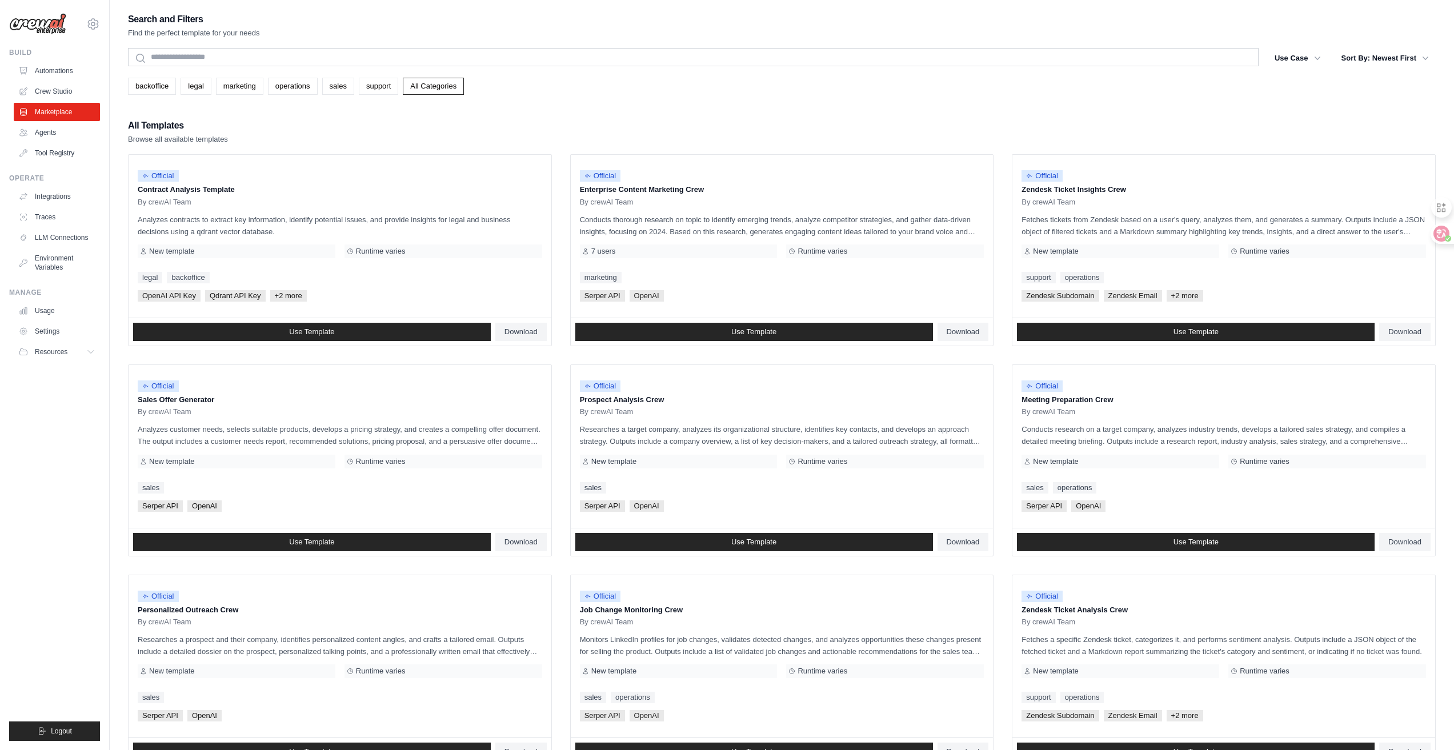
click at [924, 102] on div "Search and Filters Find the perfect template for your needs Search Use Case bac…" at bounding box center [782, 522] width 1308 height 1022
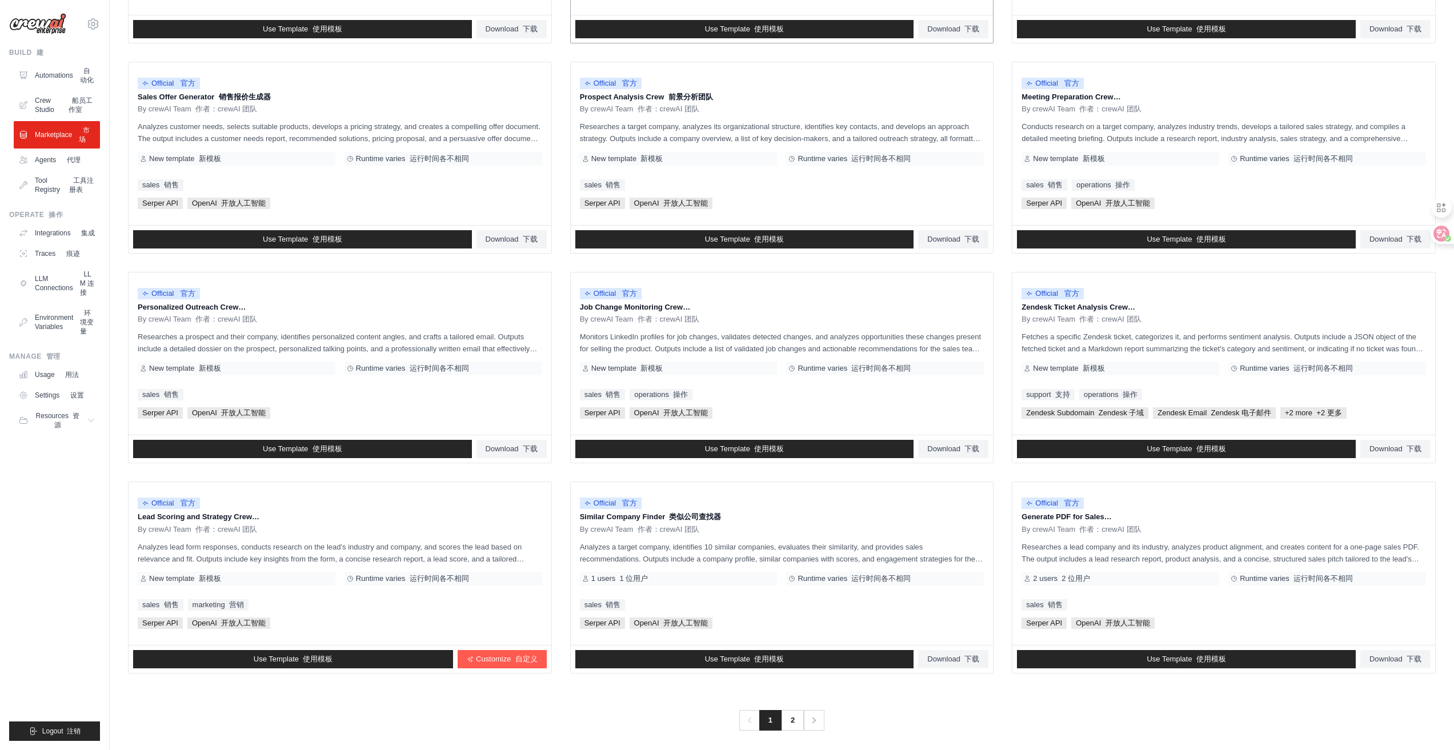
scroll to position [362, 0]
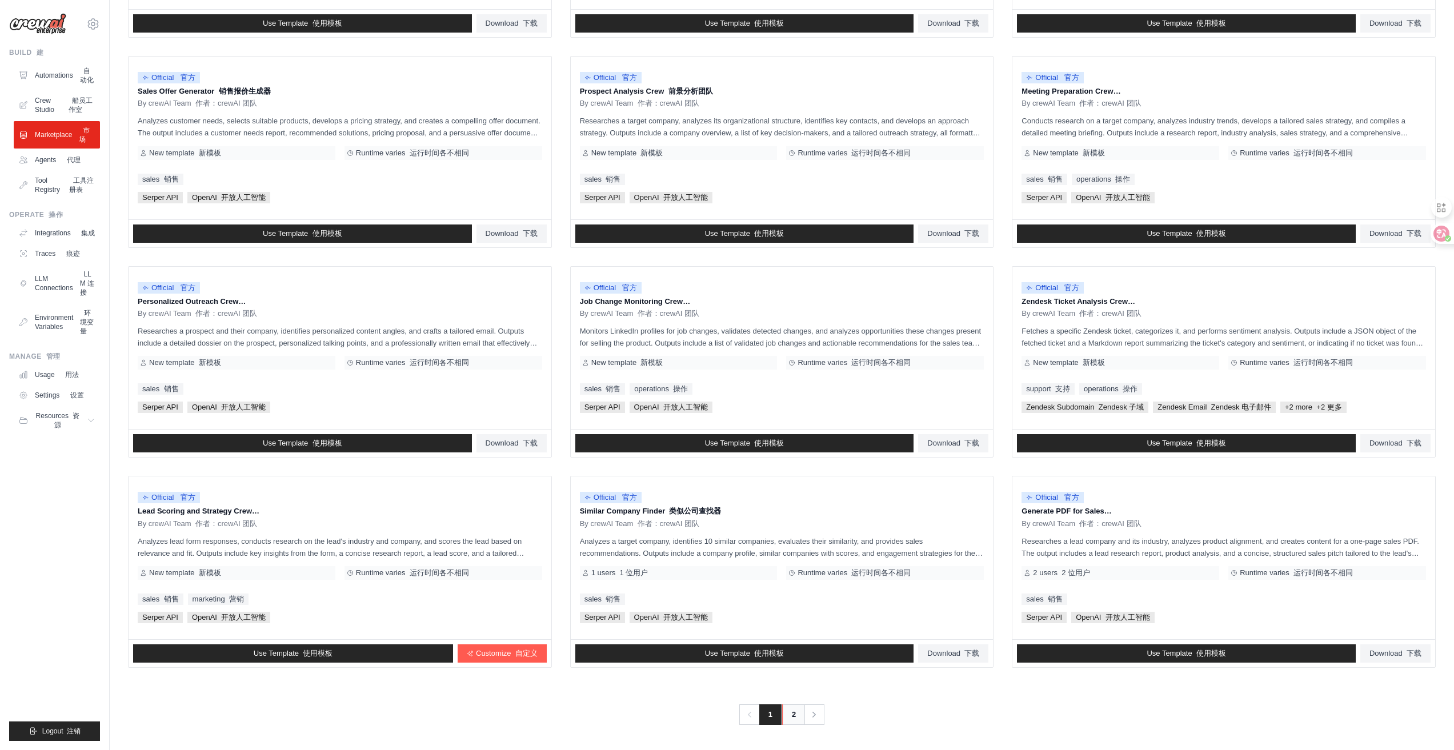
click at [792, 716] on link "2" at bounding box center [793, 715] width 23 height 21
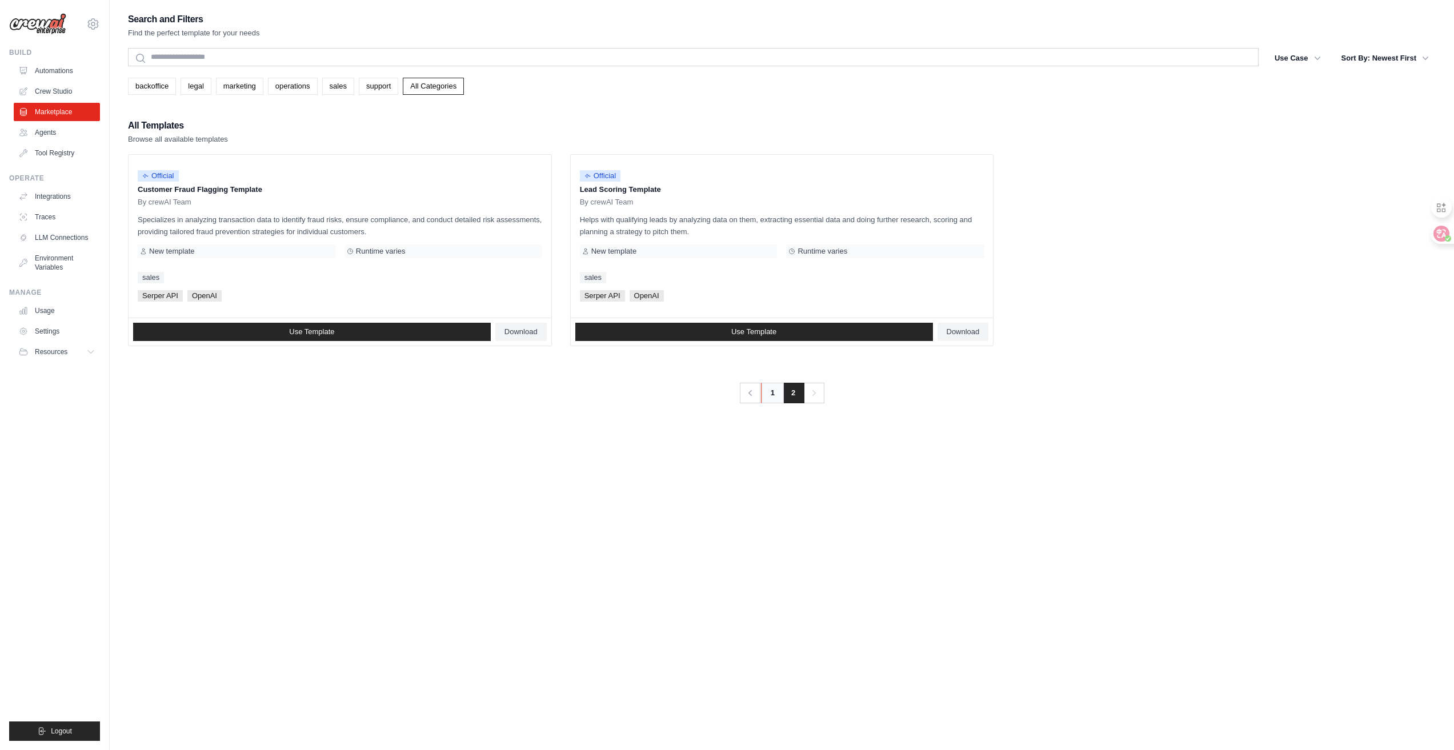
click at [771, 394] on link "1" at bounding box center [772, 393] width 23 height 21
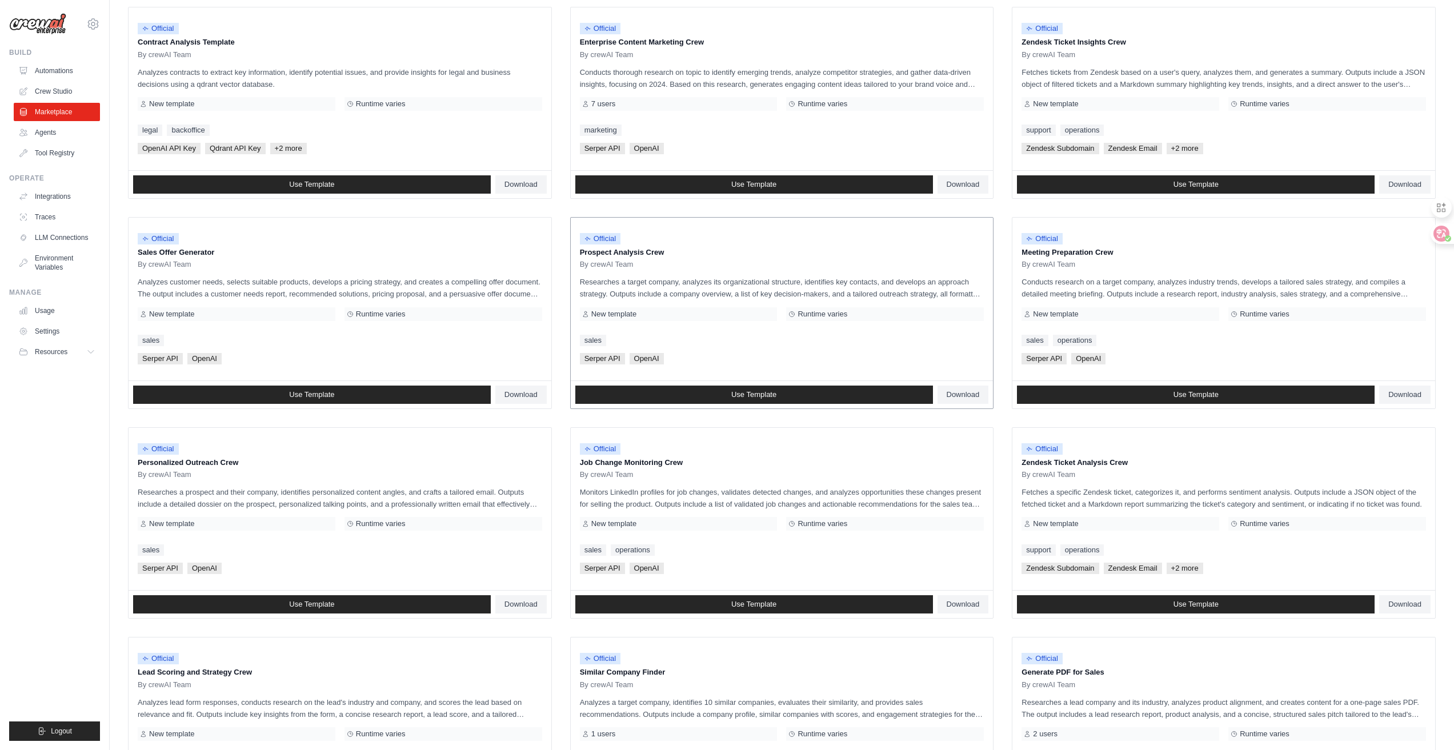
scroll to position [137, 0]
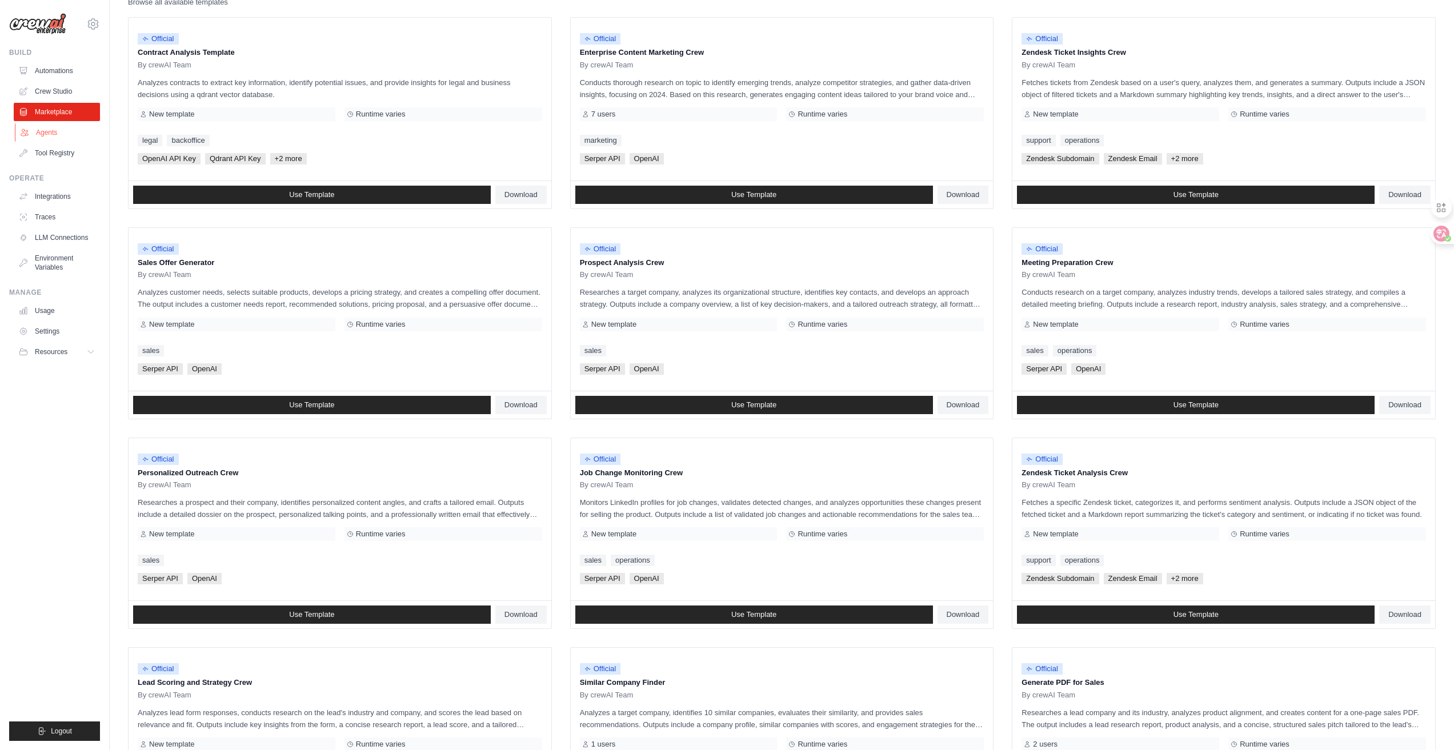
click at [55, 141] on link "Agents" at bounding box center [58, 132] width 86 height 18
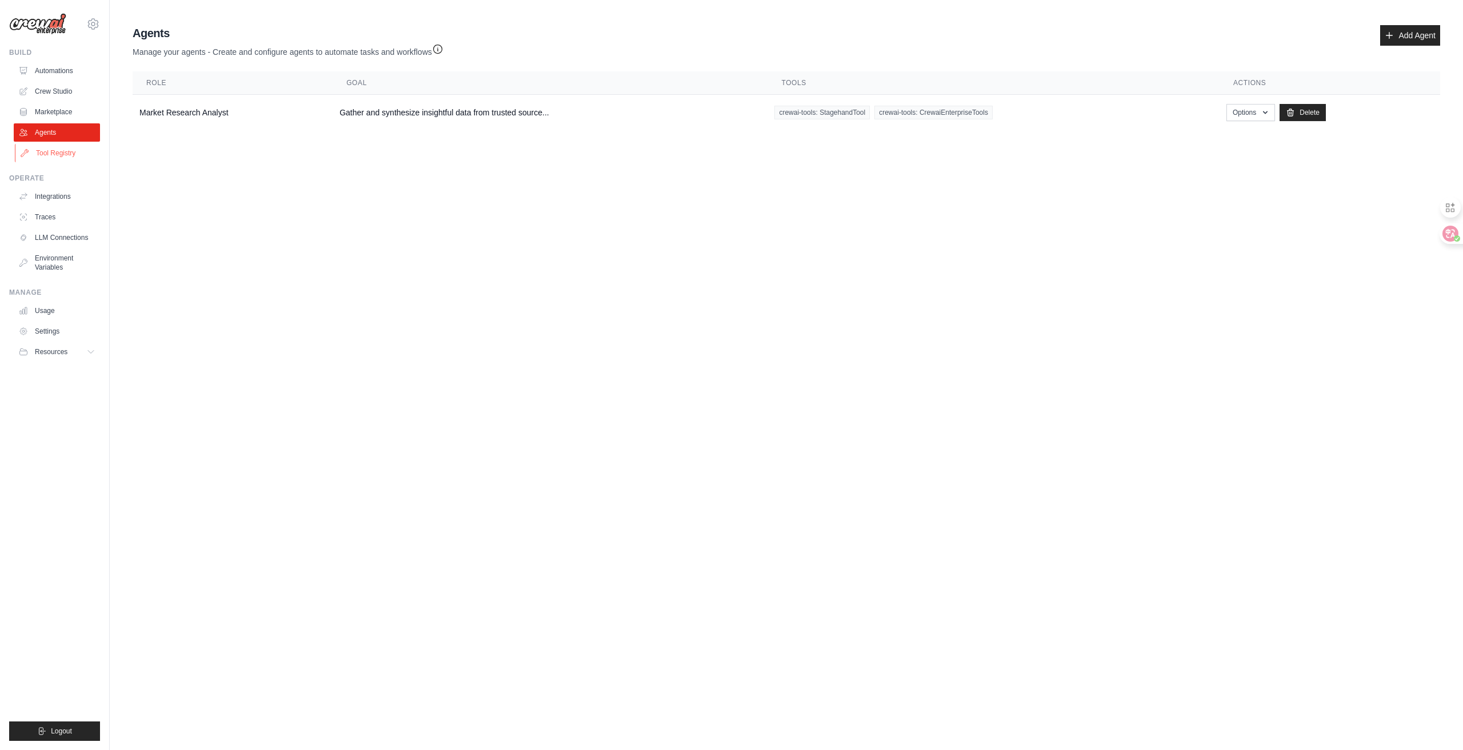
click at [56, 146] on link "Tool Registry" at bounding box center [58, 153] width 86 height 18
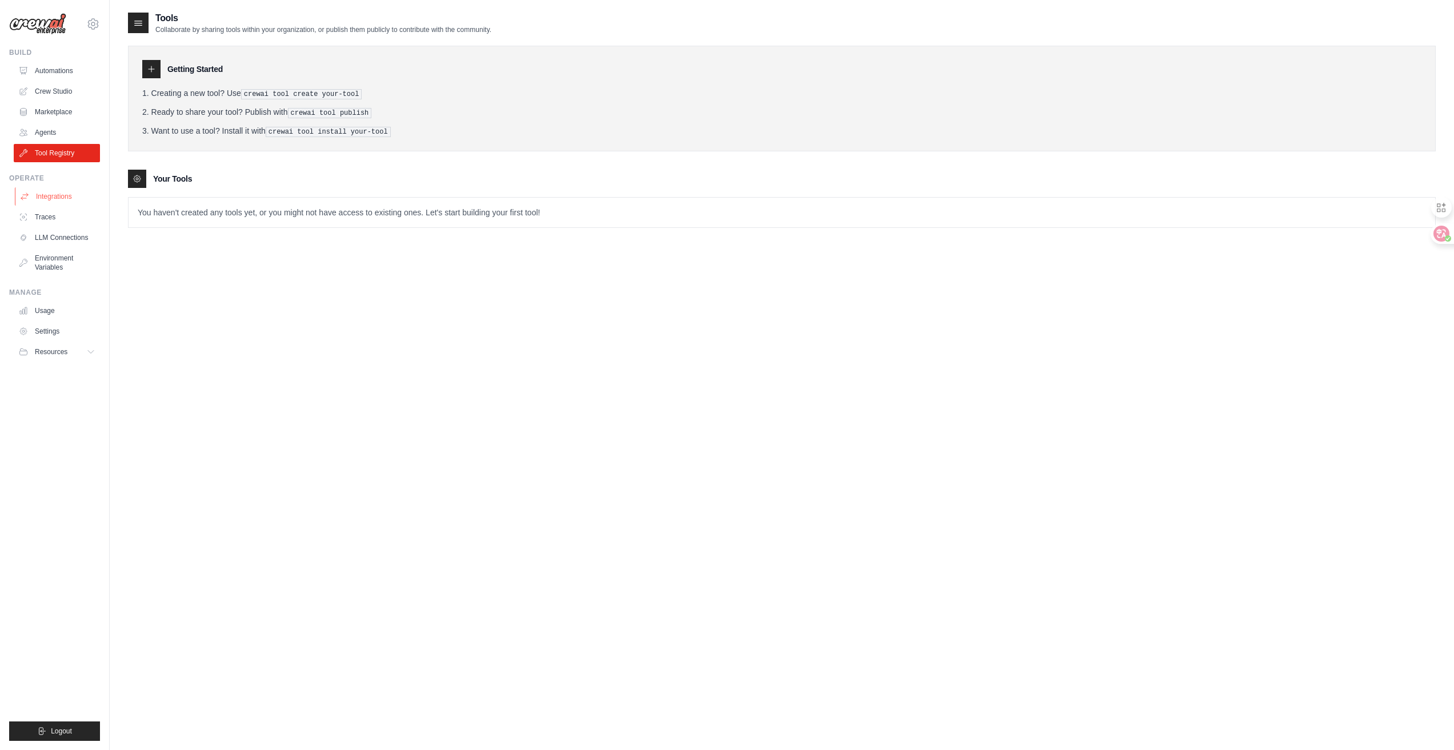
click at [75, 193] on link "Integrations" at bounding box center [58, 196] width 86 height 18
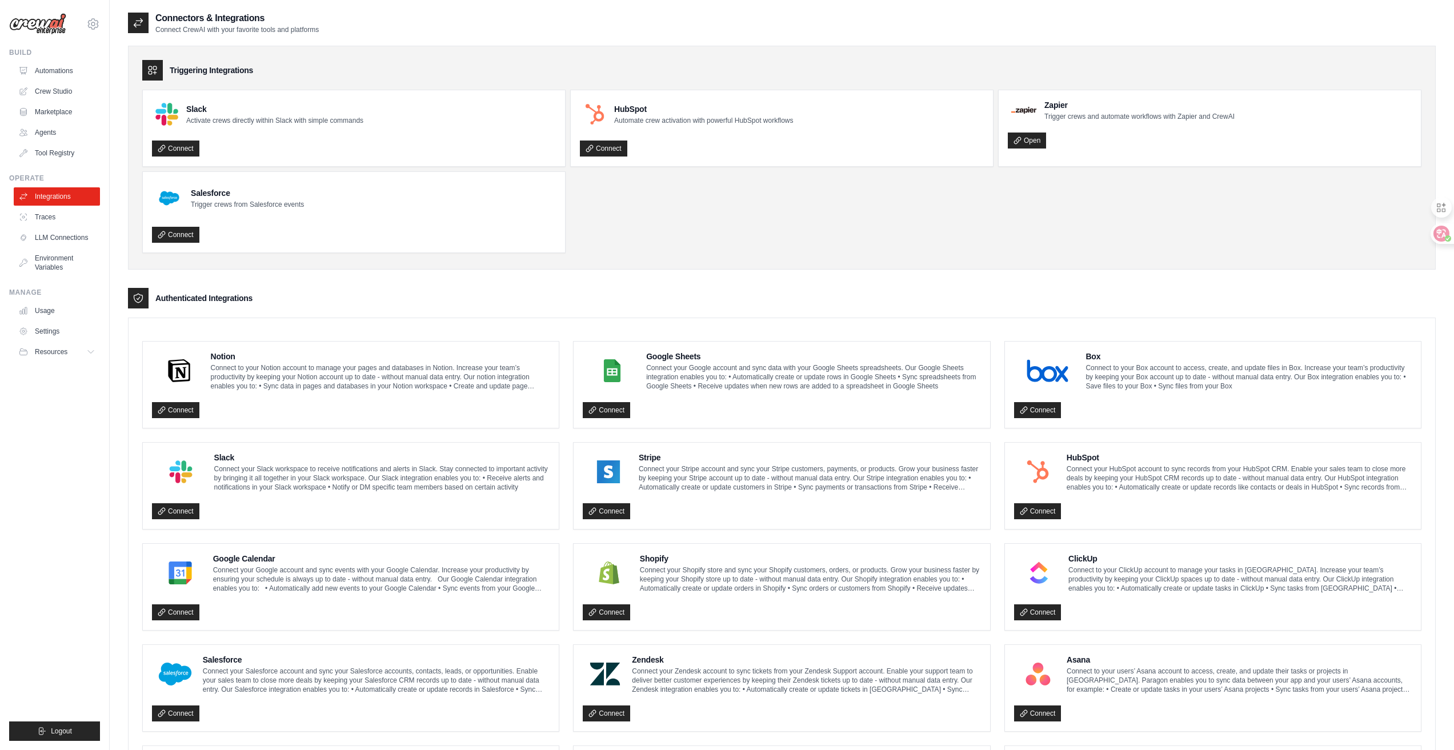
click at [899, 289] on div "Authenticated Integrations" at bounding box center [782, 298] width 1308 height 21
click at [40, 213] on link "Traces" at bounding box center [58, 217] width 86 height 18
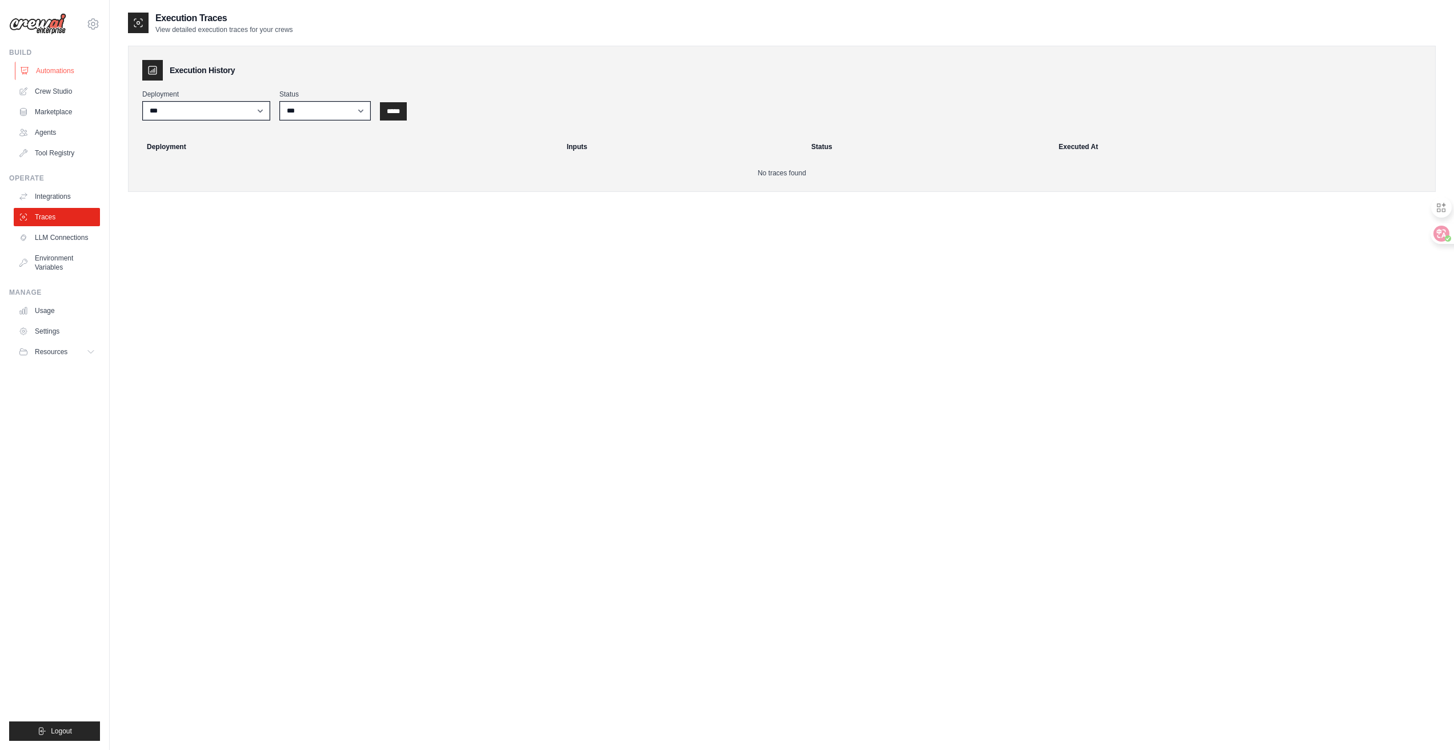
click at [54, 66] on link "Automations" at bounding box center [58, 71] width 86 height 18
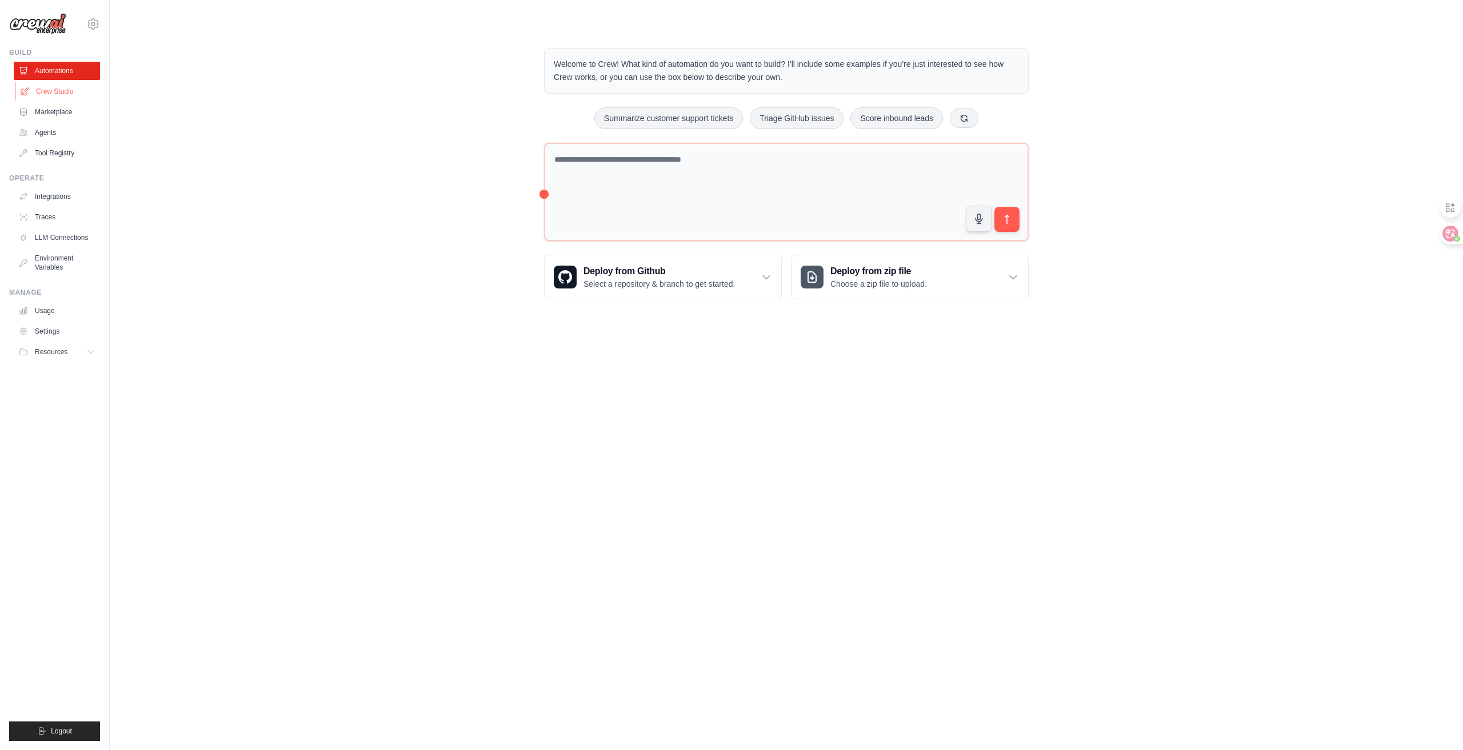
click at [55, 94] on link "Crew Studio" at bounding box center [58, 91] width 86 height 18
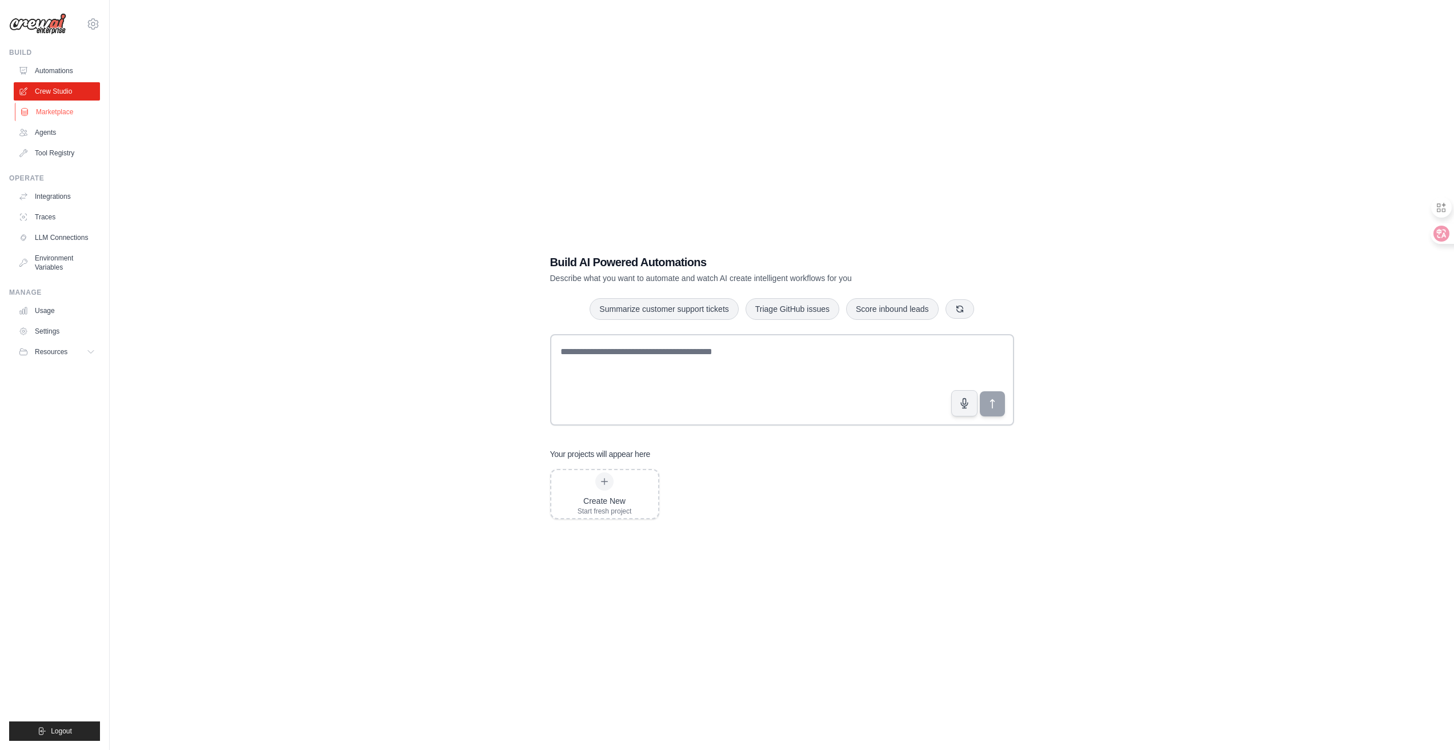
click at [63, 119] on link "Marketplace" at bounding box center [58, 112] width 86 height 18
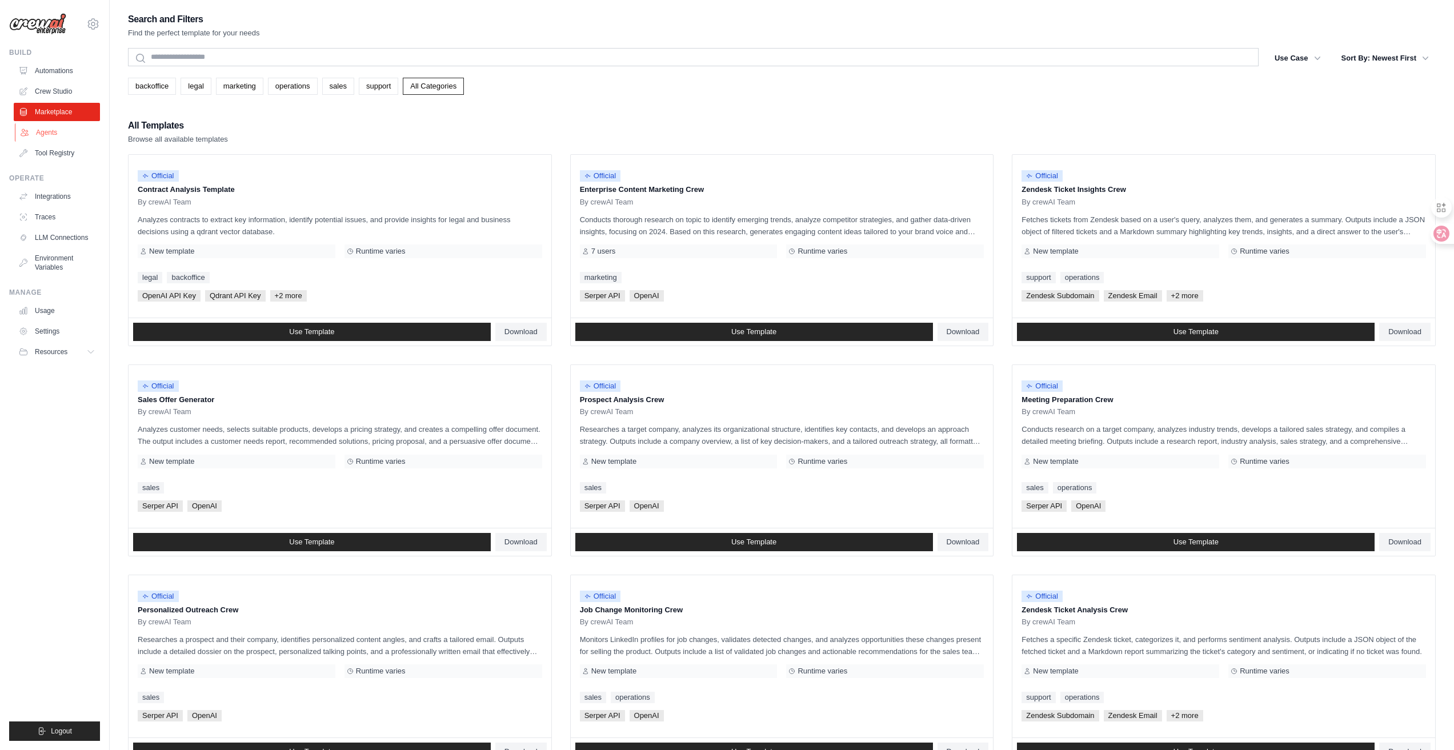
click at [59, 137] on link "Agents" at bounding box center [58, 132] width 86 height 18
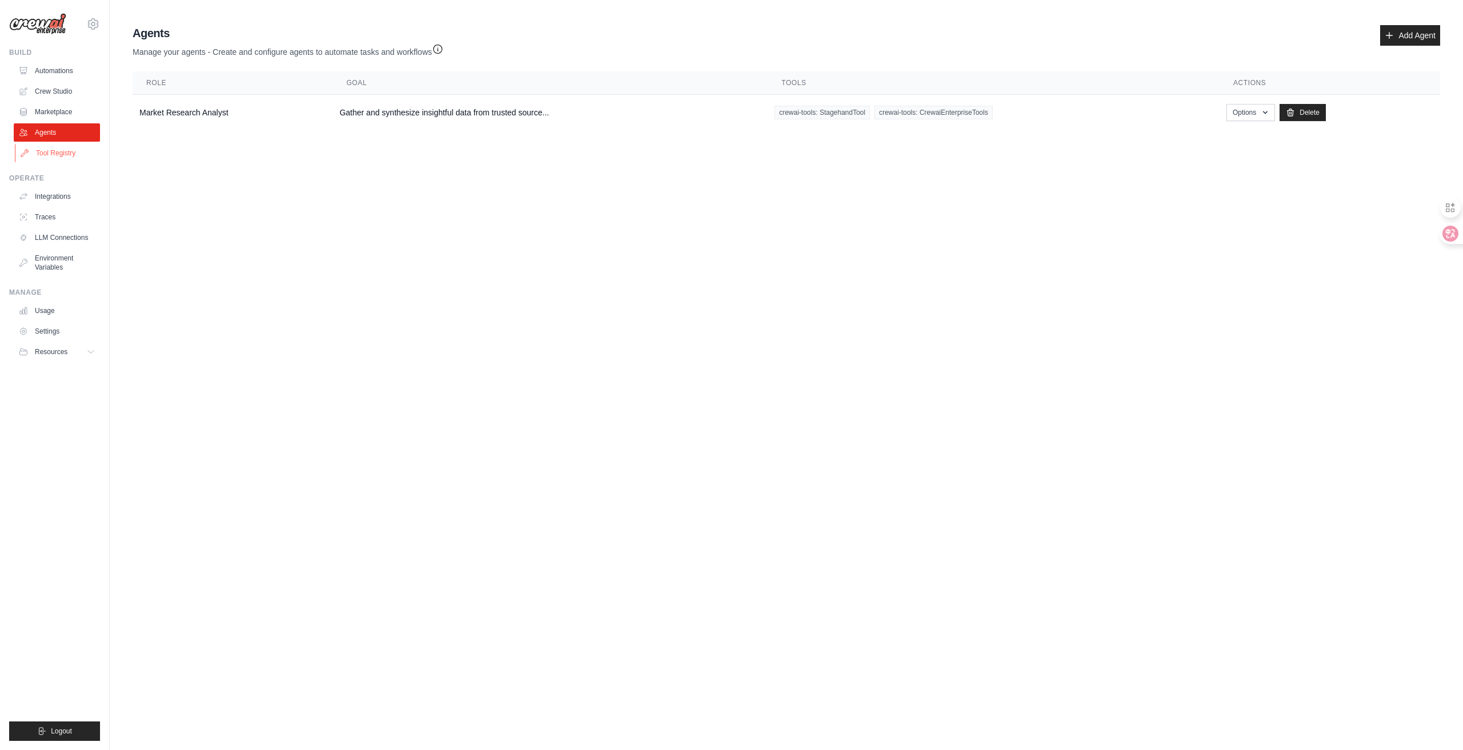
click at [55, 156] on link "Tool Registry" at bounding box center [58, 153] width 86 height 18
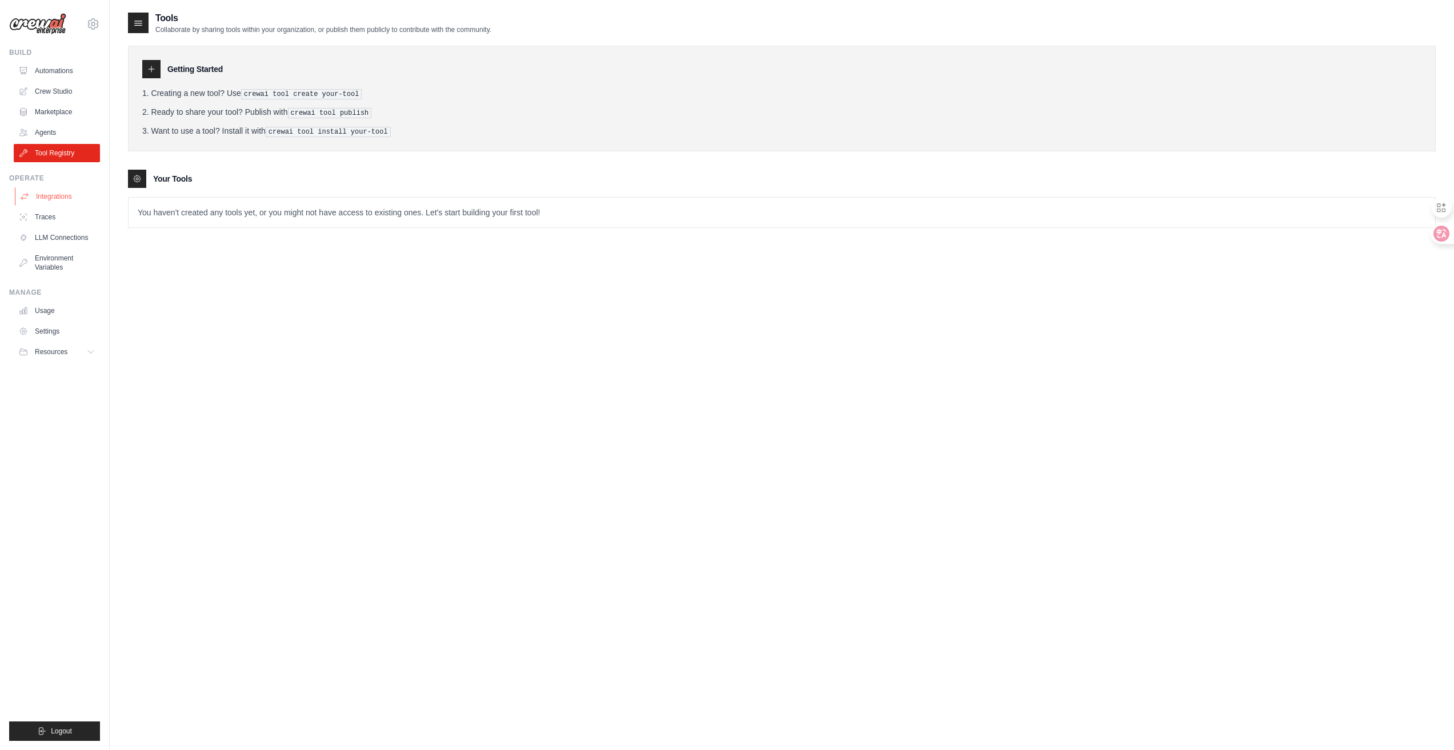
click at [57, 194] on link "Integrations" at bounding box center [58, 196] width 86 height 18
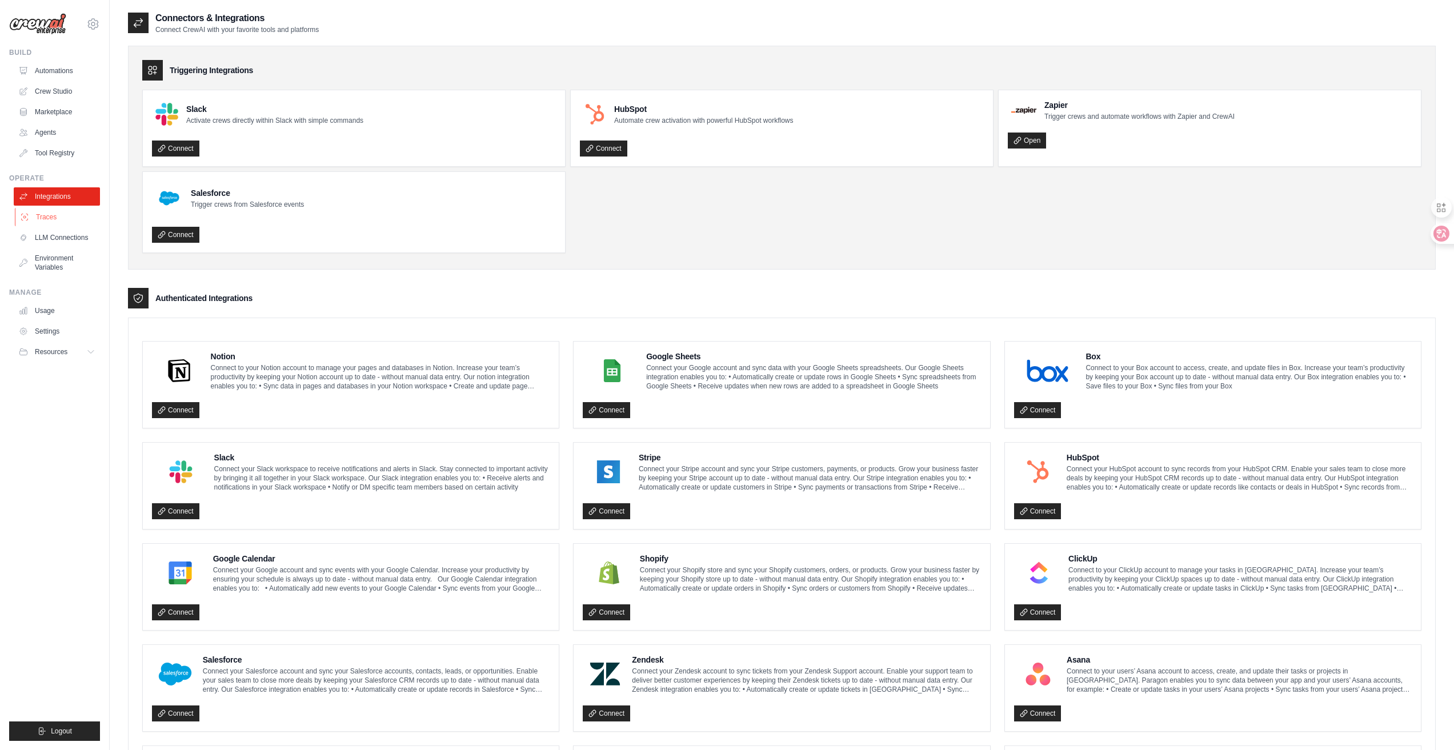
click at [73, 215] on link "Traces" at bounding box center [58, 217] width 86 height 18
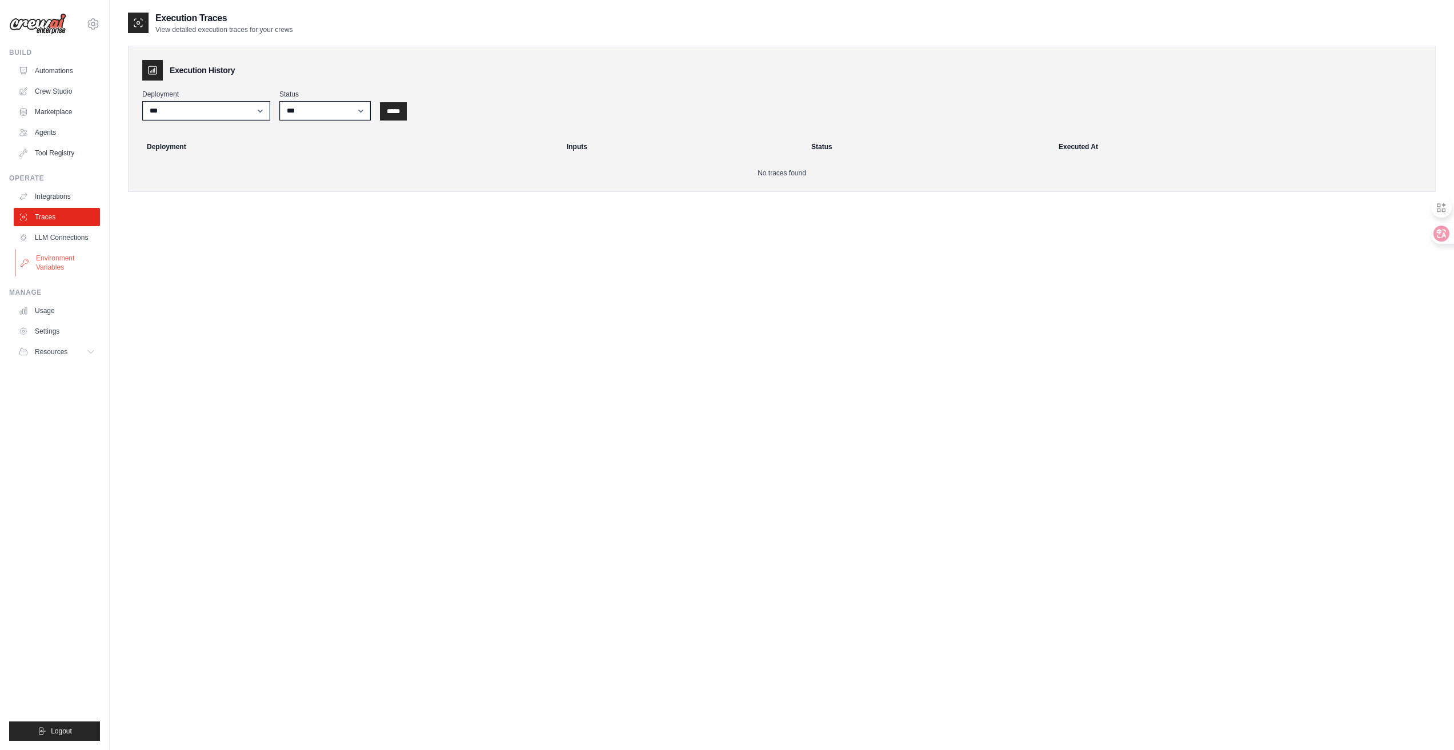
click at [71, 250] on link "Environment Variables" at bounding box center [58, 262] width 86 height 27
